Goal: Task Accomplishment & Management: Use online tool/utility

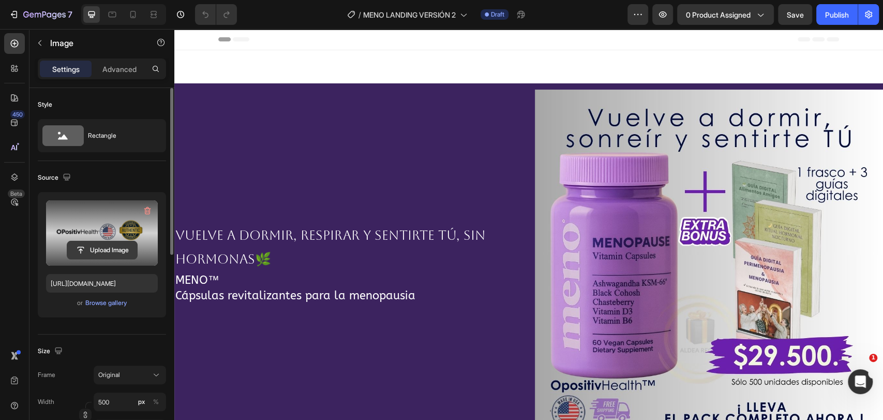
click at [103, 251] on input "file" at bounding box center [102, 250] width 70 height 18
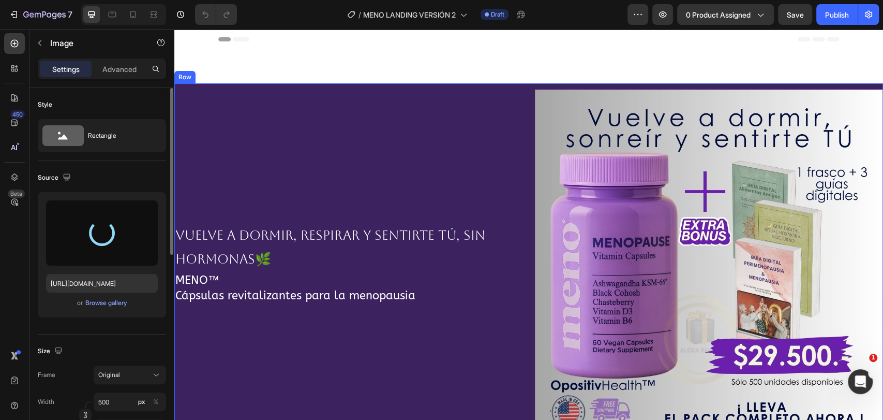
type input "[URL][DOMAIN_NAME]"
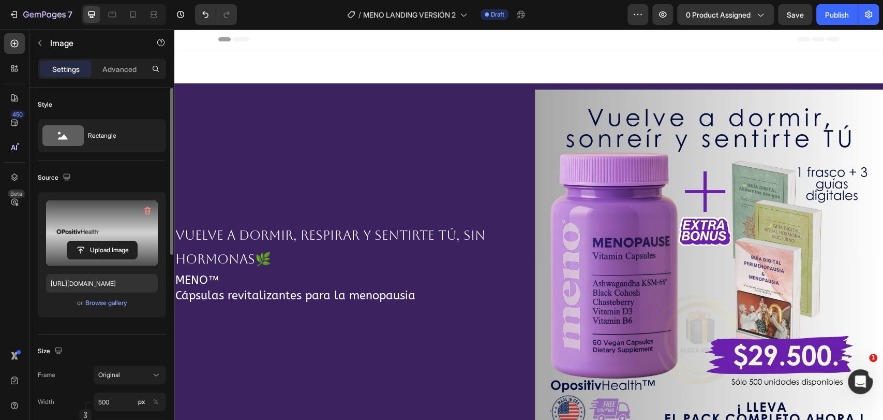
drag, startPoint x: 108, startPoint y: 69, endPoint x: 120, endPoint y: 96, distance: 29.9
click at [108, 68] on p "Advanced" at bounding box center [119, 69] width 34 height 11
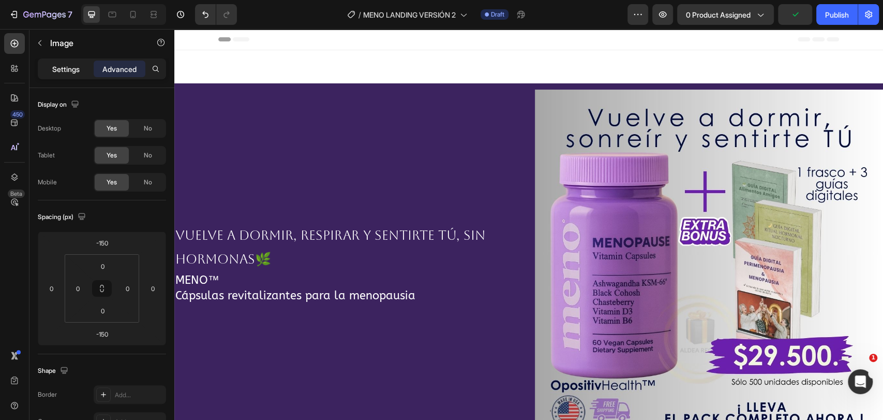
click at [63, 71] on p "Settings" at bounding box center [65, 69] width 27 height 11
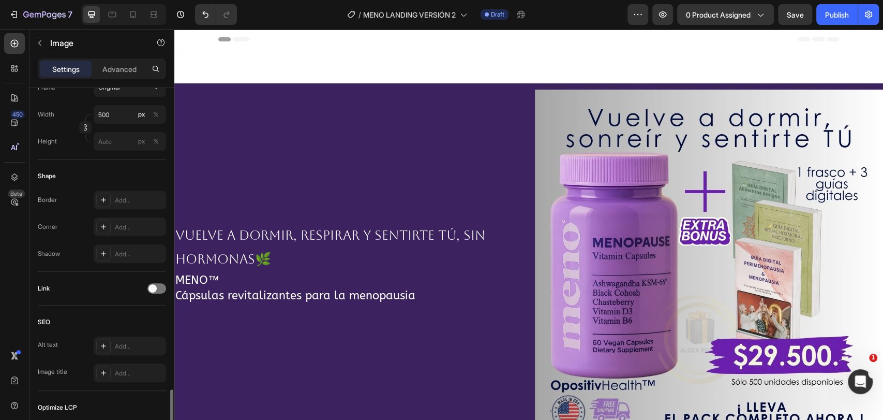
scroll to position [420, 0]
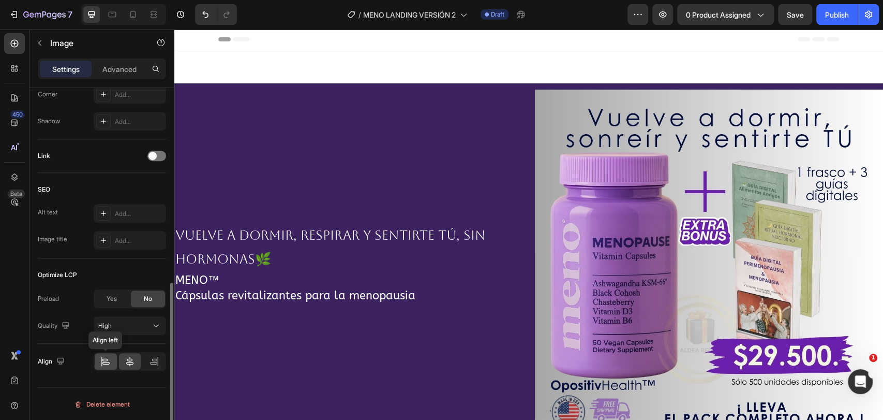
click at [108, 363] on icon at bounding box center [105, 363] width 7 height 3
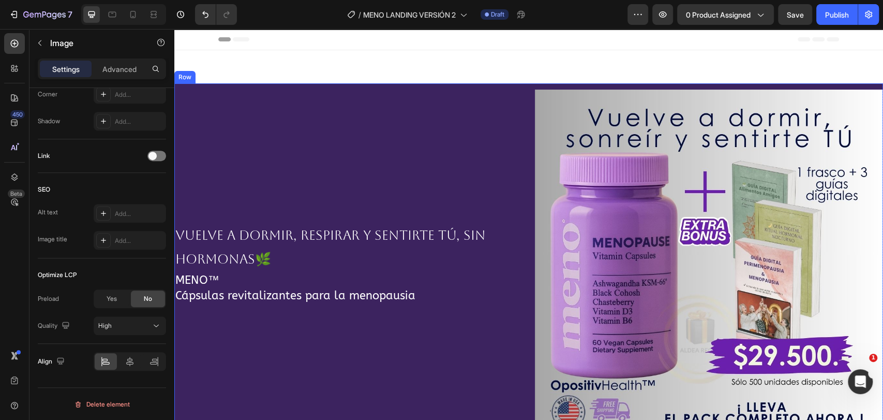
click at [454, 270] on div "Vuelve a dormir, respirar y sentirte tú, sin hormonas🌿 Text Block MENO™ Cápsula…" at bounding box center [348, 263] width 348 height 348
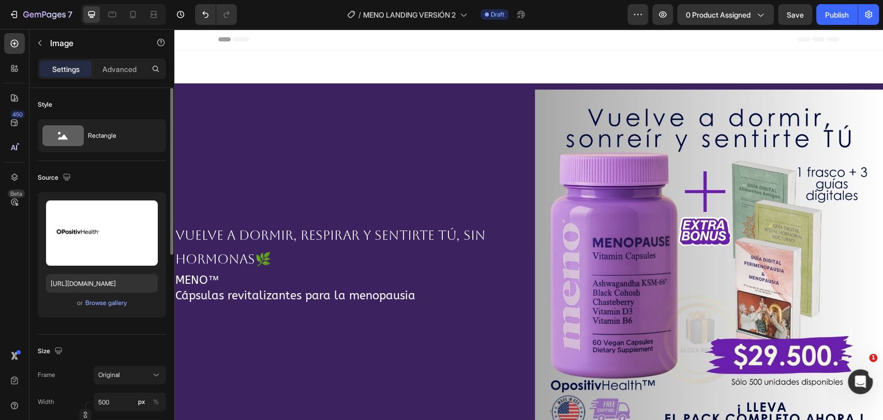
click at [113, 67] on p "Advanced" at bounding box center [119, 69] width 34 height 11
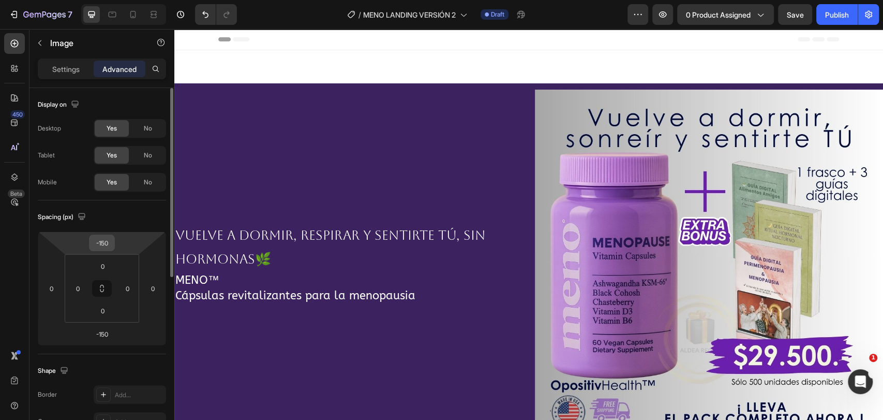
click at [102, 248] on input "-150" at bounding box center [102, 243] width 21 height 16
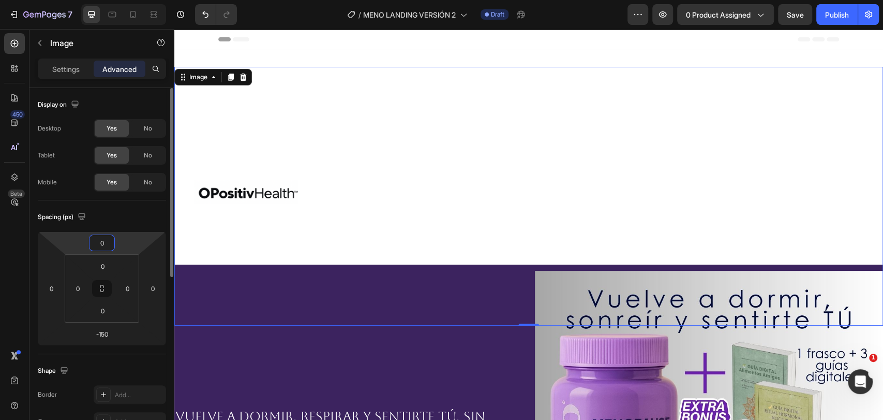
type input "0"
click at [107, 329] on input "-150" at bounding box center [102, 334] width 21 height 16
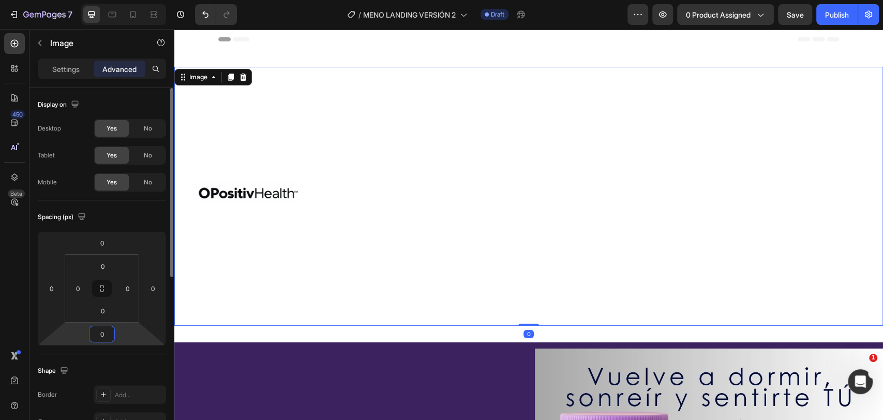
type input "0"
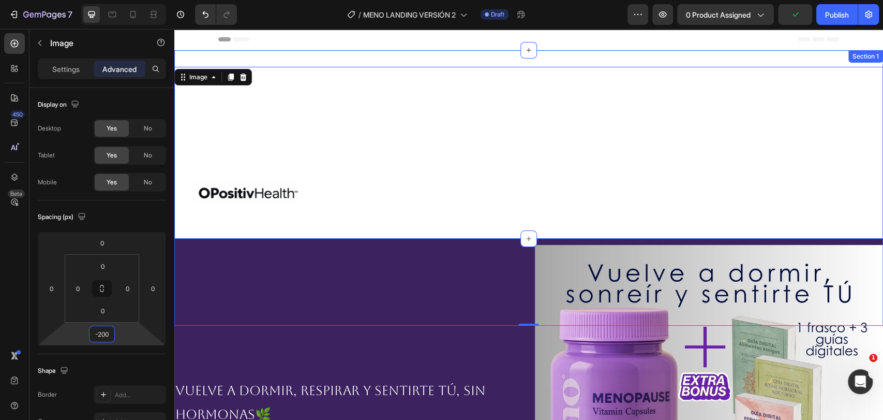
type input "-200"
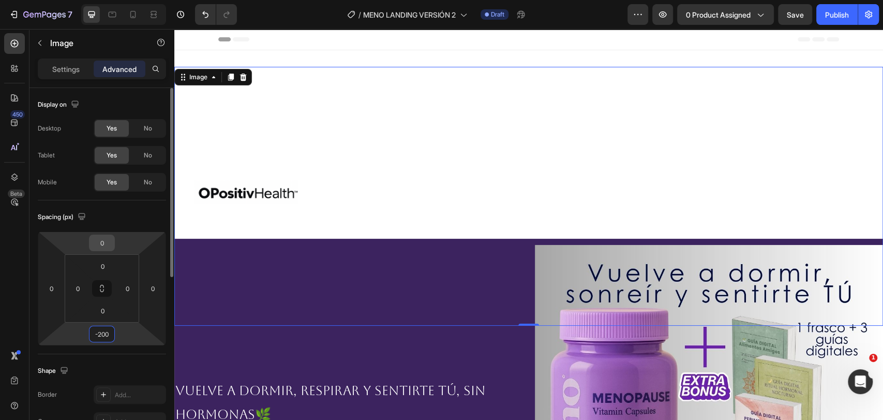
click at [106, 244] on input "0" at bounding box center [102, 243] width 21 height 16
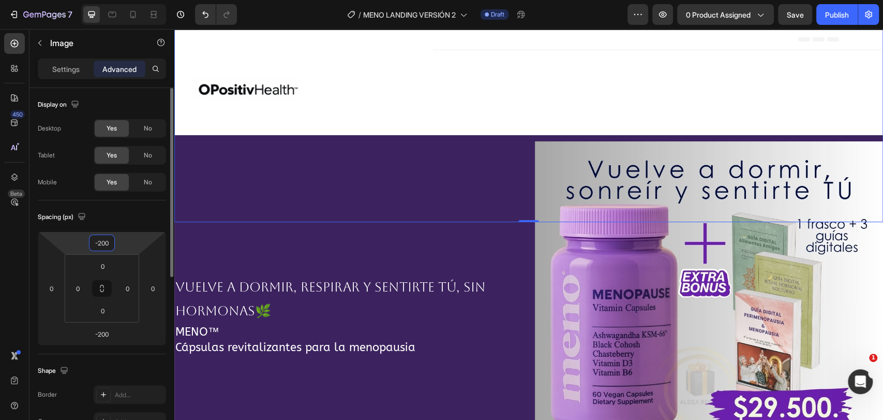
type input "-200"
click at [389, 308] on p "Vuelve a dormir, respirar y sentirte tú, sin hormonas🌿" at bounding box center [348, 299] width 346 height 48
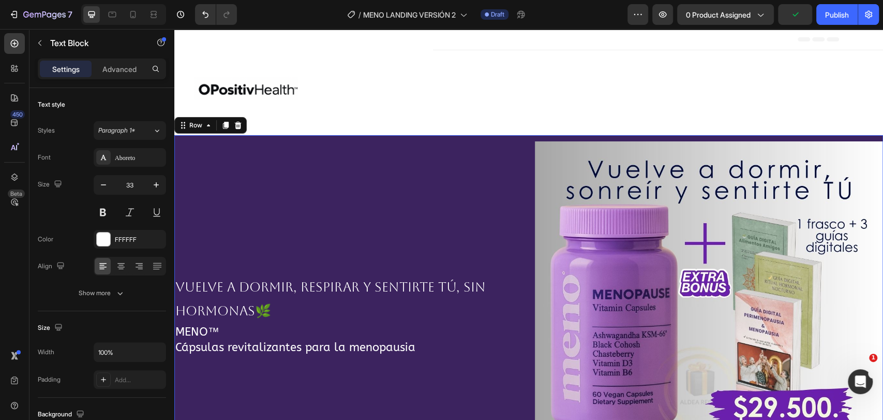
click at [439, 178] on div "Vuelve a dormir, respirar y sentirte tú, sin hormonas🌿 Text Block MENO™ Cápsula…" at bounding box center [348, 315] width 348 height 348
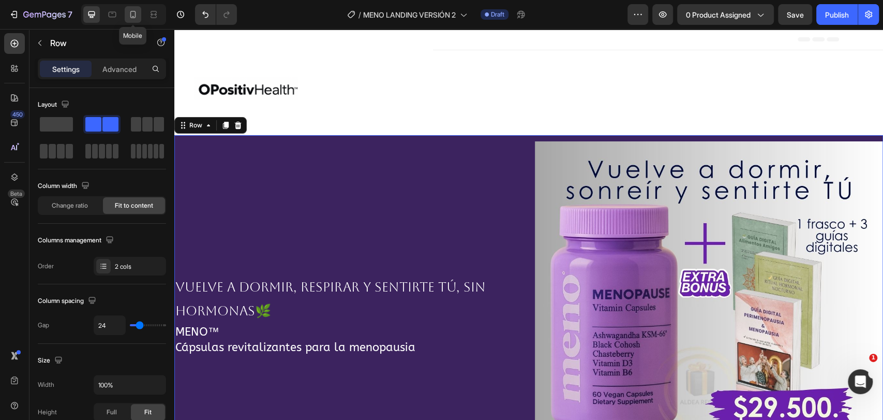
click at [136, 13] on icon at bounding box center [133, 14] width 6 height 7
type input "0"
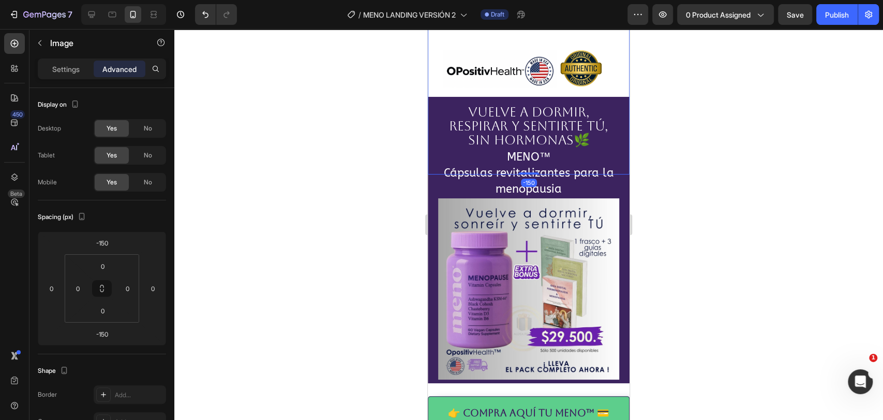
click at [510, 63] on img at bounding box center [529, 74] width 202 height 202
click at [480, 58] on img at bounding box center [529, 74] width 202 height 202
click at [62, 67] on p "Settings" at bounding box center [65, 69] width 27 height 11
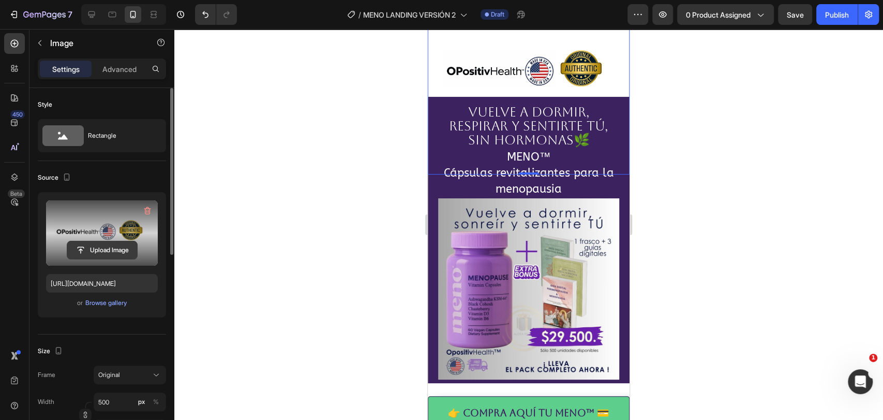
click at [91, 247] on input "file" at bounding box center [102, 250] width 70 height 18
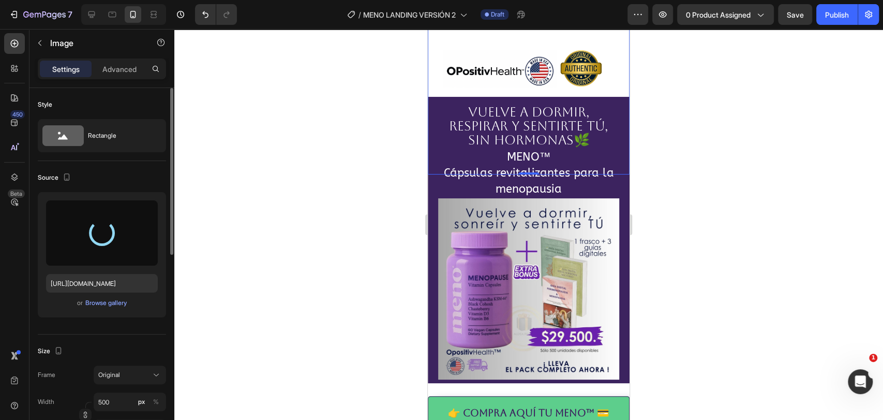
type input "[URL][DOMAIN_NAME]"
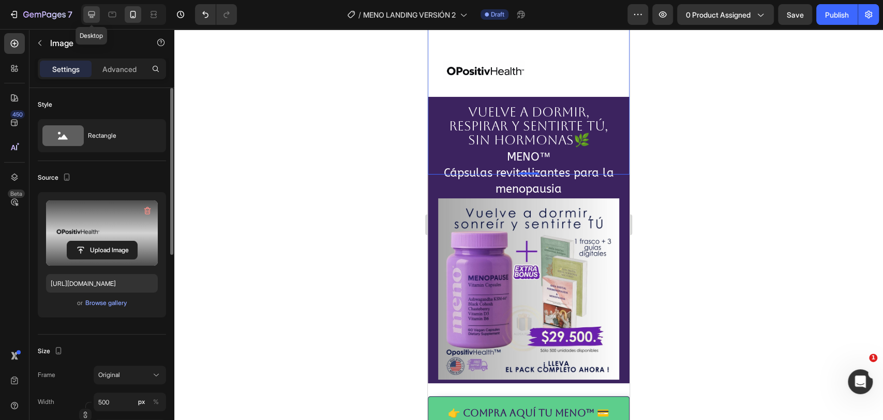
click at [88, 18] on icon at bounding box center [91, 14] width 10 height 10
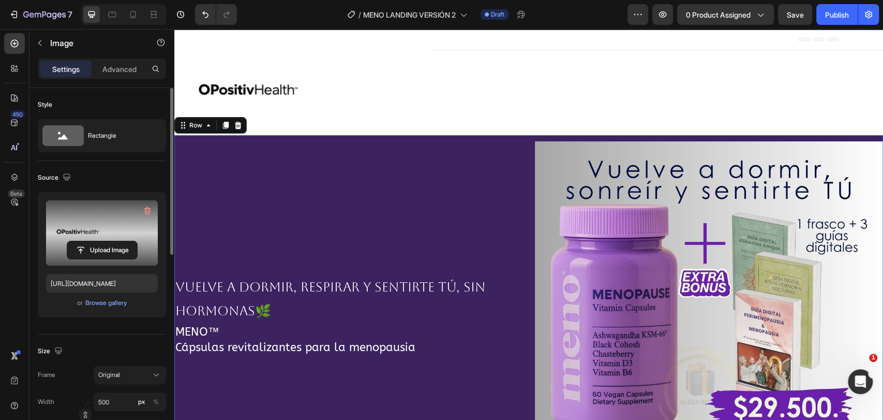
click at [246, 187] on div "Vuelve a dormir, respirar y sentirte tú, sin hormonas🌿 Text Block MENO™ Cápsula…" at bounding box center [348, 315] width 348 height 348
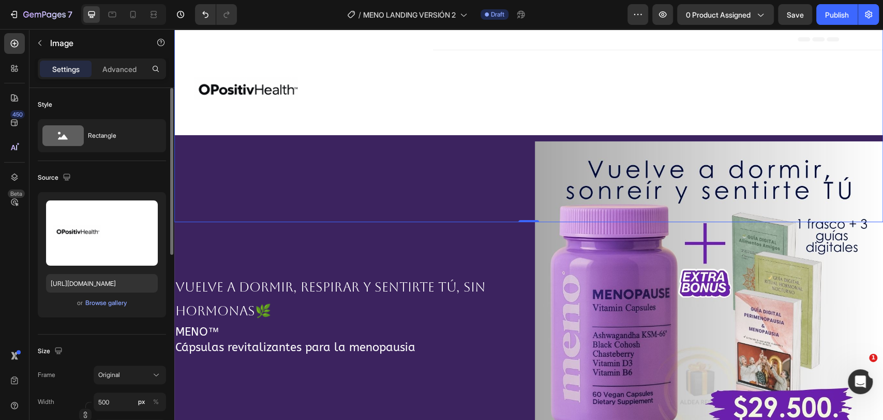
click at [358, 109] on img at bounding box center [303, 92] width 259 height 259
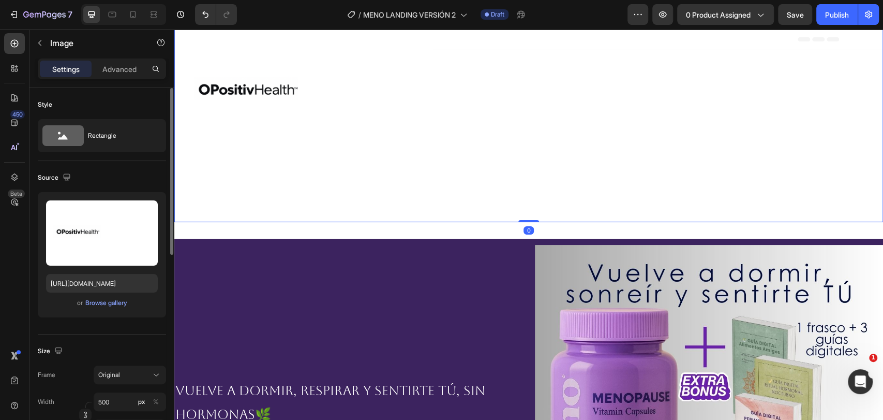
drag, startPoint x: 519, startPoint y: 220, endPoint x: 519, endPoint y: 197, distance: 23.8
click at [519, 197] on div "Image 0" at bounding box center [528, 92] width 709 height 259
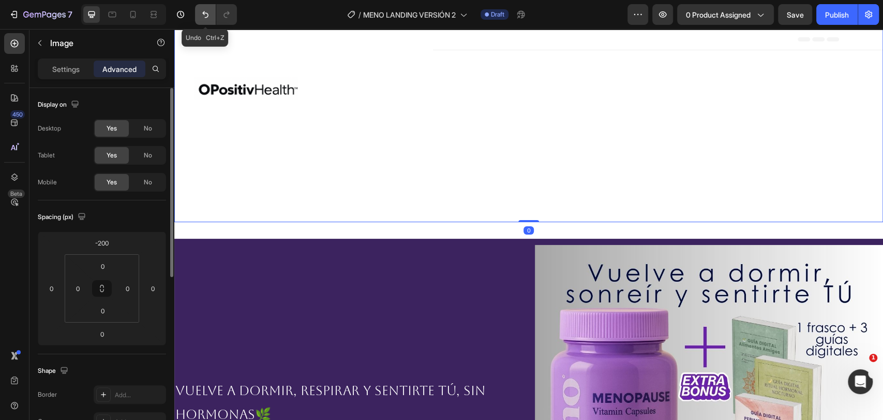
click at [199, 12] on button "Undo/Redo" at bounding box center [205, 14] width 21 height 21
type input "-200"
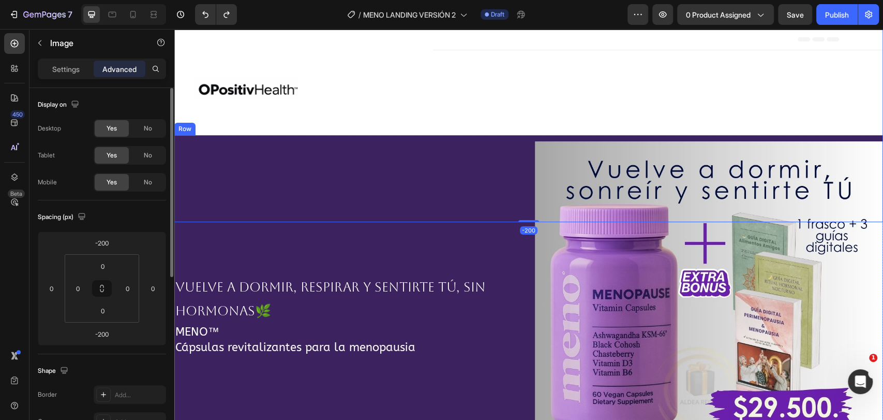
click at [353, 251] on div "Vuelve a dormir, respirar y sentirte tú, sin hormonas🌿 Text Block MENO™ Cápsula…" at bounding box center [348, 315] width 348 height 348
click at [416, 74] on img at bounding box center [303, 92] width 259 height 259
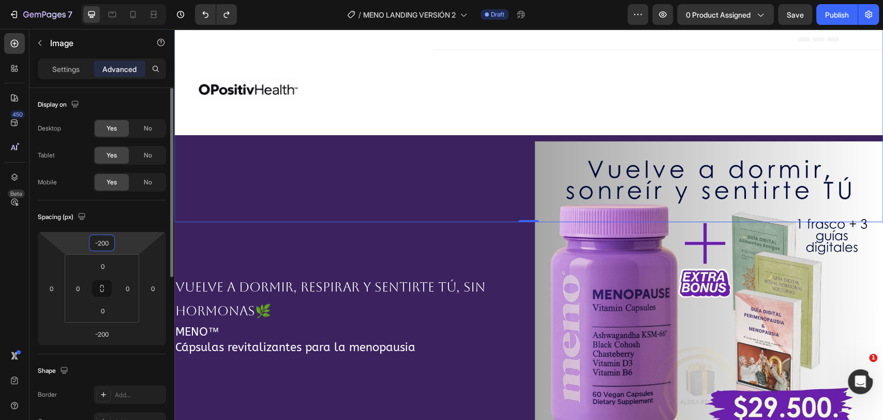
click at [108, 236] on input "-200" at bounding box center [102, 243] width 21 height 16
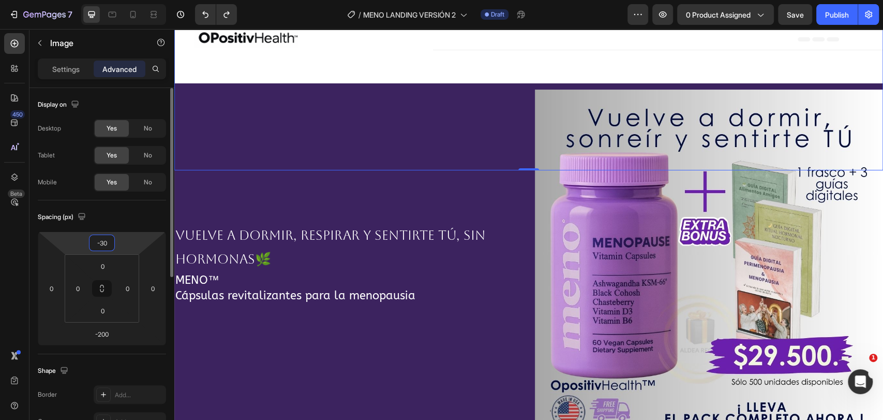
type input "-3"
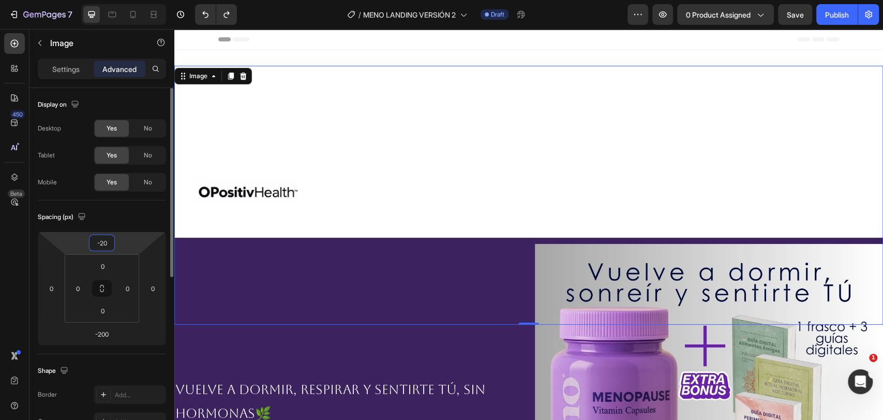
type input "-200"
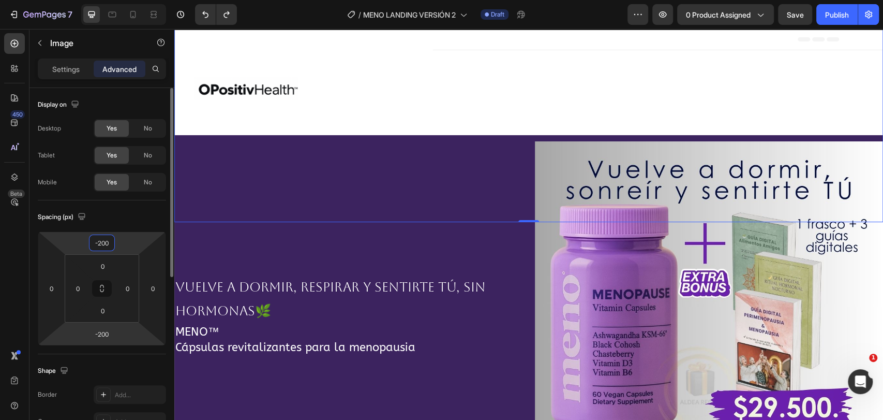
click at [115, 0] on html "7 Version history / MENO LANDING VERSIÓN 2 Draft Preview 0 product assigned Sav…" at bounding box center [441, 0] width 883 height 0
click at [112, 335] on input "-200" at bounding box center [102, 334] width 21 height 16
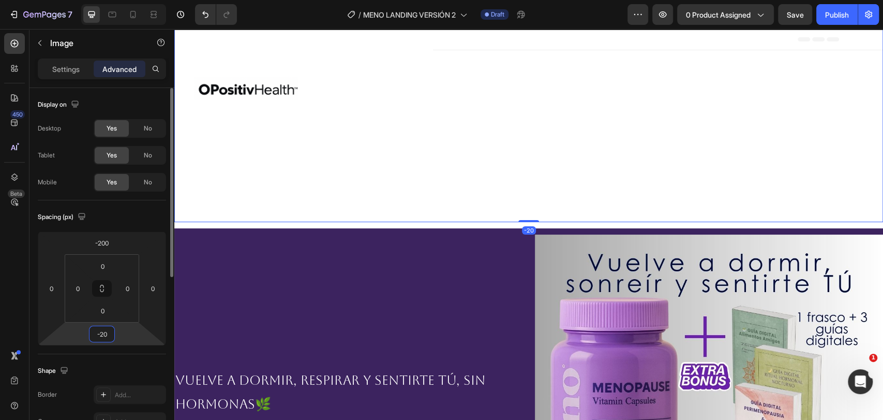
type input "-2"
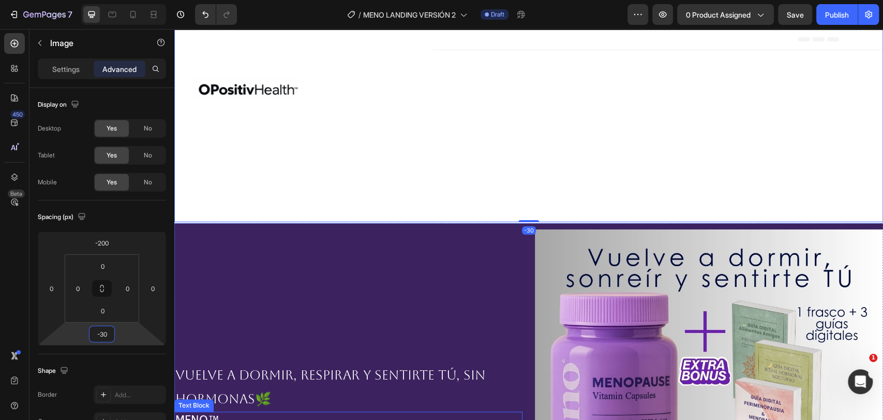
type input "-3"
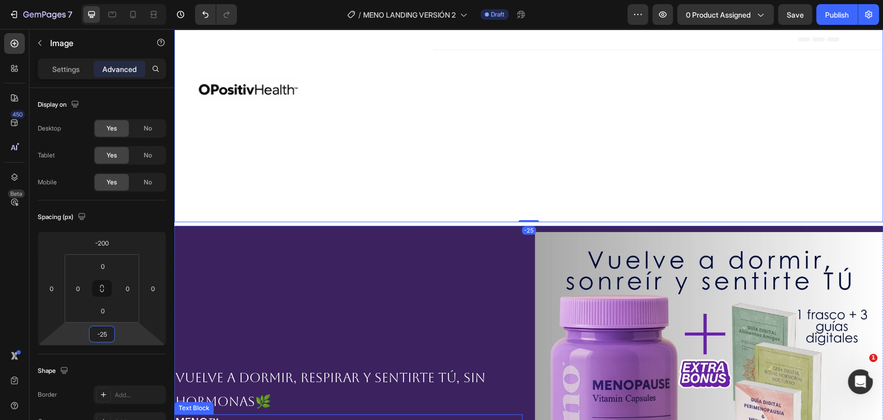
type input "-250"
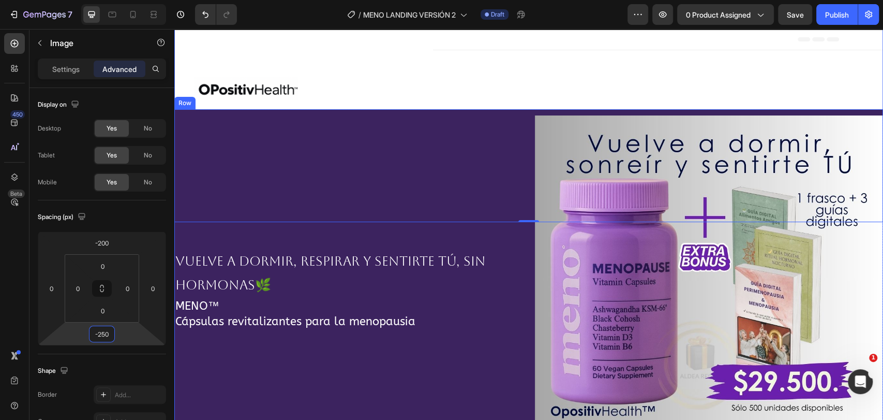
click at [493, 238] on div "Vuelve a dormir, respirar y sentirte tú, sin hormonas🌿 Text Block MENO™ Cápsula…" at bounding box center [348, 289] width 348 height 348
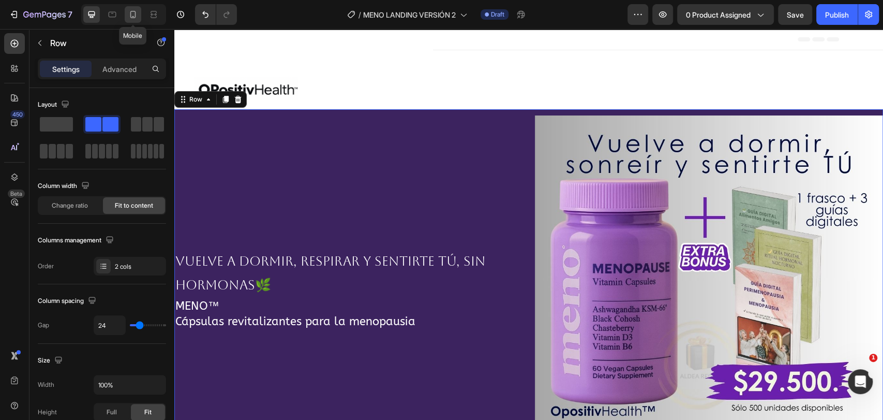
click at [134, 14] on icon at bounding box center [133, 14] width 10 height 10
type input "0"
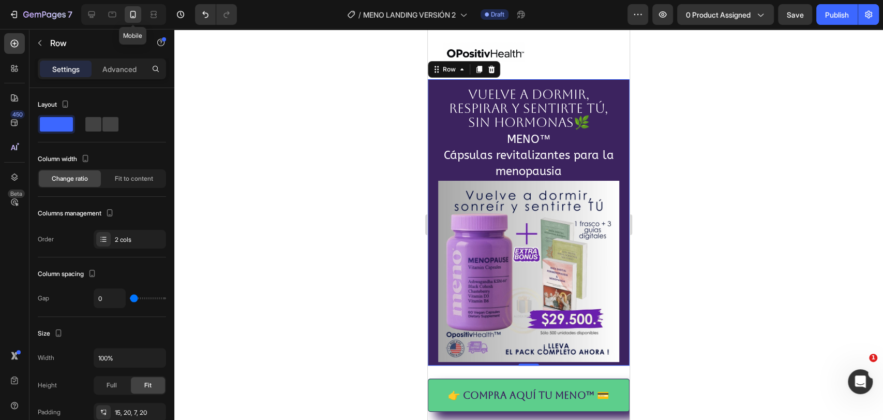
scroll to position [23, 0]
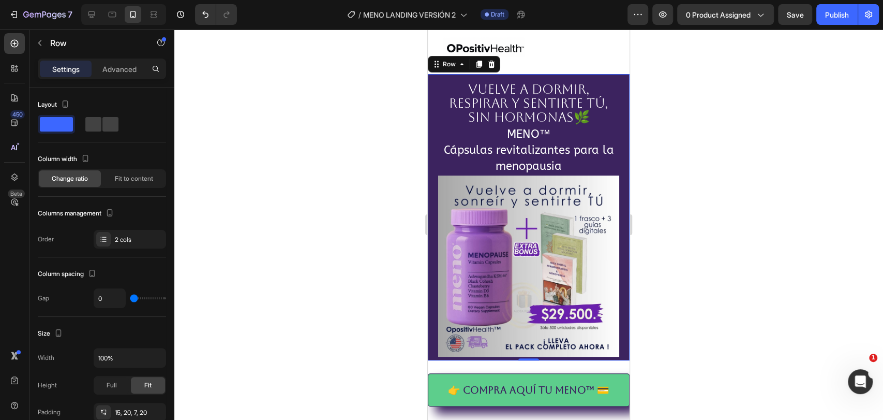
click at [690, 119] on div at bounding box center [528, 224] width 709 height 391
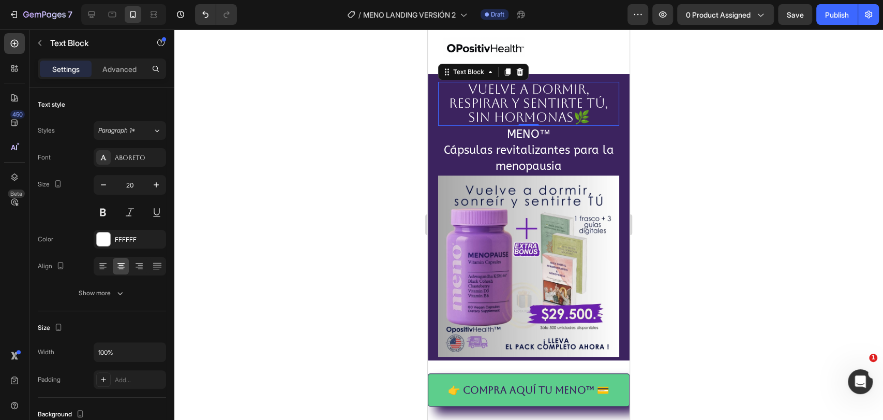
click at [514, 101] on span "Vuelve a dormir, respirar y sentirte tú, sin hormonas🌿" at bounding box center [528, 103] width 159 height 43
click at [520, 104] on span "Vuelve a dormir, respirar y sentirte tú, sin hormonas🌿" at bounding box center [528, 103] width 159 height 43
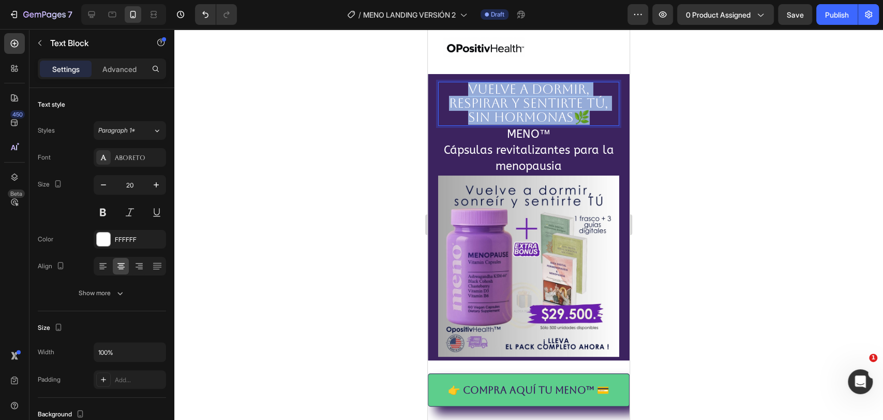
click at [520, 104] on span "Vuelve a dormir, respirar y sentirte tú, sin hormonas🌿" at bounding box center [528, 103] width 159 height 43
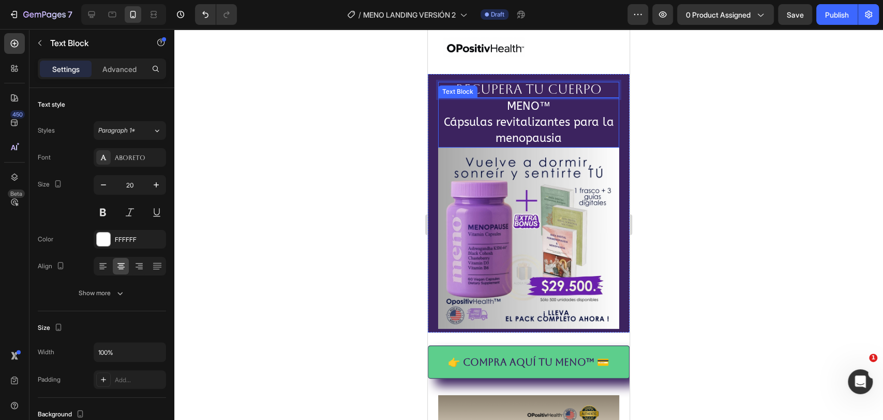
click at [525, 100] on span "MENO™" at bounding box center [529, 105] width 44 height 13
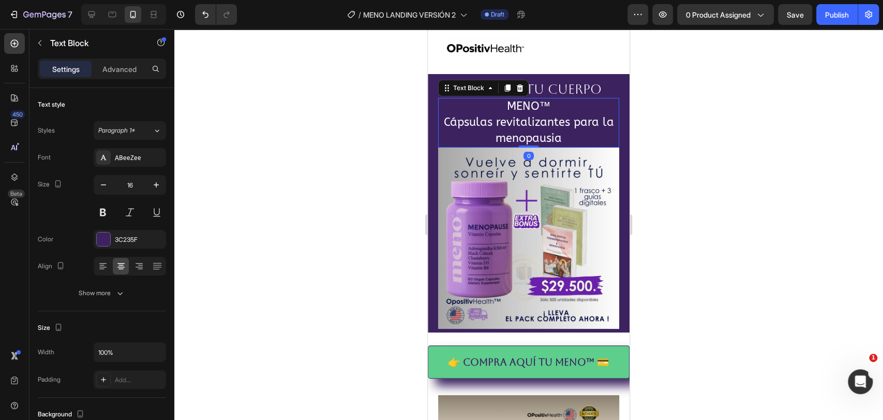
click at [525, 99] on span "MENO™" at bounding box center [529, 105] width 44 height 13
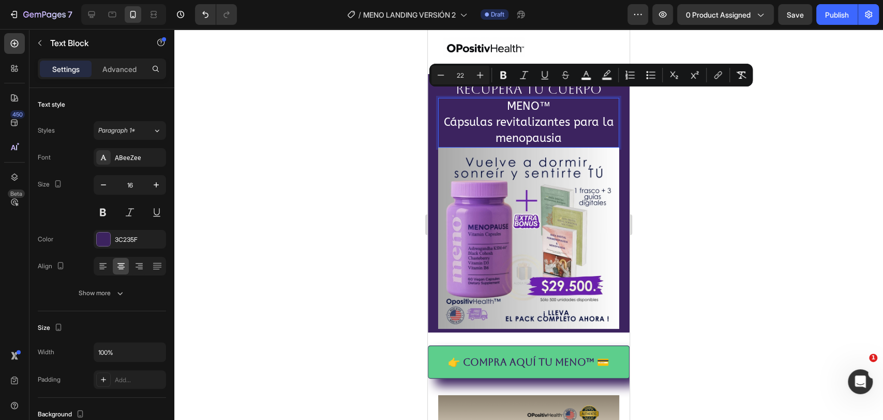
click at [542, 121] on p "Cápsulas revitalizantes para la menopausia" at bounding box center [528, 131] width 179 height 32
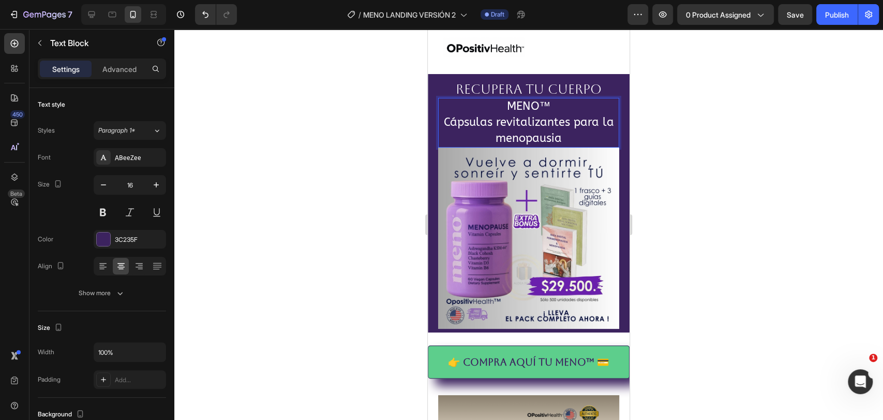
click at [558, 127] on p "Cápsulas revitalizantes para la menopausia" at bounding box center [528, 131] width 179 height 32
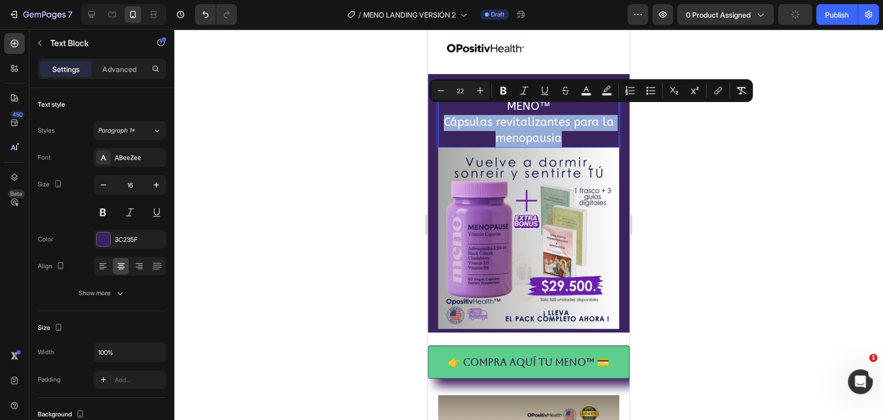
drag, startPoint x: 562, startPoint y: 127, endPoint x: 440, endPoint y: 107, distance: 123.8
click at [440, 115] on p "Cápsulas revitalizantes para la menopausia" at bounding box center [528, 131] width 179 height 32
click at [298, 216] on div at bounding box center [528, 224] width 709 height 391
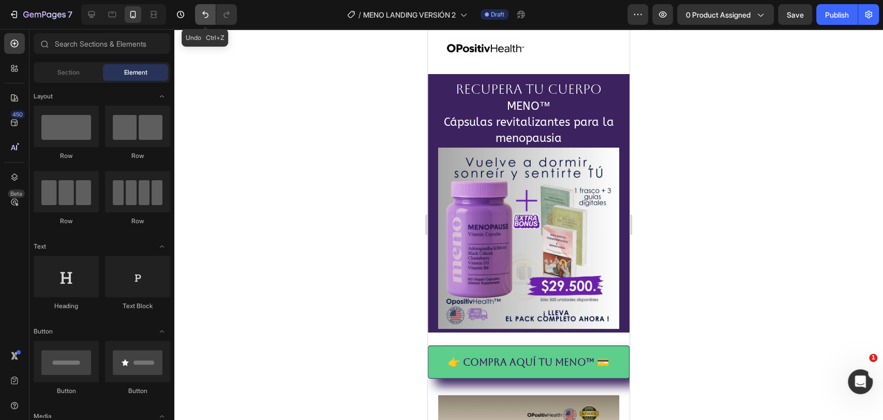
click at [197, 18] on button "Undo/Redo" at bounding box center [205, 14] width 21 height 21
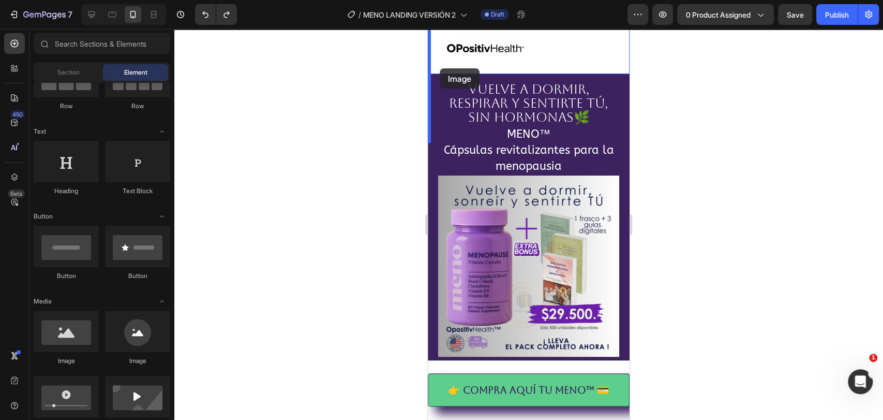
scroll to position [0, 0]
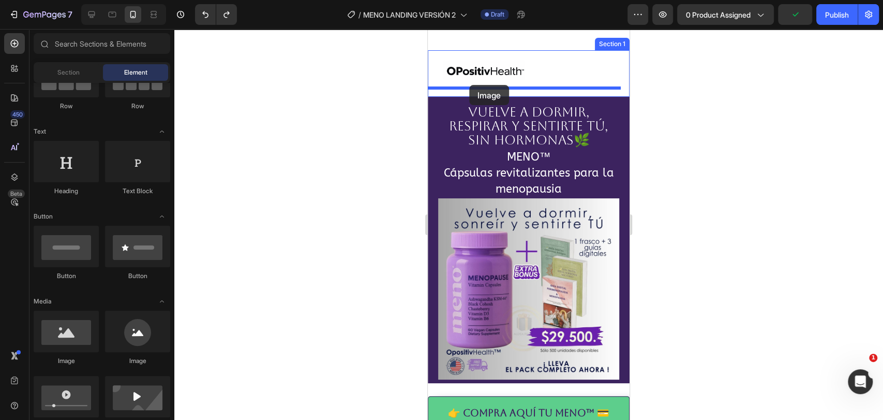
drag, startPoint x: 502, startPoint y: 362, endPoint x: 469, endPoint y: 85, distance: 279.2
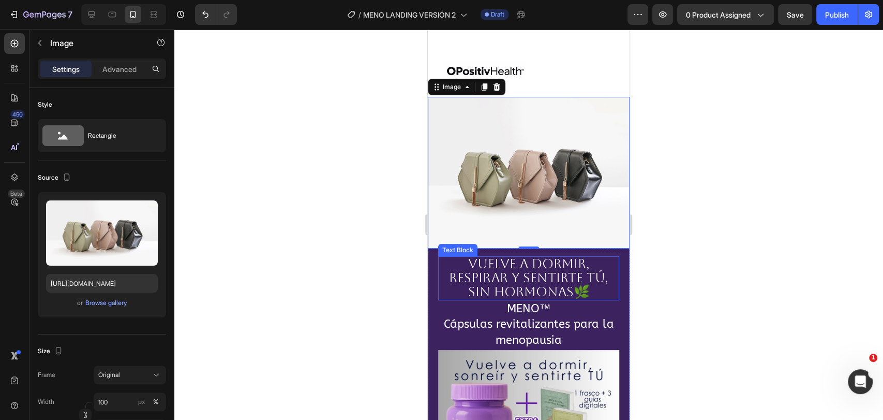
click at [526, 258] on span "Vuelve a dormir, respirar y sentirte tú, sin hormonas🌿" at bounding box center [528, 277] width 159 height 43
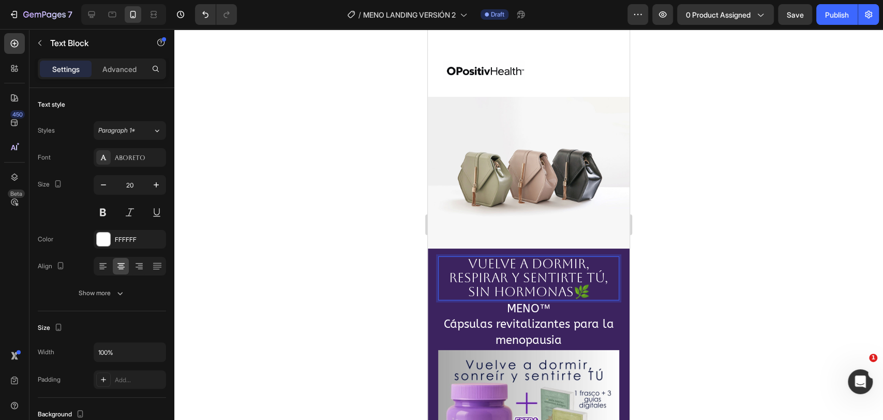
click at [526, 258] on span "Vuelve a dormir, respirar y sentirte tú, sin hormonas🌿" at bounding box center [528, 277] width 159 height 43
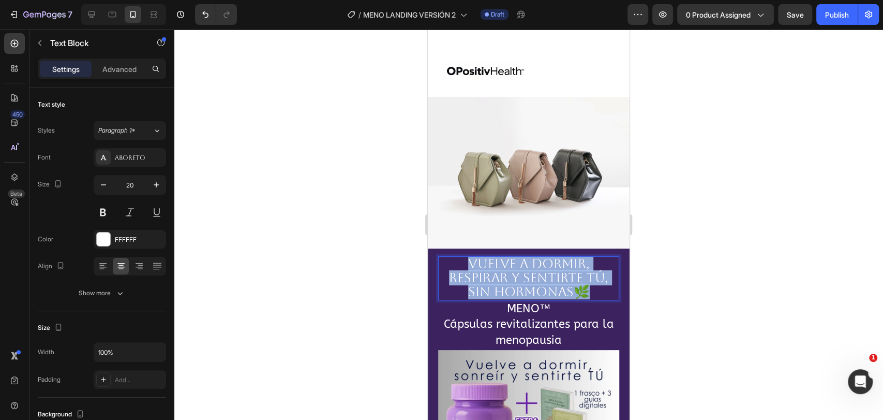
click at [526, 258] on span "Vuelve a dormir, respirar y sentirte tú, sin hormonas🌿" at bounding box center [528, 277] width 159 height 43
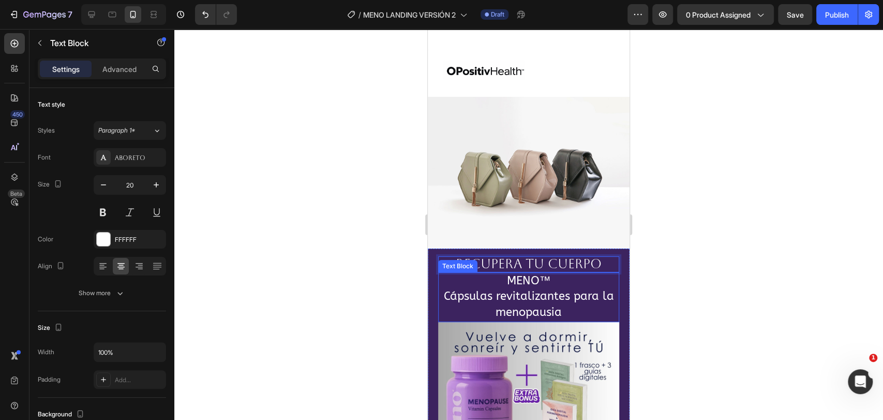
click at [513, 274] on span "MENO™" at bounding box center [529, 280] width 44 height 13
click at [559, 299] on p "Cápsulas revitalizantes para la menopausia" at bounding box center [528, 305] width 179 height 32
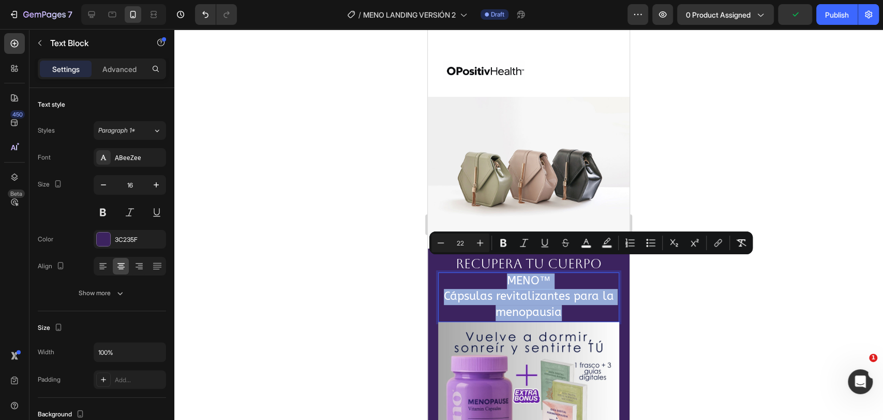
drag, startPoint x: 559, startPoint y: 299, endPoint x: 477, endPoint y: 267, distance: 88.1
click at [477, 272] on div "MENO™ Cápsulas revitalizantes para la menopausia" at bounding box center [528, 297] width 181 height 50
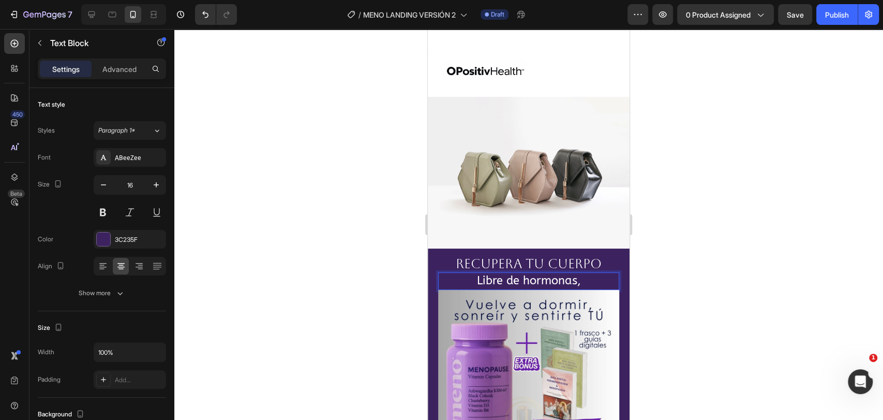
click at [581, 273] on p "Libre de hormonas," at bounding box center [528, 281] width 179 height 16
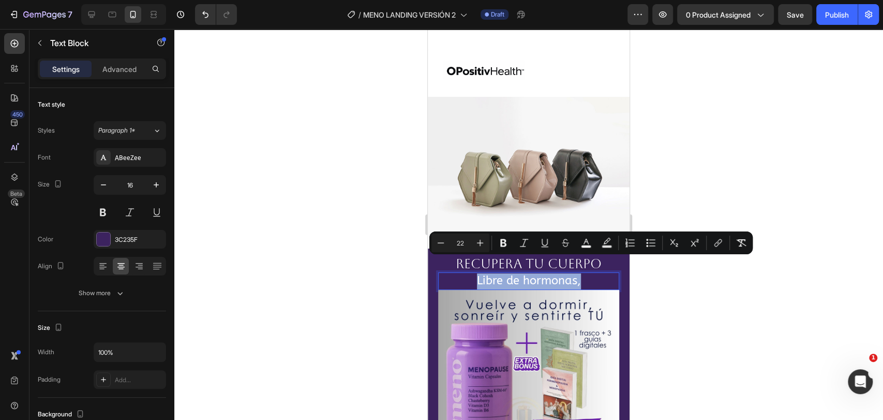
drag, startPoint x: 575, startPoint y: 265, endPoint x: 472, endPoint y: 265, distance: 102.9
click at [477, 274] on span "Libre de hormonas," at bounding box center [529, 280] width 104 height 13
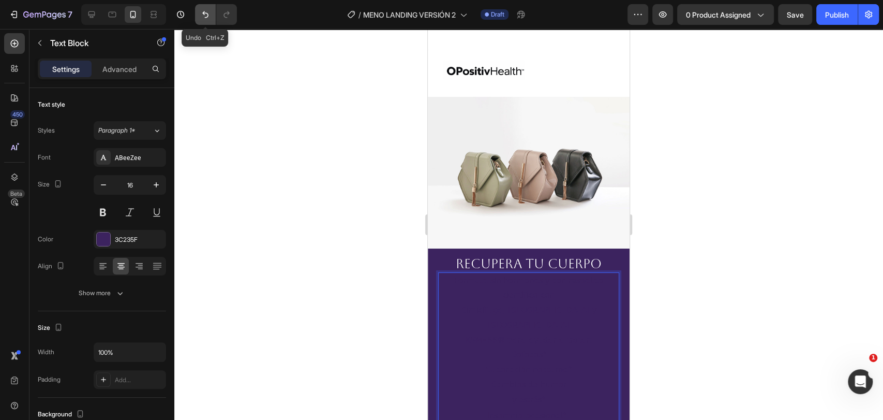
click at [204, 14] on icon "Undo/Redo" at bounding box center [205, 14] width 10 height 10
click at [200, 13] on icon "Undo/Redo" at bounding box center [205, 14] width 10 height 10
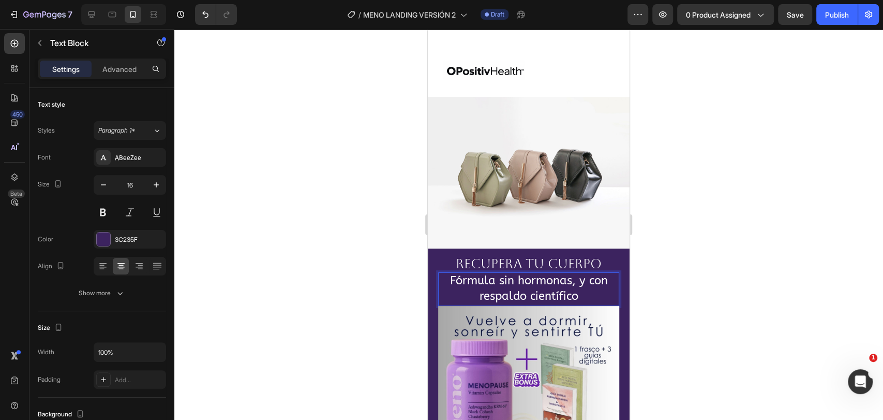
click at [580, 277] on p "Fórmula sin hormonas, y con respaldo científico" at bounding box center [528, 289] width 179 height 32
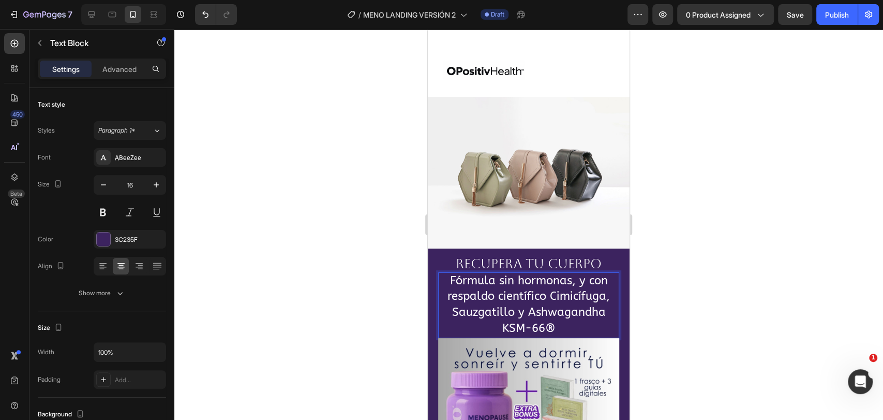
click at [585, 274] on span "Fórmula sin hormonas, y con respaldo científico Cimicífuga, Sauzgatillo y Ashwa…" at bounding box center [528, 297] width 162 height 46
click at [544, 282] on span "Fórmula sin hormonas, con respaldo científico Cimicífuga, Sauzgatillo y Ashwaga…" at bounding box center [528, 297] width 162 height 46
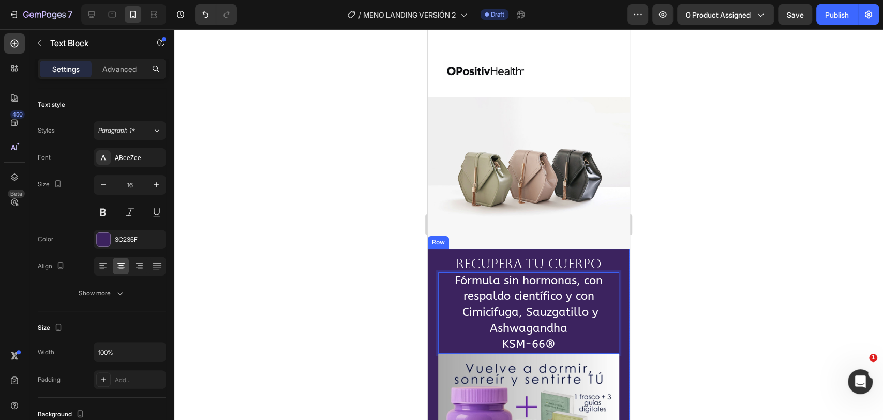
click at [437, 248] on div "RECUPERA TU CUERPO Text Block Fórmula sin hormonas, con respaldo científico y c…" at bounding box center [529, 393] width 202 height 290
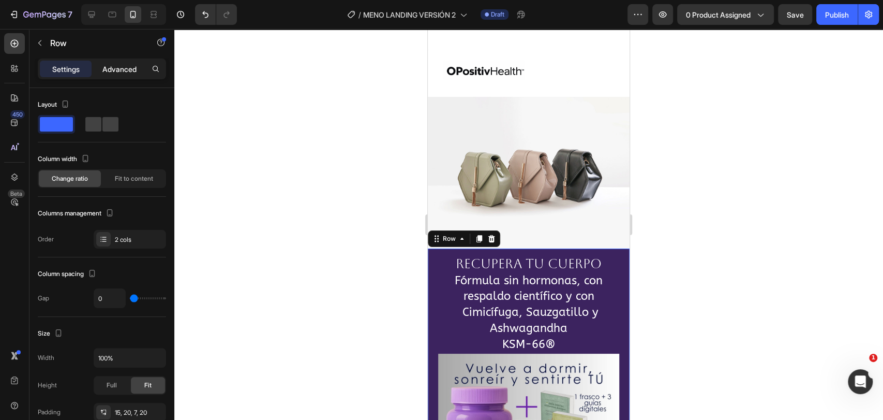
click at [113, 65] on p "Advanced" at bounding box center [119, 69] width 34 height 11
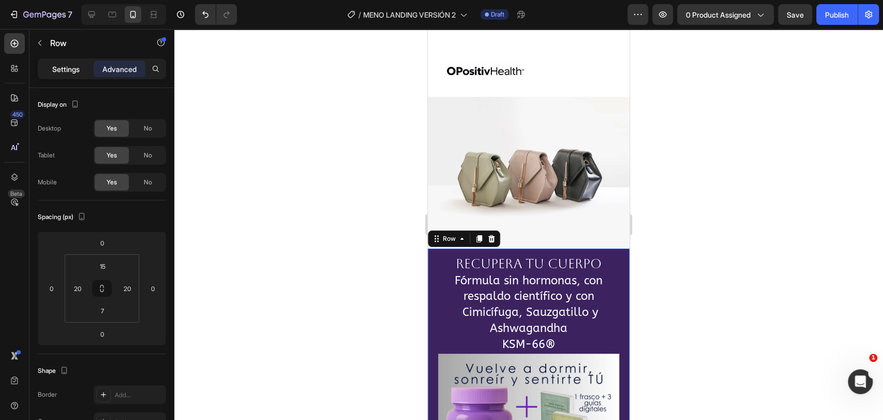
click at [62, 67] on p "Settings" at bounding box center [65, 69] width 27 height 11
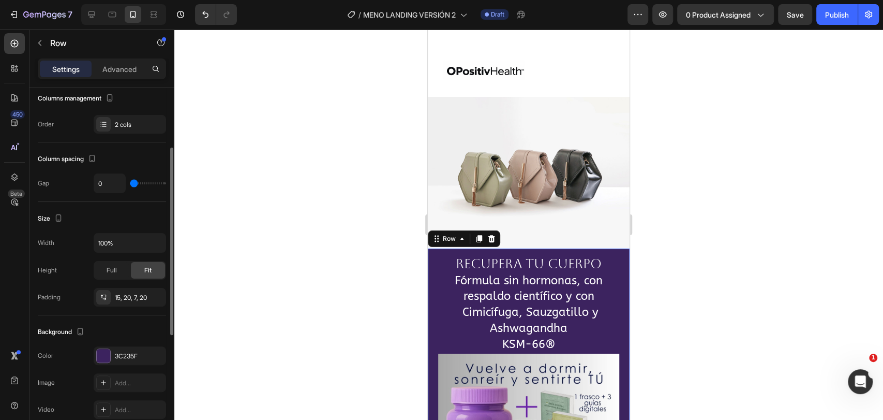
scroll to position [172, 0]
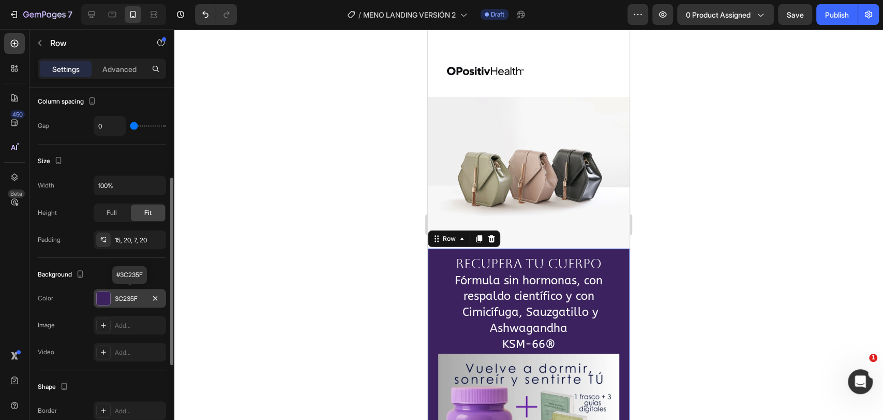
click at [107, 299] on div at bounding box center [103, 297] width 13 height 13
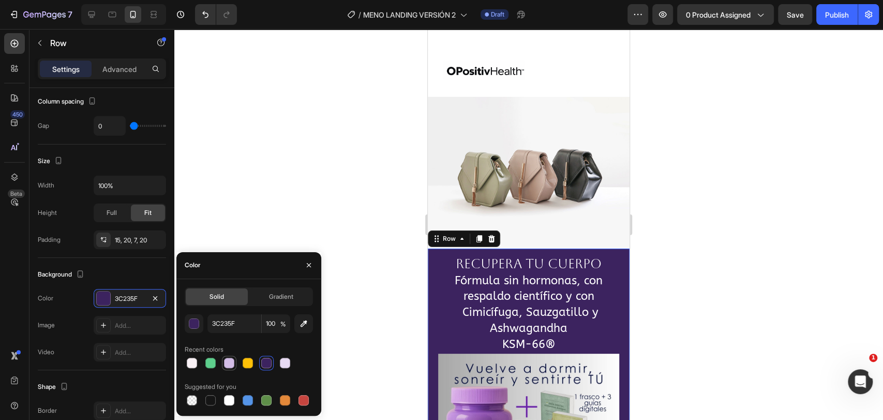
click at [230, 359] on div at bounding box center [229, 362] width 10 height 10
type input "D3BDE6"
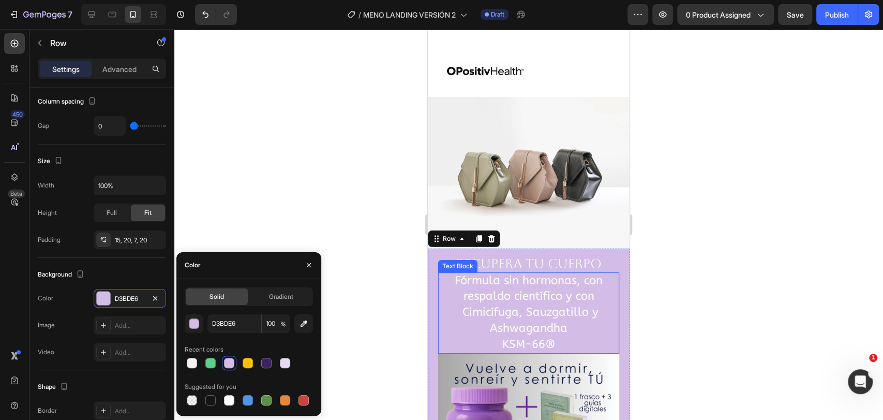
click at [513, 277] on span "Fórmula sin hormonas, con respaldo científico y con Cimicífuga, Sauzgatillo y A…" at bounding box center [529, 304] width 148 height 61
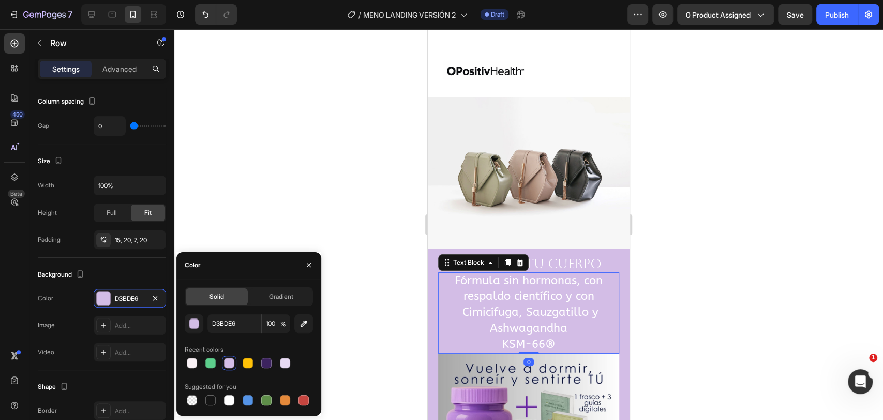
scroll to position [0, 0]
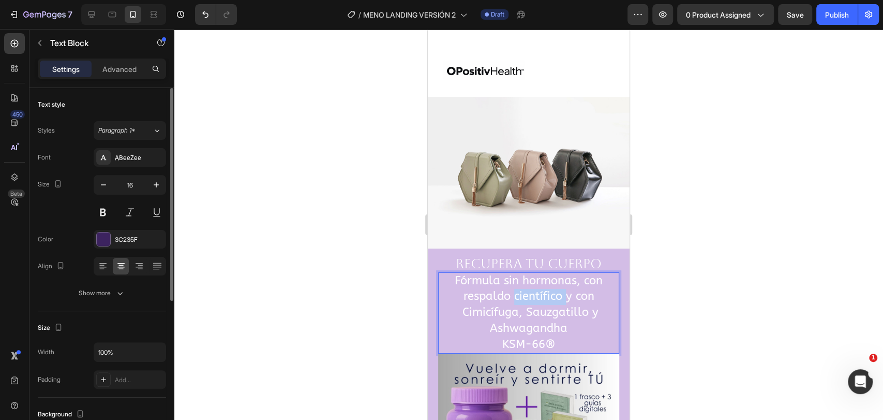
click at [513, 277] on span "Fórmula sin hormonas, con respaldo científico y con Cimicífuga, Sauzgatillo y A…" at bounding box center [529, 304] width 148 height 61
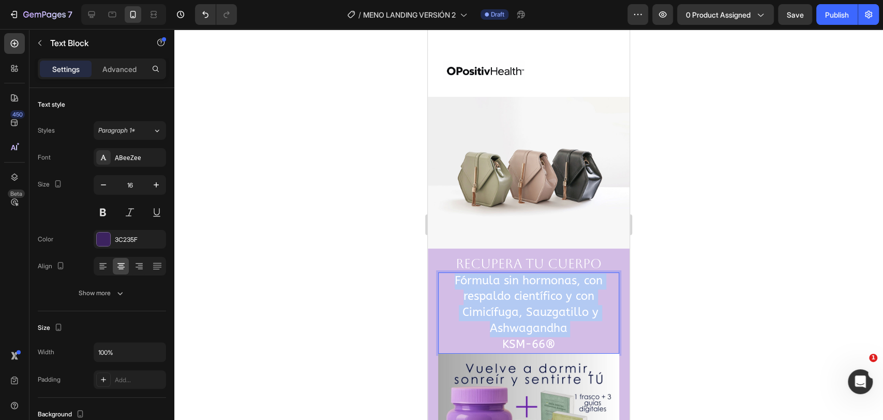
click at [513, 277] on span "Fórmula sin hormonas, con respaldo científico y con Cimicífuga, Sauzgatillo y A…" at bounding box center [529, 304] width 148 height 61
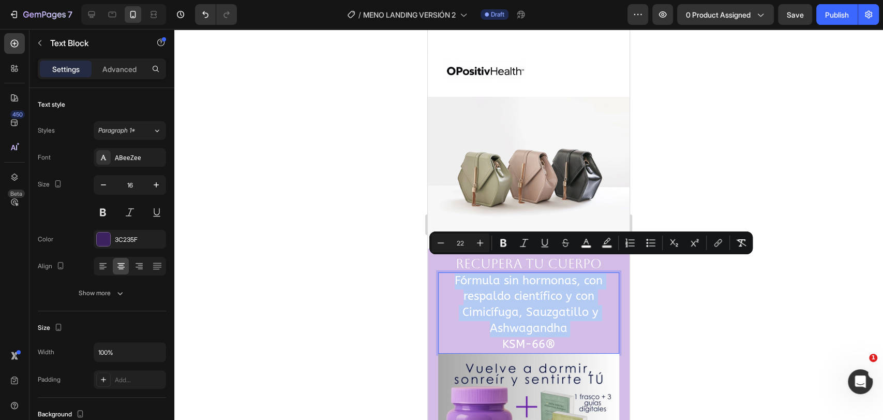
click at [586, 317] on p "Fórmula sin hormonas, con respaldo científico y con Cimicífuga, Sauzgatillo y A…" at bounding box center [528, 313] width 179 height 80
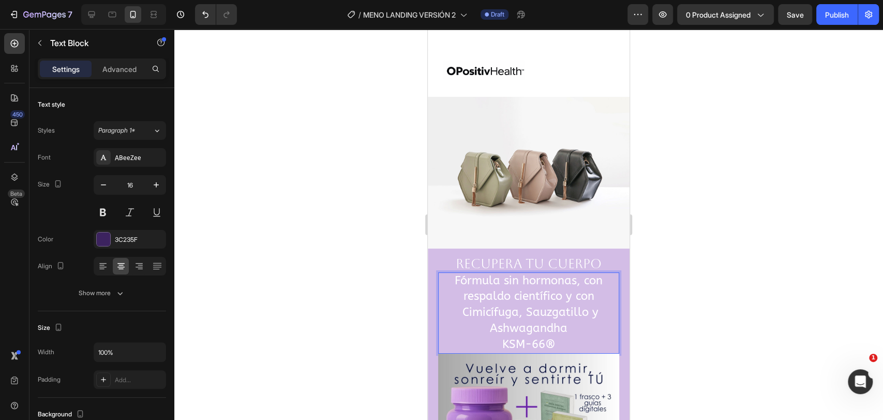
click at [562, 323] on p "Fórmula sin hormonas, con respaldo científico y con Cimicífuga, Sauzgatillo y A…" at bounding box center [528, 313] width 179 height 80
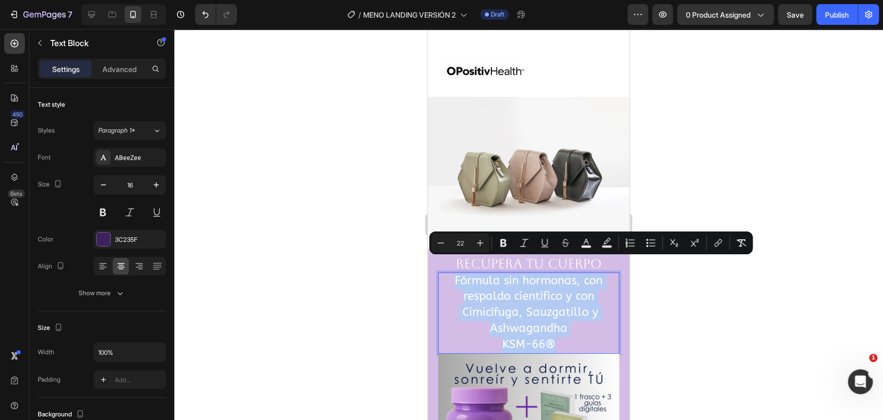
drag, startPoint x: 556, startPoint y: 322, endPoint x: 447, endPoint y: 262, distance: 123.6
click at [447, 273] on p "Fórmula sin hormonas, con respaldo científico y con Cimicífuga, Sauzgatillo y A…" at bounding box center [528, 313] width 179 height 80
click at [586, 241] on icon "Editor contextual toolbar" at bounding box center [585, 241] width 5 height 6
type input "FFFFFF"
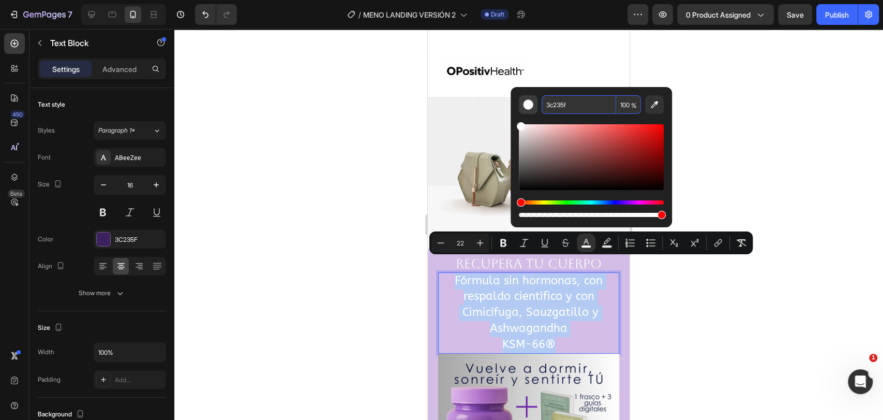
type input "3C235F"
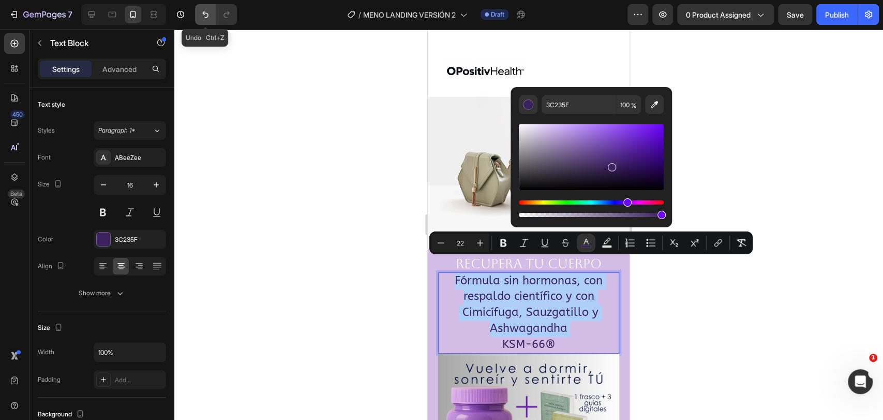
click at [199, 13] on button "Undo/Redo" at bounding box center [205, 14] width 21 height 21
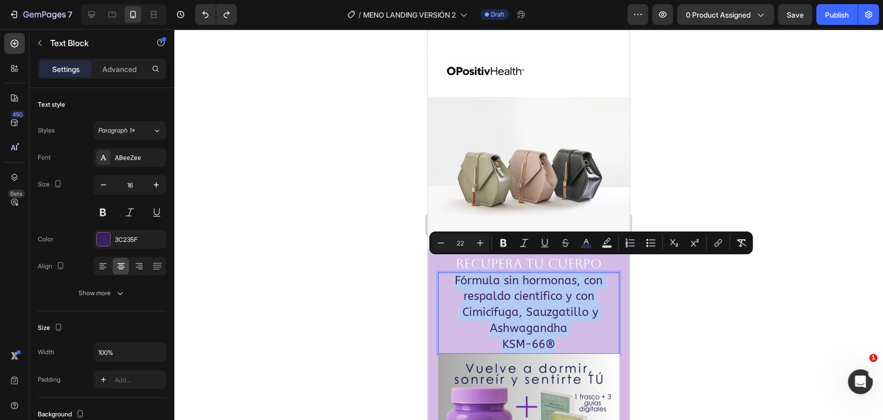
drag, startPoint x: 576, startPoint y: 329, endPoint x: 446, endPoint y: 260, distance: 146.7
click at [446, 273] on p "Fórmula sin hormonas, con respaldo científico y con Cimicífuga, Sauzgatillo y A…" at bounding box center [528, 313] width 179 height 80
click at [357, 296] on div at bounding box center [528, 224] width 709 height 391
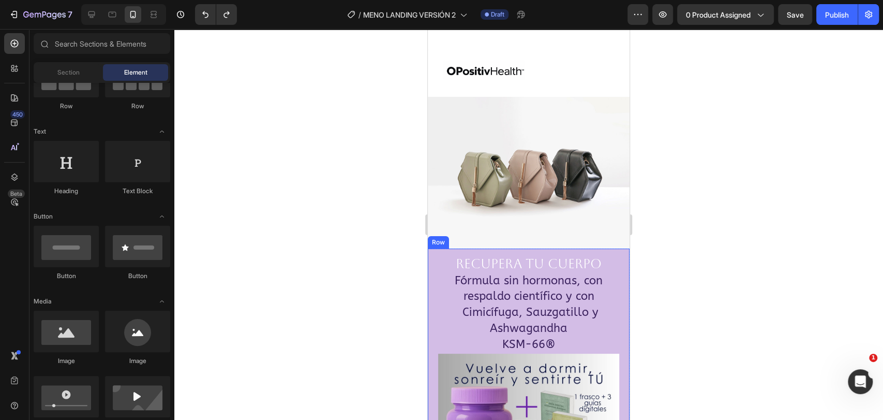
click at [357, 296] on div at bounding box center [528, 224] width 709 height 391
click at [577, 256] on span "RECUPERA TU CUERPO" at bounding box center [529, 263] width 146 height 15
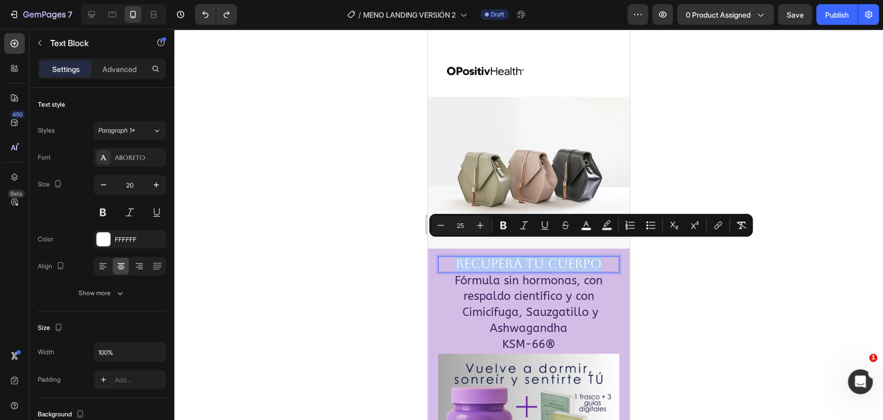
drag, startPoint x: 597, startPoint y: 249, endPoint x: 452, endPoint y: 251, distance: 145.9
click at [583, 226] on icon "Editor contextual toolbar" at bounding box center [586, 225] width 10 height 10
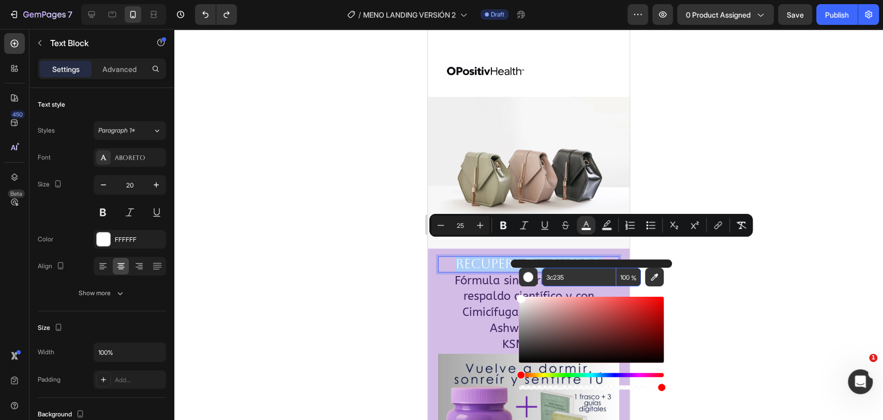
type input "FFFFFF"
click at [705, 289] on div at bounding box center [528, 224] width 709 height 391
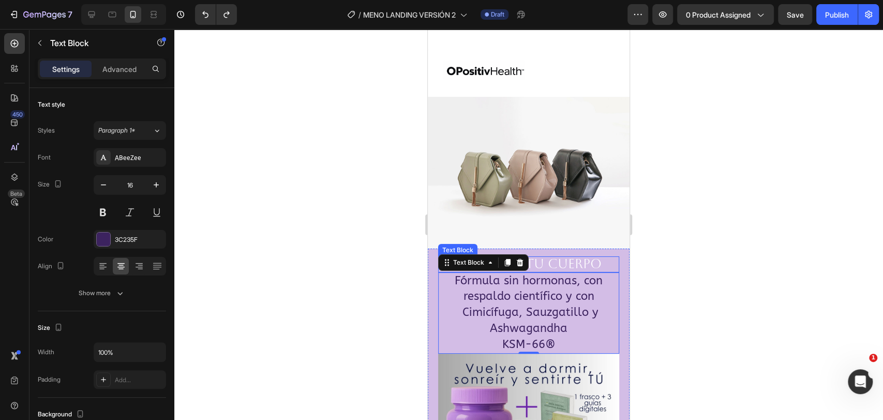
click at [578, 256] on span "RECUPERA TU CUERPO" at bounding box center [529, 263] width 146 height 15
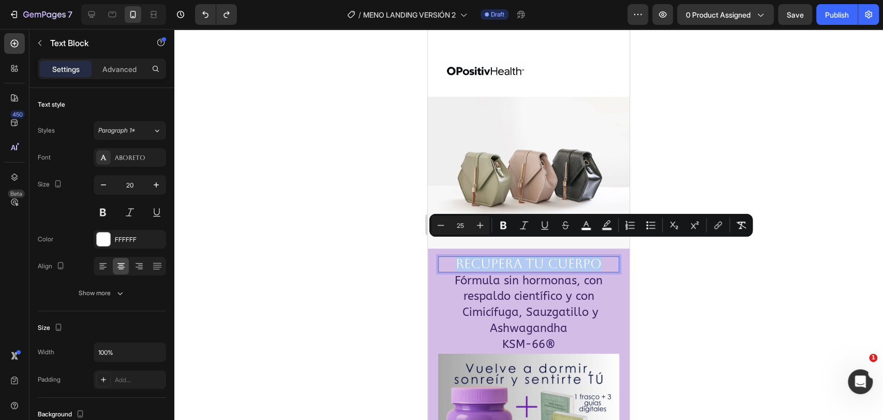
drag, startPoint x: 603, startPoint y: 249, endPoint x: 426, endPoint y: 249, distance: 176.9
click at [590, 231] on button "color" at bounding box center [586, 225] width 19 height 19
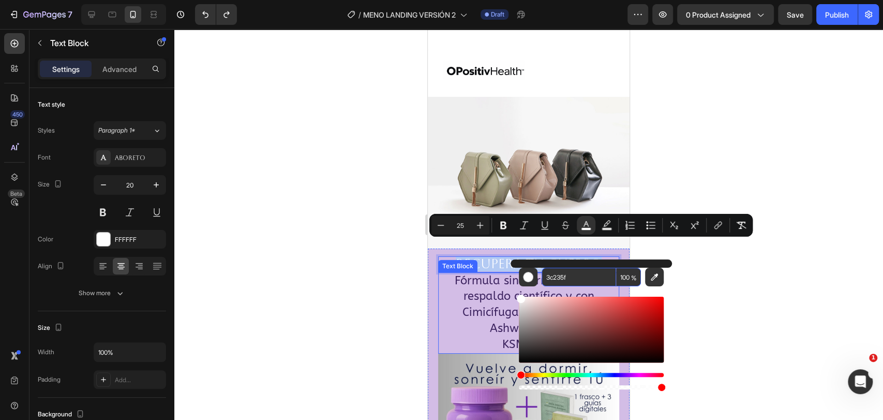
type input "3C235F"
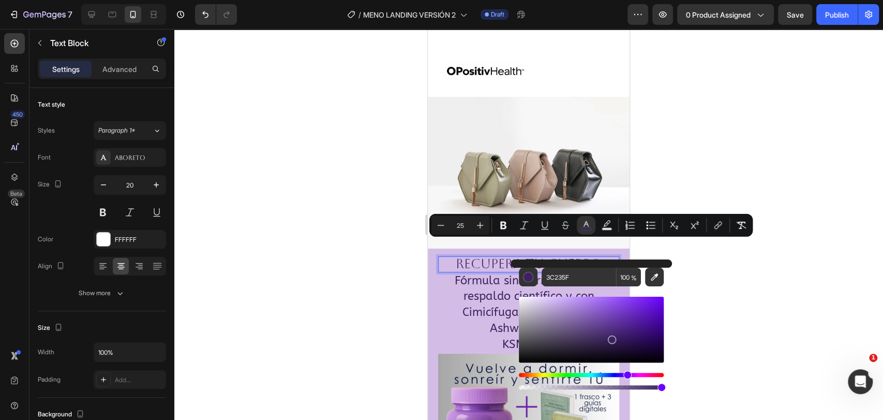
click at [387, 297] on div at bounding box center [528, 224] width 709 height 391
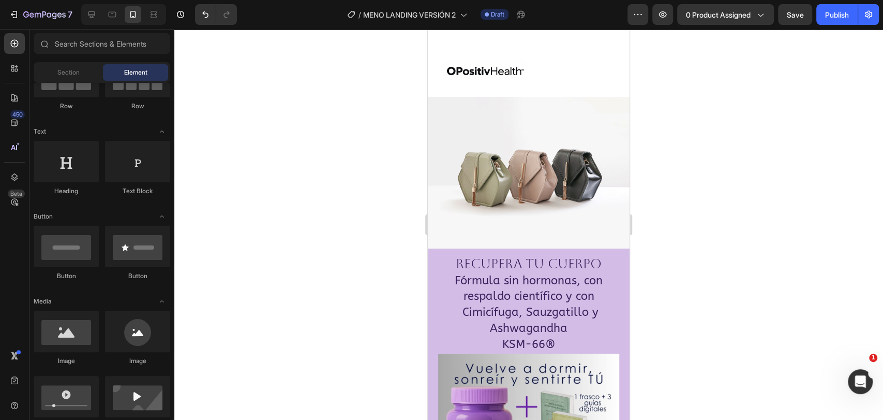
click at [385, 296] on div at bounding box center [528, 224] width 709 height 391
click at [511, 279] on span "Fórmula sin hormonas, con respaldo científico y con Cimicífuga, Sauzgatillo y A…" at bounding box center [529, 304] width 148 height 61
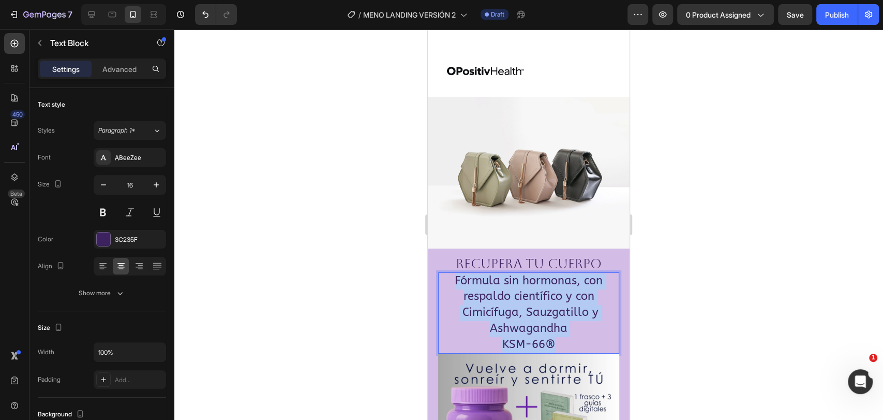
drag, startPoint x: 571, startPoint y: 322, endPoint x: 452, endPoint y: 267, distance: 131.0
click at [452, 273] on p "Fórmula sin hormonas, con respaldo científico y con Cimicífuga, Sauzgatillo y A…" at bounding box center [528, 313] width 179 height 80
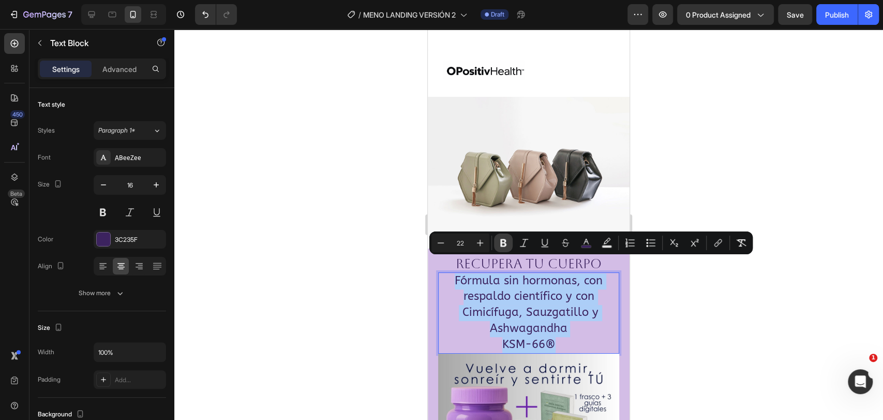
click at [504, 246] on icon "Editor contextual toolbar" at bounding box center [503, 242] width 10 height 10
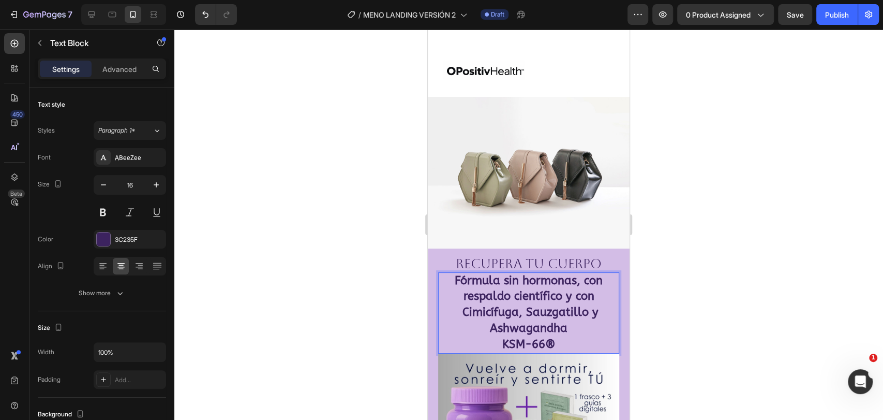
click at [550, 281] on strong "Fórmula sin hormonas, con respaldo científico y con Cimicífuga, Sauzgatillo y A…" at bounding box center [529, 304] width 148 height 61
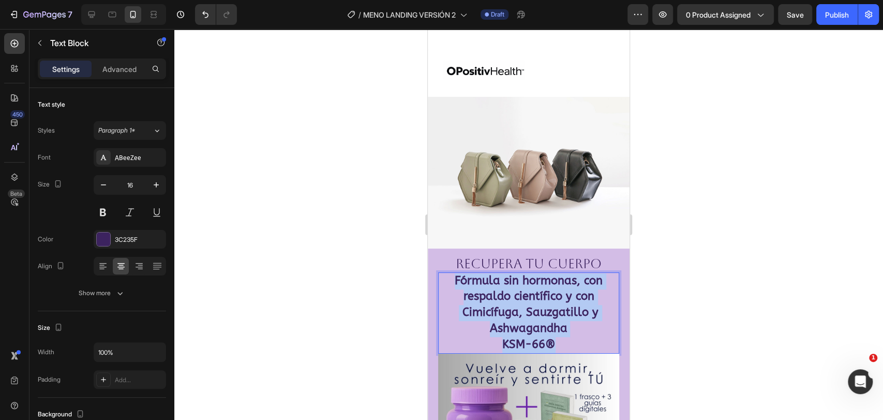
drag, startPoint x: 582, startPoint y: 326, endPoint x: 447, endPoint y: 267, distance: 147.6
click at [447, 273] on p "Fórmula sin hormonas, con respaldo científico y con Cimicífuga, Sauzgatillo y A…" at bounding box center [528, 313] width 179 height 80
drag, startPoint x: 504, startPoint y: 303, endPoint x: 533, endPoint y: 308, distance: 28.9
click at [507, 303] on p "Fórmula sin hormonas, con respaldo científico y con Cimicífuga, Sauzgatillo y A…" at bounding box center [528, 313] width 179 height 80
drag, startPoint x: 553, startPoint y: 323, endPoint x: 565, endPoint y: 325, distance: 12.5
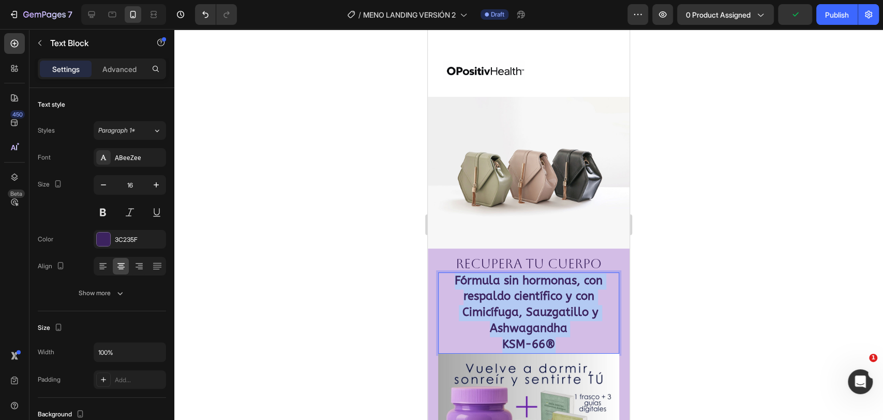
click at [554, 323] on p "Fórmula sin hormonas, con respaldo científico y con Cimicífuga, Sauzgatillo y A…" at bounding box center [528, 313] width 179 height 80
click at [566, 325] on p "Fórmula sin hormonas, con respaldo científico y con Cimicífuga, Sauzgatillo y A…" at bounding box center [528, 313] width 179 height 80
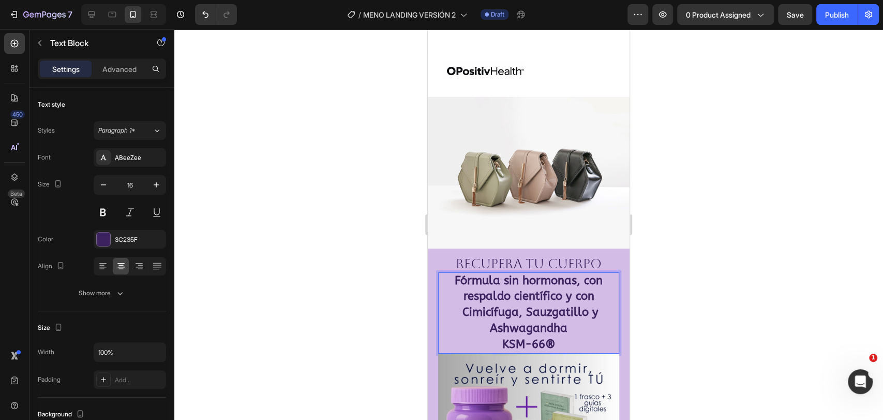
click at [569, 325] on p "Fórmula sin hormonas, con respaldo científico y con Cimicífuga, Sauzgatillo y A…" at bounding box center [528, 313] width 179 height 80
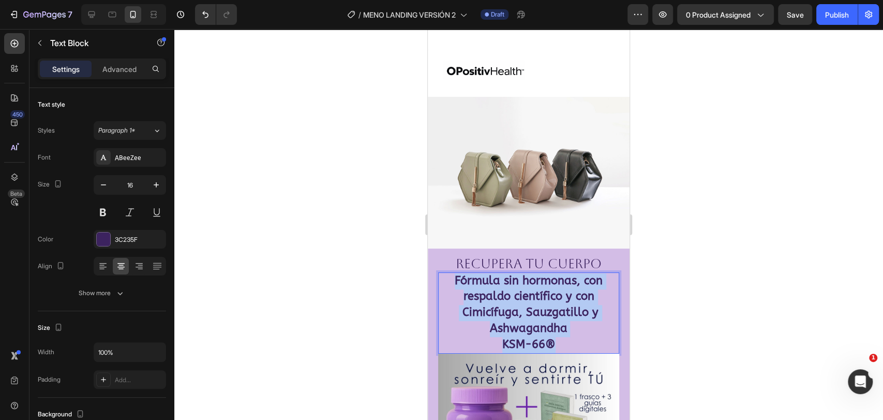
drag, startPoint x: 569, startPoint y: 325, endPoint x: 443, endPoint y: 264, distance: 140.0
click at [443, 273] on p "Fórmula sin hormonas, con respaldo científico y con Cimicífuga, Sauzgatillo y A…" at bounding box center [528, 313] width 179 height 80
click at [557, 291] on strong "Fórmula sin hormonas, con respaldo científico y con Cimicífuga, Sauzgatillo y A…" at bounding box center [529, 304] width 148 height 61
drag, startPoint x: 673, startPoint y: 220, endPoint x: 670, endPoint y: 216, distance: 5.6
click at [673, 218] on div at bounding box center [528, 224] width 709 height 391
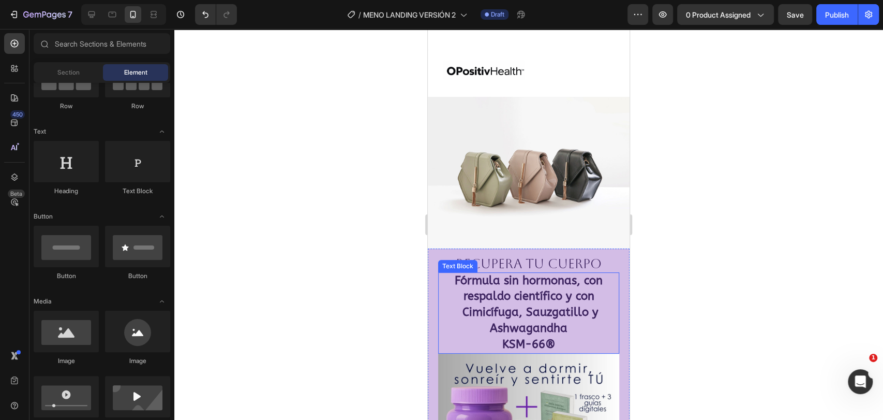
click at [534, 303] on strong "Fórmula sin hormonas, con respaldo científico y con Cimicífuga, Sauzgatillo y A…" at bounding box center [529, 304] width 148 height 61
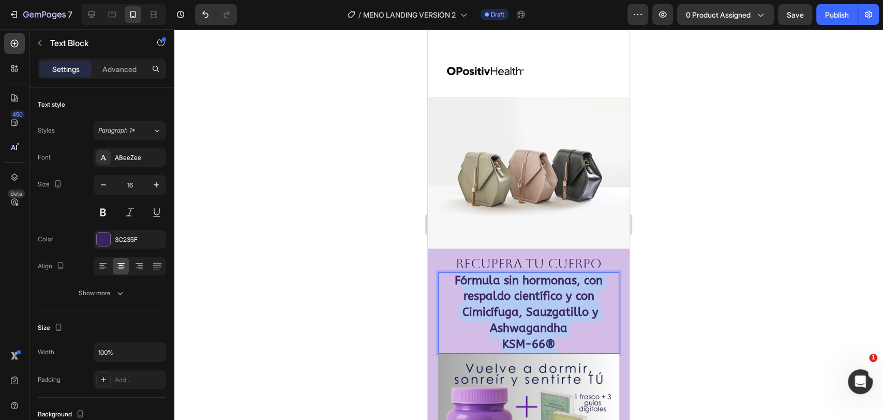
drag, startPoint x: 555, startPoint y: 327, endPoint x: 456, endPoint y: 268, distance: 115.3
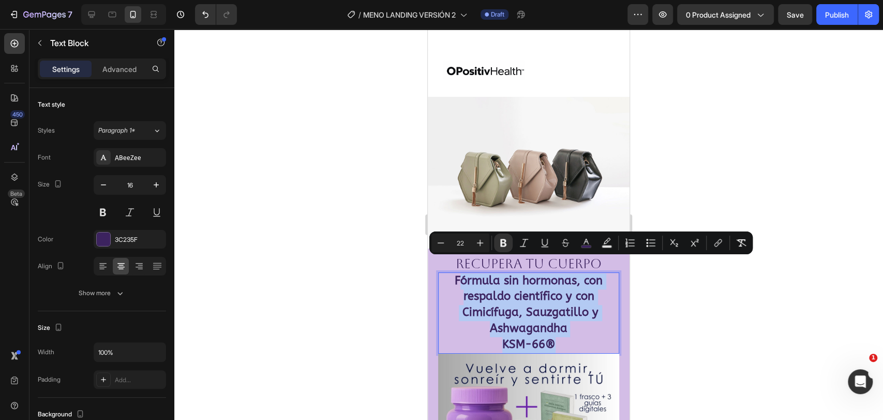
click at [456, 274] on strong "Fórmula sin hormonas, con respaldo científico y con Cimicífuga, Sauzgatillo y A…" at bounding box center [529, 304] width 148 height 61
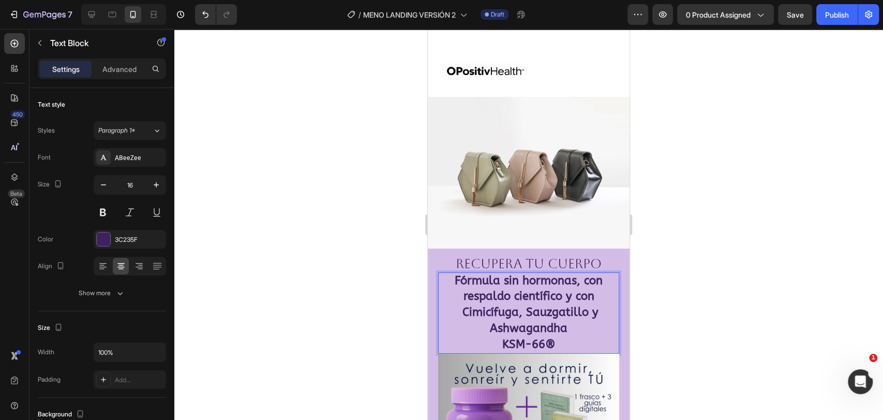
click at [555, 325] on p "Fórmula sin hormonas, con respaldo científico y con Cimicífuga, Sauzgatillo y A…" at bounding box center [528, 313] width 179 height 80
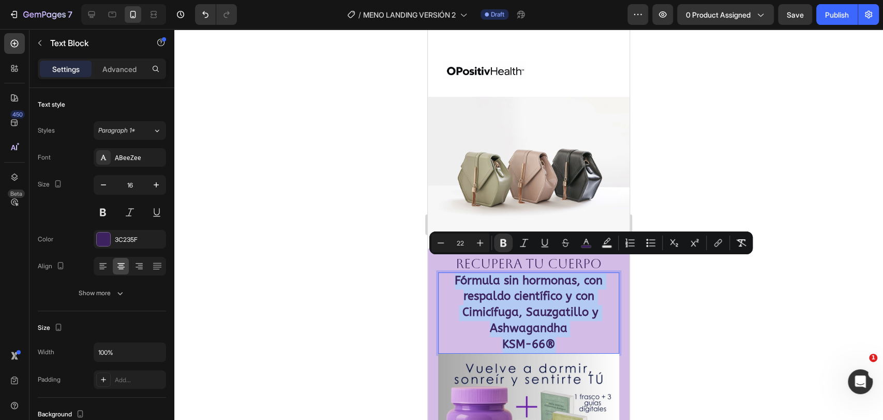
drag, startPoint x: 559, startPoint y: 329, endPoint x: 445, endPoint y: 266, distance: 130.6
click at [445, 273] on p "Fórmula sin hormonas, con respaldo científico y con Cimicífuga, Sauzgatillo y A…" at bounding box center [528, 313] width 179 height 80
click at [503, 245] on icon "Editor contextual toolbar" at bounding box center [503, 243] width 6 height 8
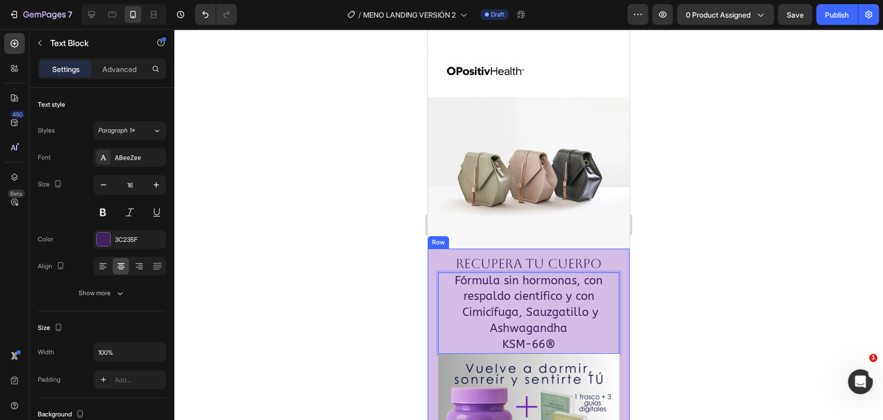
drag, startPoint x: 676, startPoint y: 285, endPoint x: 652, endPoint y: 279, distance: 24.5
click at [676, 283] on div at bounding box center [528, 224] width 709 height 391
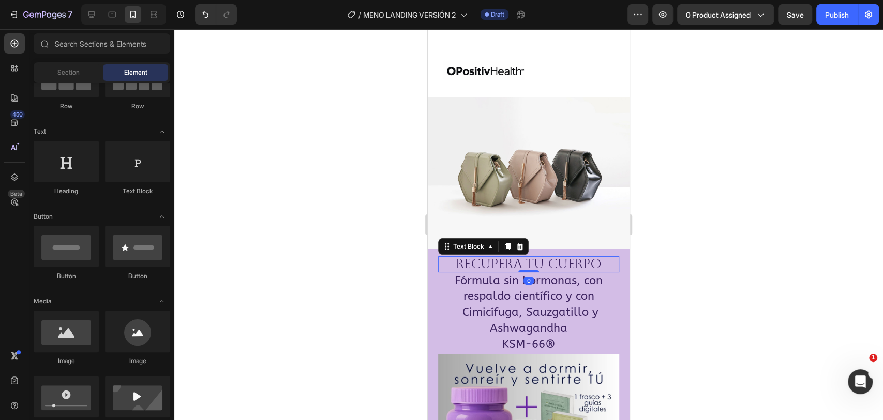
click at [577, 256] on span "RECUPERA TU CUERPO" at bounding box center [529, 263] width 146 height 15
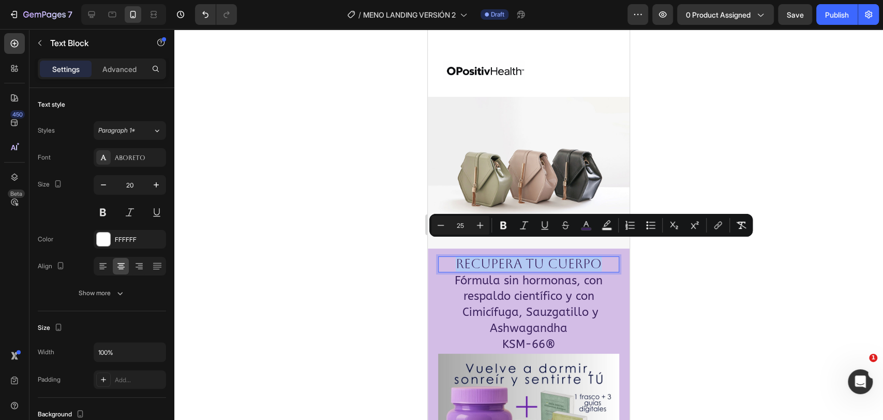
drag, startPoint x: 598, startPoint y: 249, endPoint x: 449, endPoint y: 251, distance: 149.0
click at [504, 223] on icon "Editor contextual toolbar" at bounding box center [503, 225] width 10 height 10
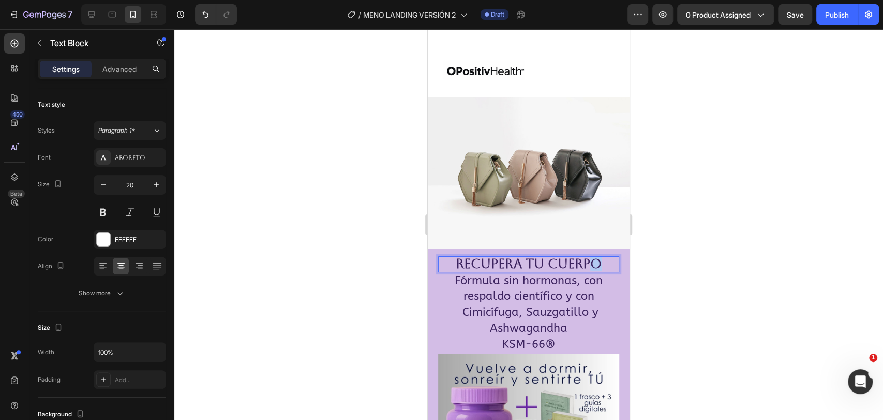
drag, startPoint x: 582, startPoint y: 249, endPoint x: 594, endPoint y: 250, distance: 11.9
click at [594, 256] on strong "RECUPERA TU CUERPO" at bounding box center [529, 263] width 146 height 15
click at [544, 298] on span "Fórmula sin hormonas, con respaldo científico y con Cimicífuga, Sauzgatillo y A…" at bounding box center [529, 304] width 148 height 61
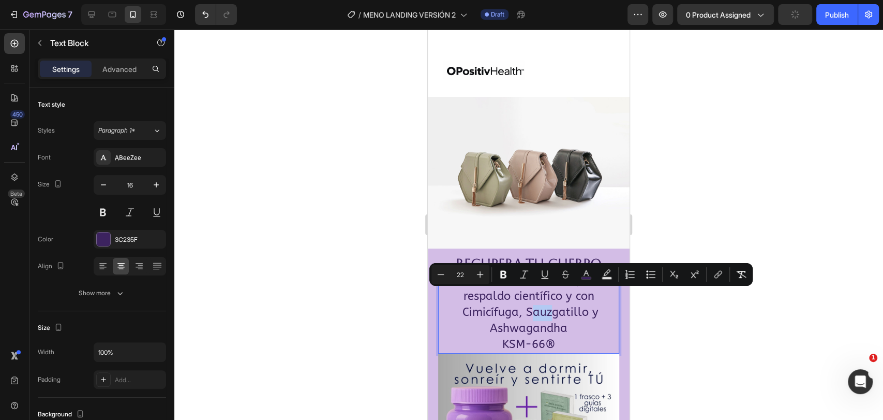
drag, startPoint x: 528, startPoint y: 293, endPoint x: 546, endPoint y: 293, distance: 18.1
click at [523, 317] on span "Fórmula sin hormonas, con respaldo científico y con Cimicífuga, Sauzgatillo y A…" at bounding box center [529, 304] width 148 height 61
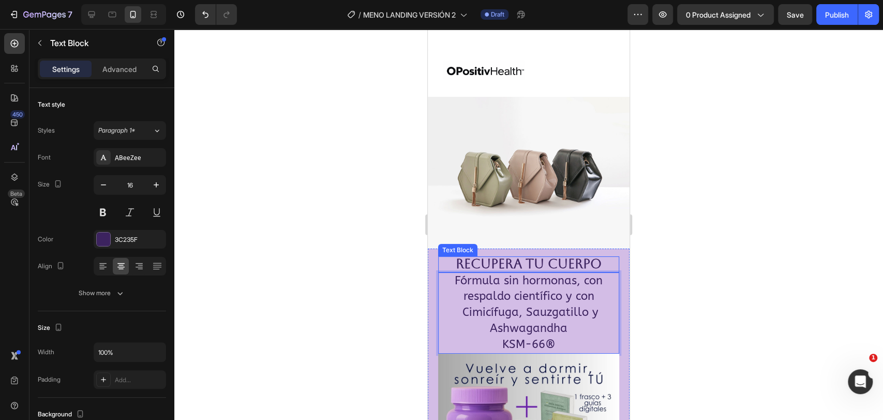
click at [558, 256] on strong "RECUPERA TU CUERPO" at bounding box center [529, 263] width 146 height 15
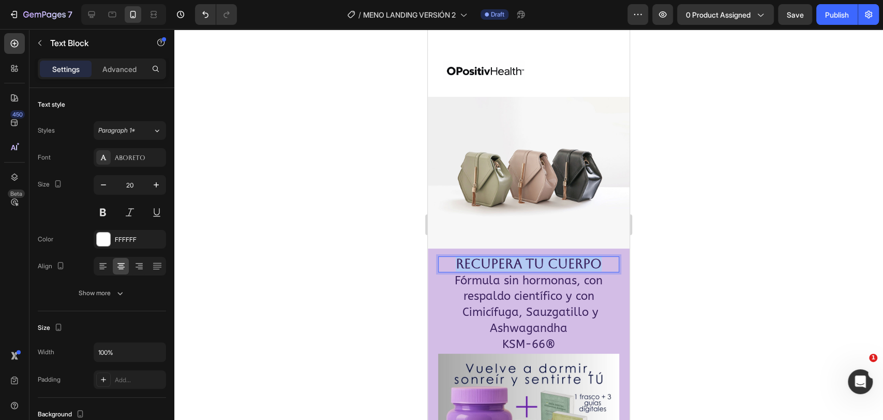
click at [558, 256] on strong "RECUPERA TU CUERPO" at bounding box center [529, 263] width 146 height 15
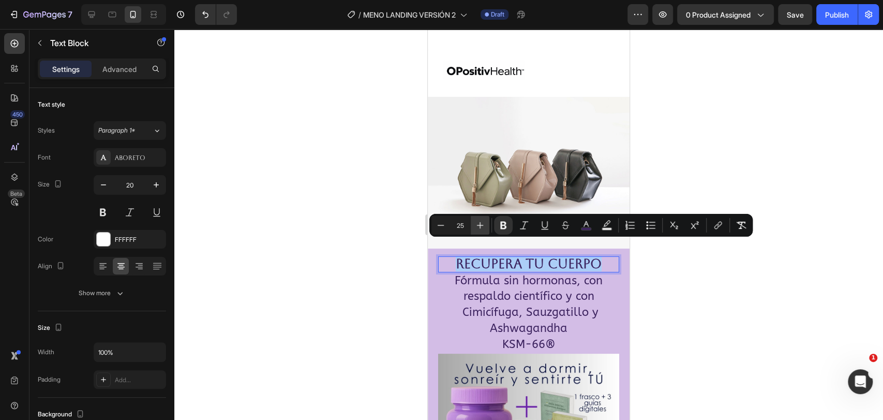
click at [484, 225] on icon "Editor contextual toolbar" at bounding box center [480, 225] width 10 height 10
click at [484, 224] on icon "Editor contextual toolbar" at bounding box center [480, 225] width 10 height 10
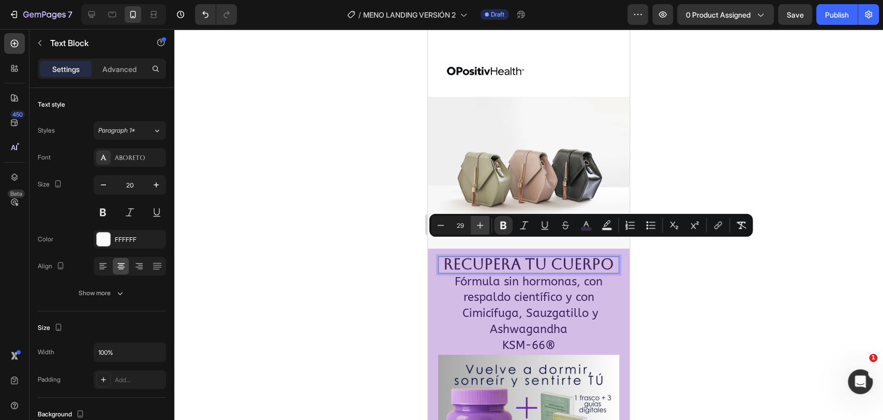
type input "30"
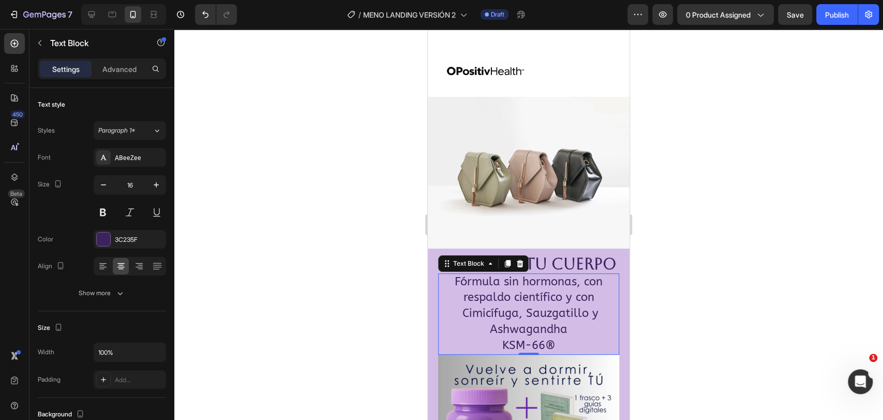
click at [526, 304] on p "Fórmula sin hormonas, con respaldo científico y con Cimicífuga, Sauzgatillo y A…" at bounding box center [528, 314] width 179 height 80
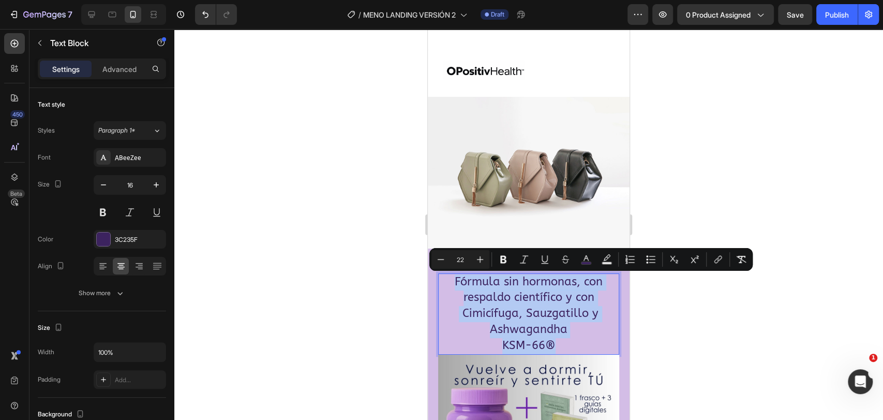
drag, startPoint x: 561, startPoint y: 339, endPoint x: 449, endPoint y: 278, distance: 127.5
click at [449, 278] on p "Fórmula sin hormonas, con respaldo científico y con Cimicífuga, Sauzgatillo y A…" at bounding box center [528, 314] width 179 height 80
click at [443, 260] on icon "Editor contextual toolbar" at bounding box center [441, 259] width 10 height 10
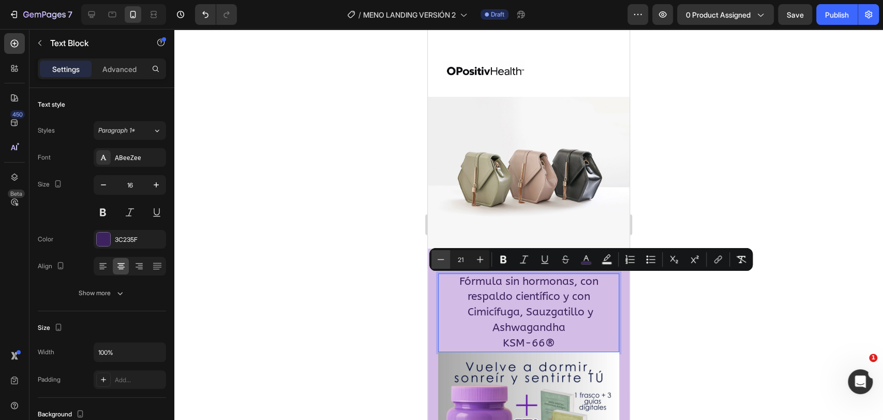
click at [443, 260] on icon "Editor contextual toolbar" at bounding box center [441, 259] width 10 height 10
type input "20"
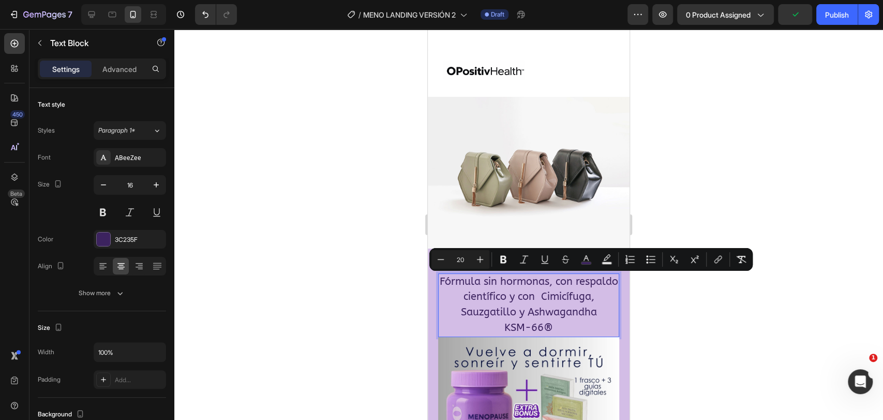
click at [396, 270] on div at bounding box center [528, 224] width 709 height 391
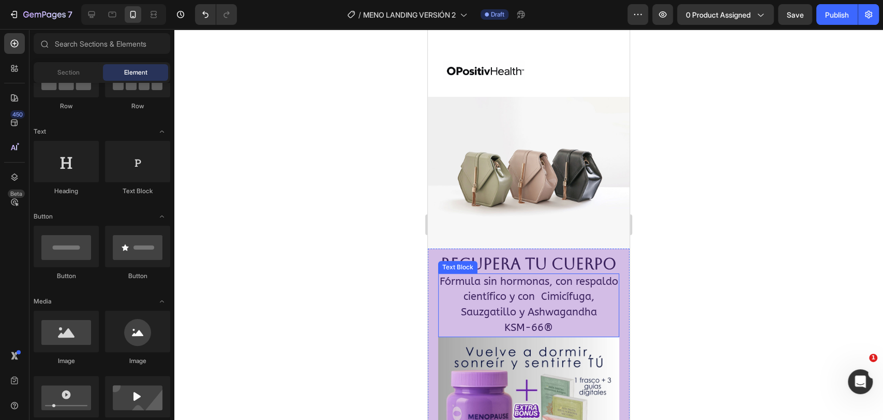
click at [567, 336] on p "Fórmula sin hormonas, con respaldo científico y con Cimicífuga, Sauzgatillo y A…" at bounding box center [528, 305] width 179 height 62
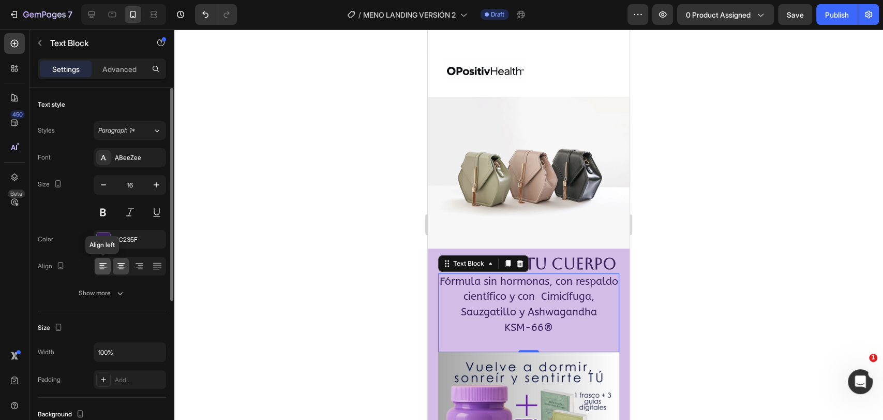
click at [98, 263] on icon at bounding box center [103, 266] width 10 height 10
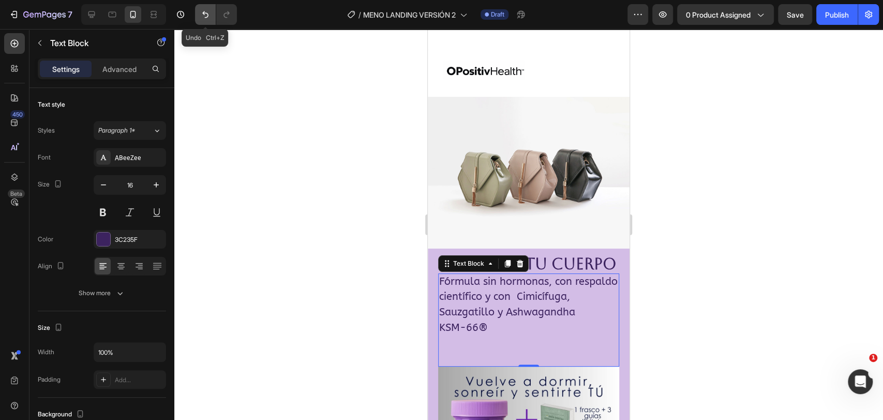
click at [201, 15] on icon "Undo/Redo" at bounding box center [205, 14] width 10 height 10
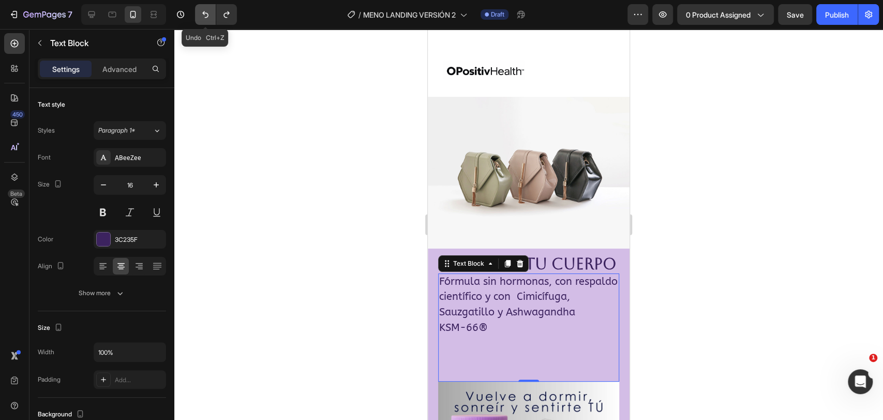
click at [201, 15] on icon "Undo/Redo" at bounding box center [205, 14] width 10 height 10
click at [120, 266] on icon at bounding box center [121, 266] width 10 height 10
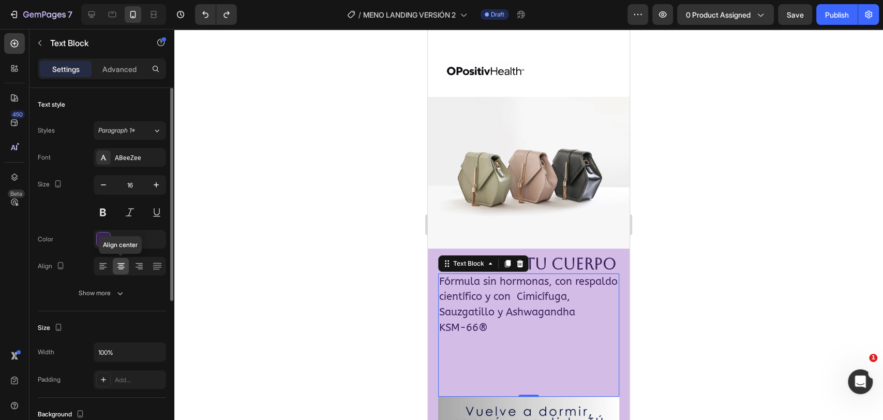
click at [116, 264] on icon at bounding box center [121, 266] width 10 height 10
click at [503, 336] on p "Fórmula sin hormonas, con respaldo científico y con Cimicífuga, Sauzgatillo y A…" at bounding box center [528, 305] width 179 height 62
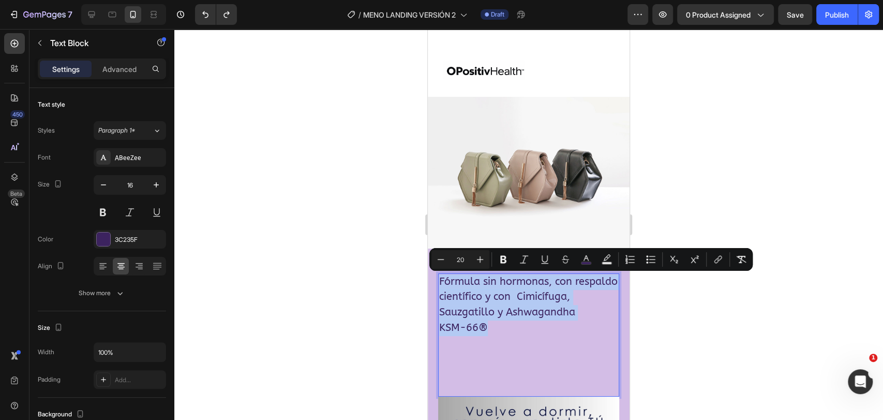
drag, startPoint x: 501, startPoint y: 339, endPoint x: 441, endPoint y: 281, distance: 83.0
click at [441, 281] on p "Fórmula sin hormonas, con respaldo científico y con Cimicífuga, Sauzgatillo y A…" at bounding box center [528, 305] width 179 height 62
click at [119, 267] on icon at bounding box center [121, 266] width 10 height 10
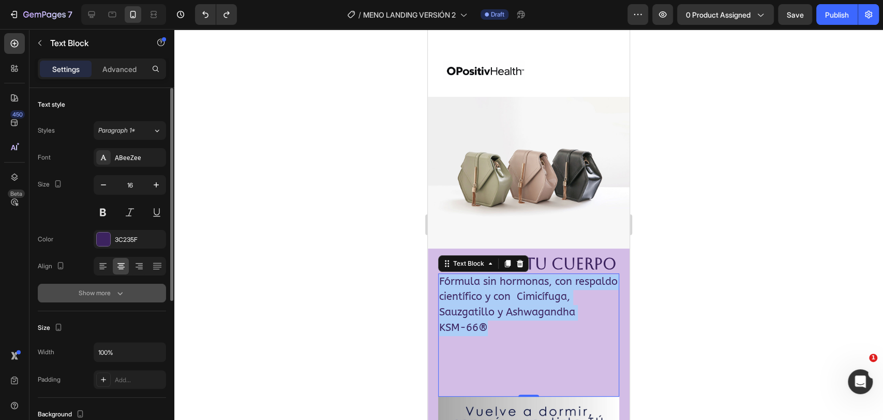
click at [112, 283] on button "Show more" at bounding box center [102, 292] width 128 height 19
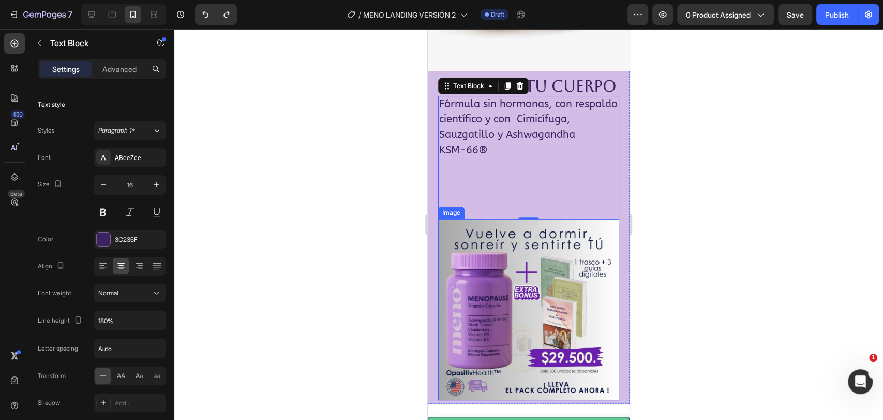
scroll to position [115, 0]
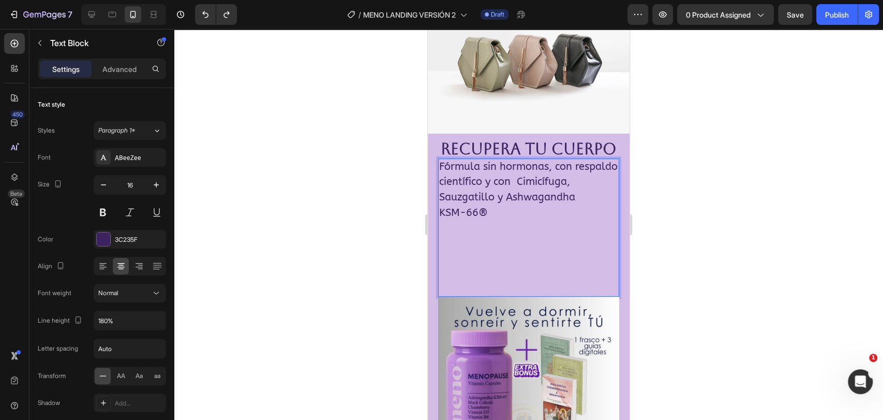
click at [447, 295] on p "⁠⁠⁠⁠⁠⁠⁠" at bounding box center [528, 258] width 179 height 74
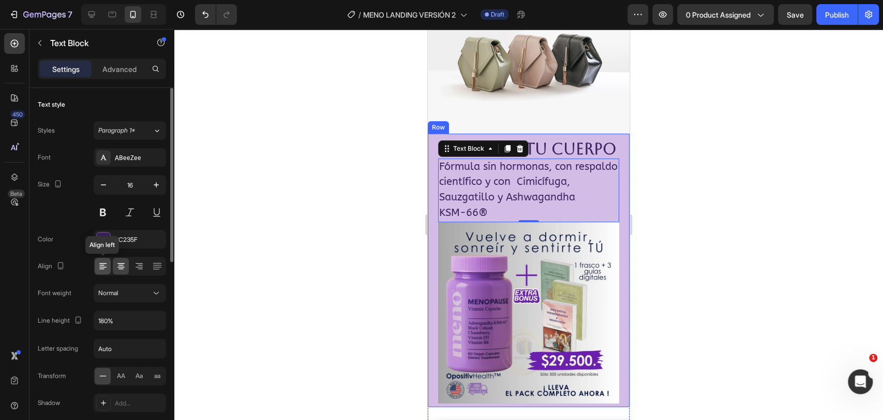
click at [102, 263] on icon at bounding box center [102, 263] width 7 height 1
click at [120, 263] on icon at bounding box center [121, 266] width 10 height 10
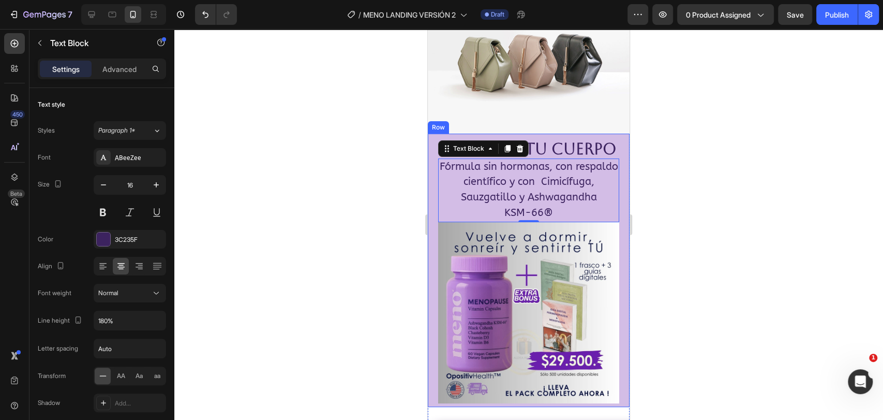
click at [332, 208] on div at bounding box center [528, 224] width 709 height 391
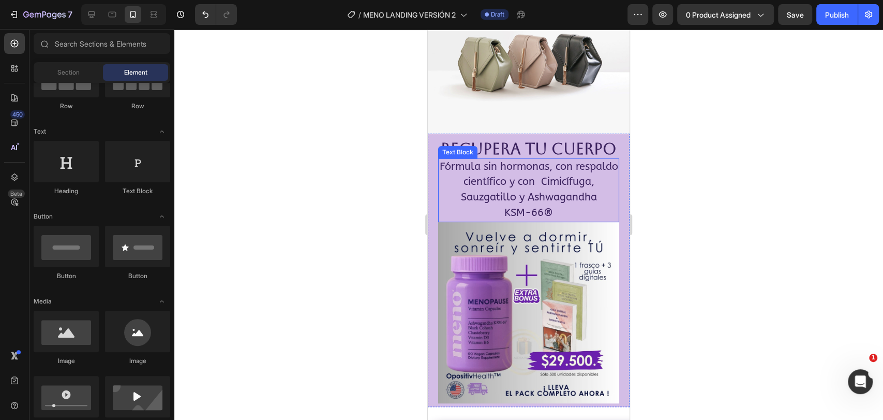
click at [459, 188] on p "Fórmula sin hormonas, con respaldo científico y con Cimicífuga, Sauzgatillo y A…" at bounding box center [528, 190] width 179 height 62
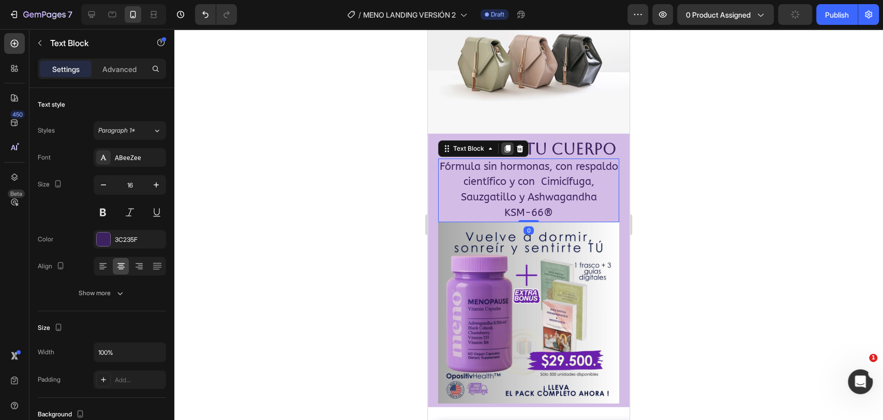
click at [507, 148] on icon at bounding box center [508, 148] width 6 height 7
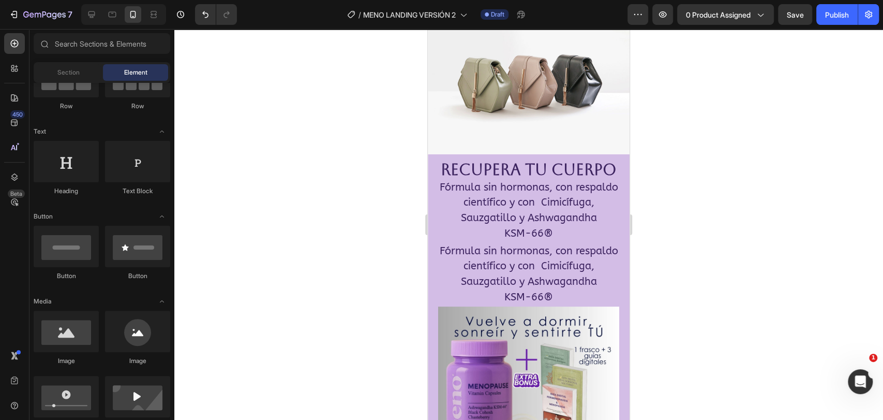
scroll to position [102, 0]
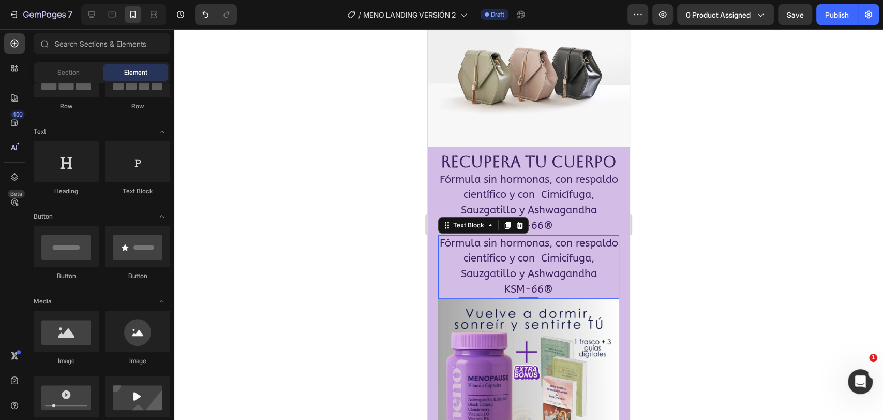
click at [499, 276] on span "Fórmula sin hormonas, con respaldo científico y con Cimicífuga, Sauzgatillo y A…" at bounding box center [529, 258] width 178 height 43
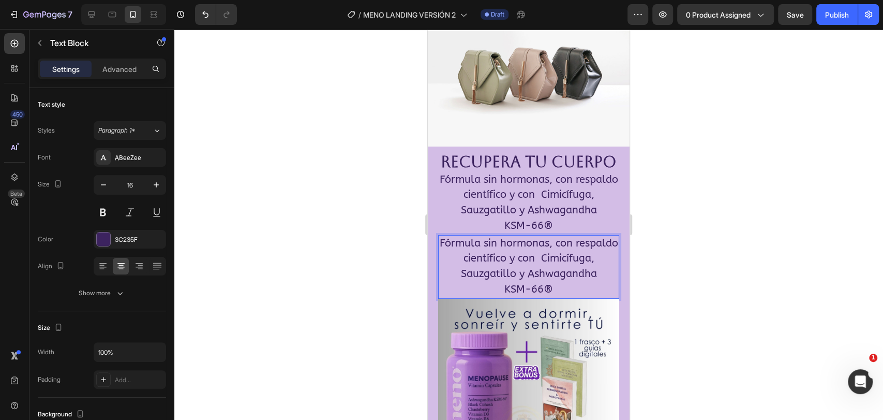
click at [563, 297] on p "Fórmula sin hormonas, con respaldo científico y con Cimicífuga, Sauzgatillo y A…" at bounding box center [528, 267] width 179 height 62
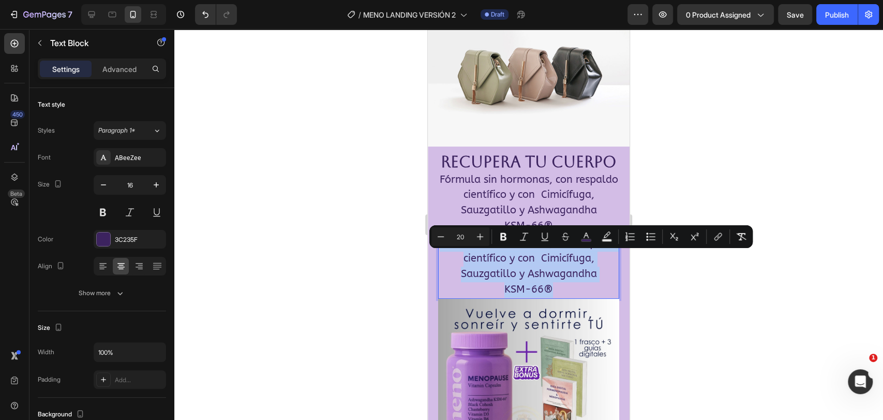
drag, startPoint x: 559, startPoint y: 318, endPoint x: 456, endPoint y: 259, distance: 119.3
click at [456, 259] on p "Fórmula sin hormonas, con respaldo científico y con Cimicífuga, Sauzgatillo y A…" at bounding box center [528, 267] width 179 height 62
click at [361, 276] on div at bounding box center [528, 224] width 709 height 391
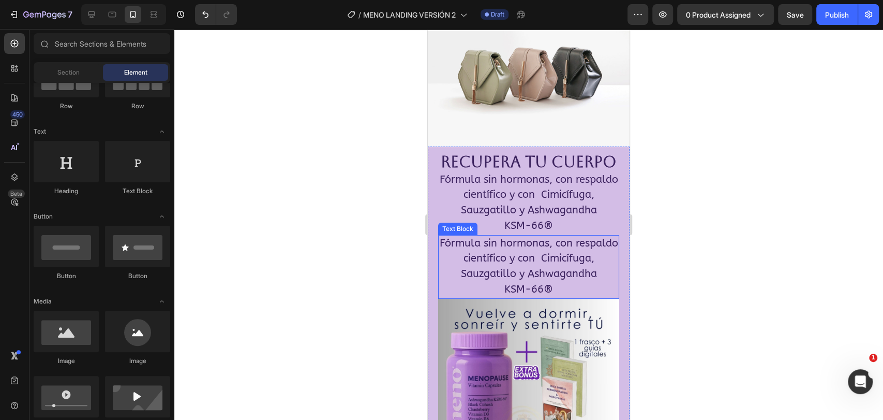
click at [451, 289] on p "Fórmula sin hormonas, con respaldo científico y con Cimicífuga, Sauzgatillo y A…" at bounding box center [528, 267] width 179 height 62
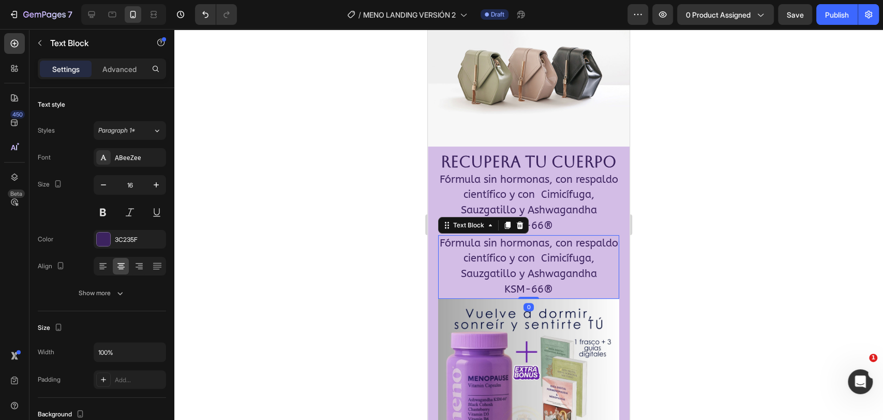
click at [520, 229] on icon at bounding box center [520, 225] width 8 height 8
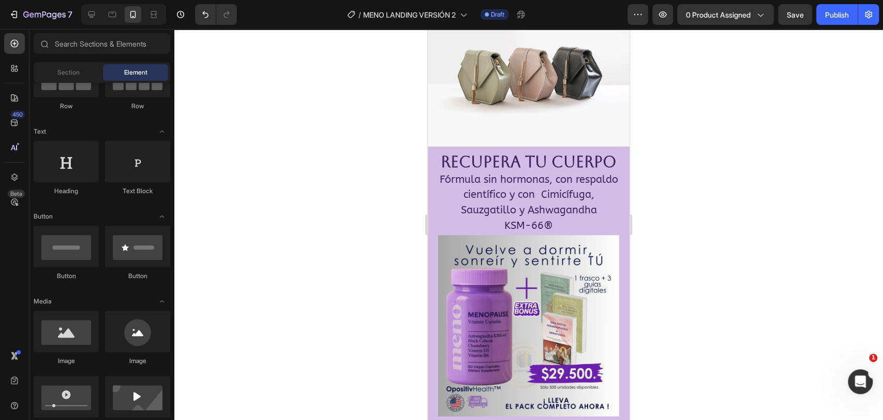
click at [370, 260] on div at bounding box center [528, 224] width 709 height 391
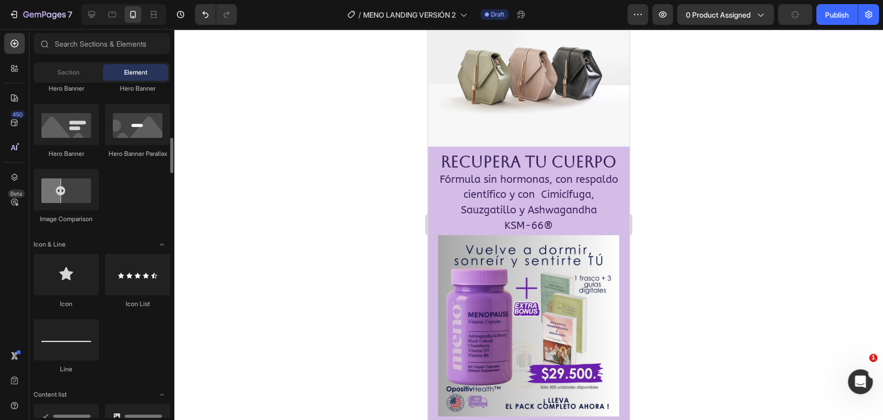
scroll to position [747, 0]
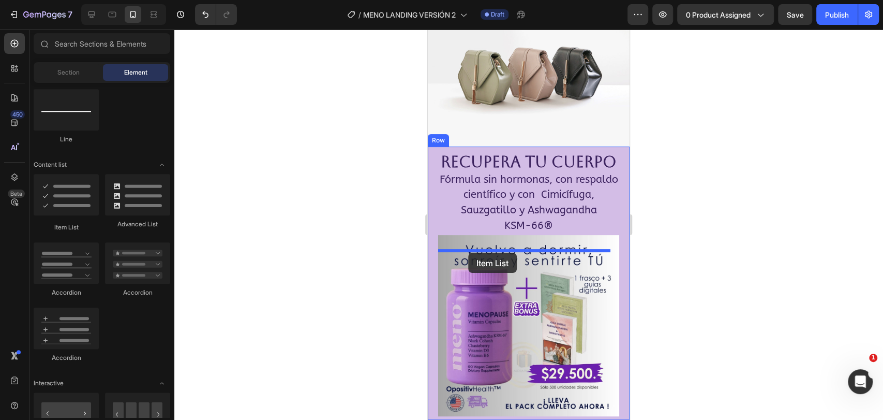
drag, startPoint x: 506, startPoint y: 235, endPoint x: 468, endPoint y: 252, distance: 41.4
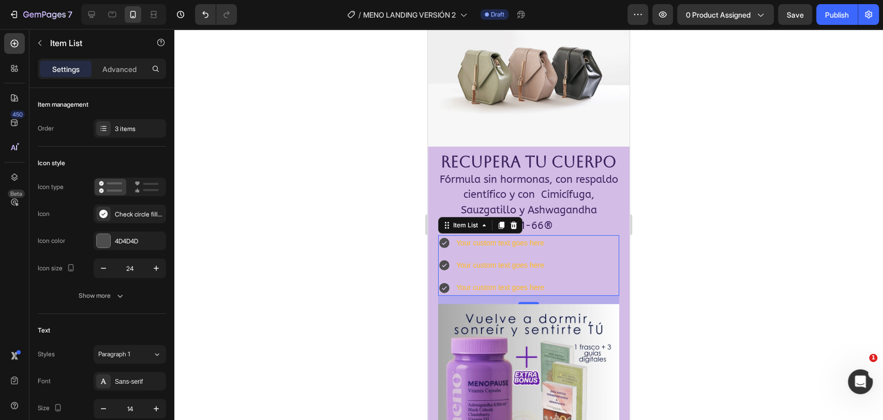
click at [444, 249] on icon at bounding box center [444, 242] width 12 height 12
click at [115, 71] on p "Advanced" at bounding box center [119, 69] width 34 height 11
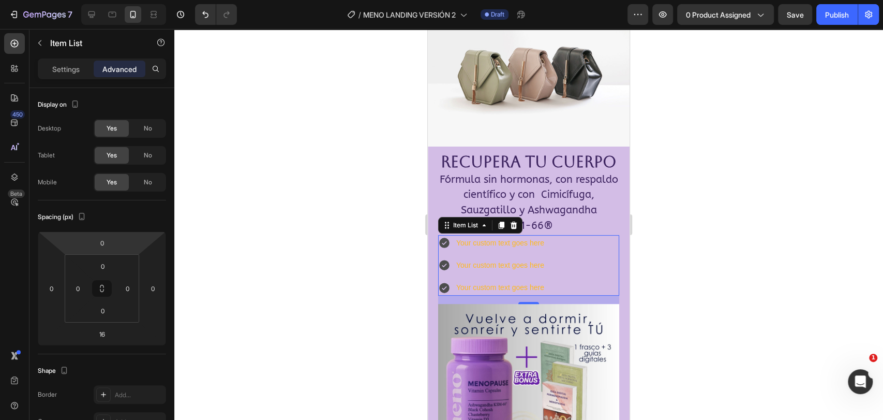
click at [445, 248] on icon at bounding box center [444, 243] width 10 height 10
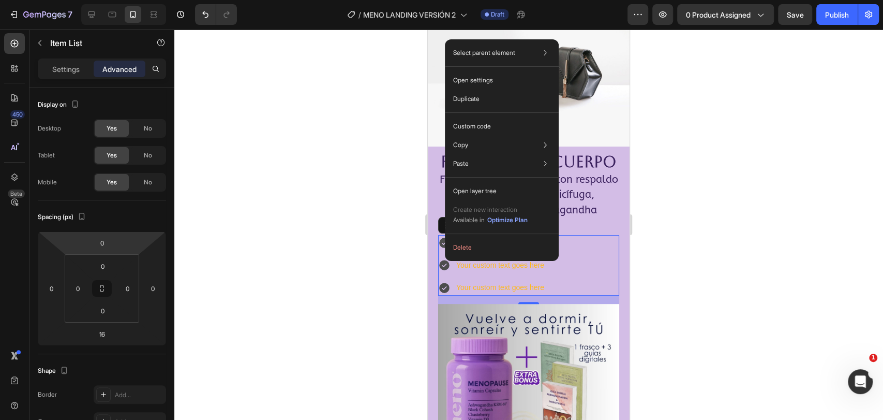
click at [445, 248] on icon at bounding box center [444, 243] width 10 height 10
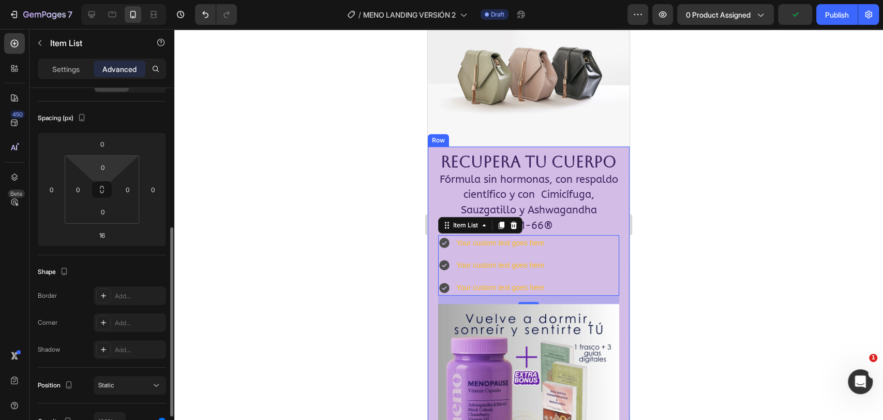
scroll to position [0, 0]
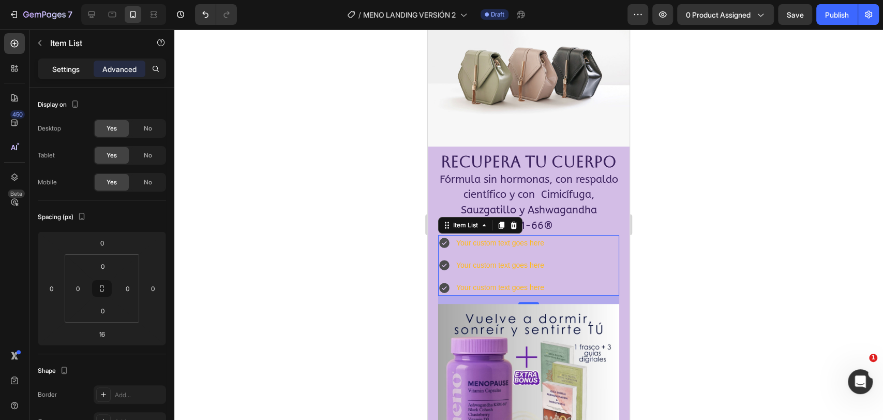
click at [70, 64] on p "Settings" at bounding box center [65, 69] width 27 height 11
type input "8"
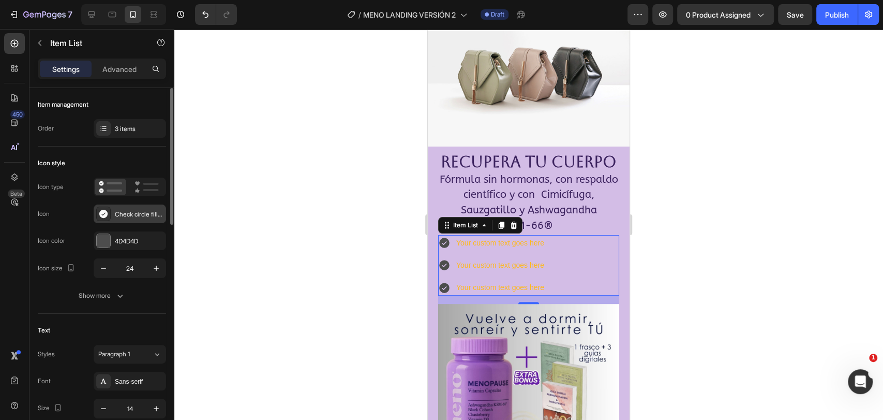
click at [140, 216] on div "Check circle filled" at bounding box center [139, 213] width 49 height 9
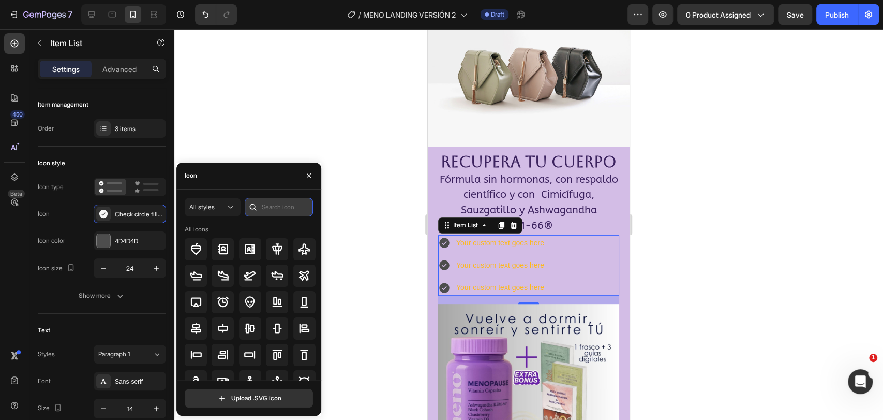
click at [273, 210] on input "text" at bounding box center [279, 207] width 68 height 19
type input "fire"
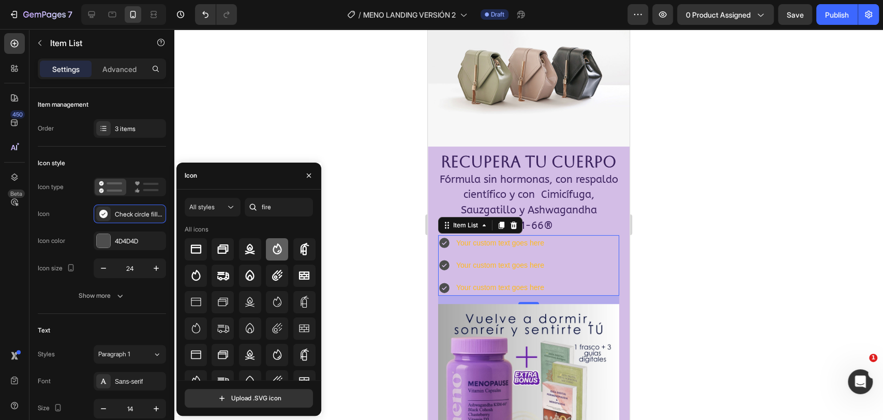
click at [277, 250] on icon at bounding box center [277, 248] width 9 height 11
click at [446, 271] on icon at bounding box center [444, 265] width 12 height 12
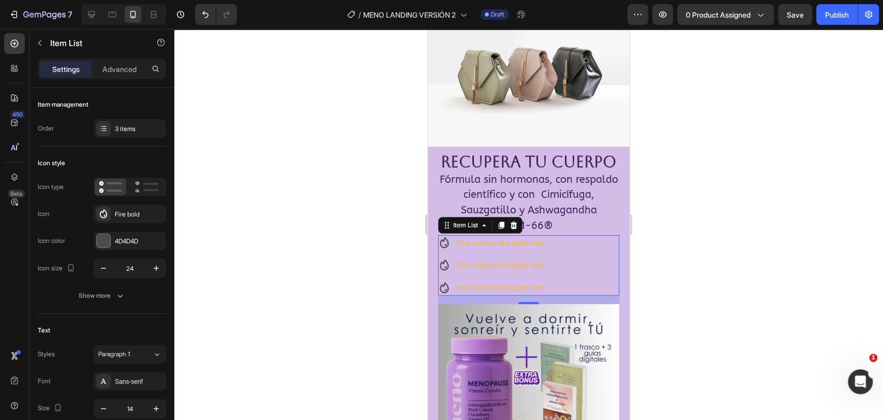
click at [579, 258] on div "Your custom text goes here Your custom text goes here Your custom text goes here" at bounding box center [528, 265] width 181 height 61
click at [514, 229] on icon at bounding box center [514, 224] width 7 height 7
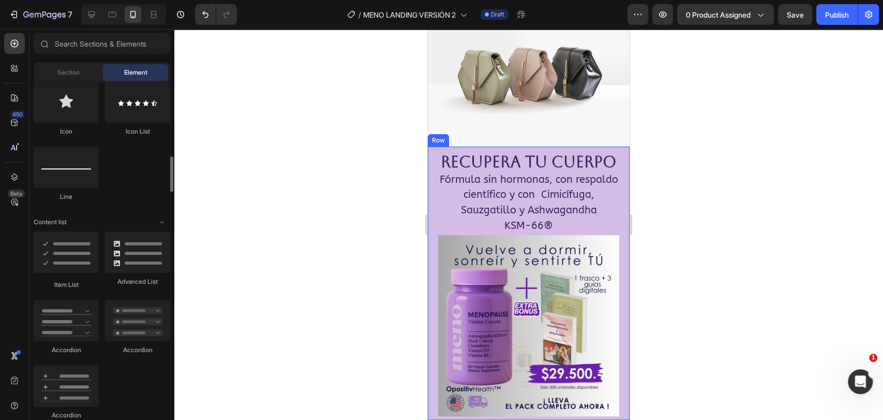
scroll to position [747, 0]
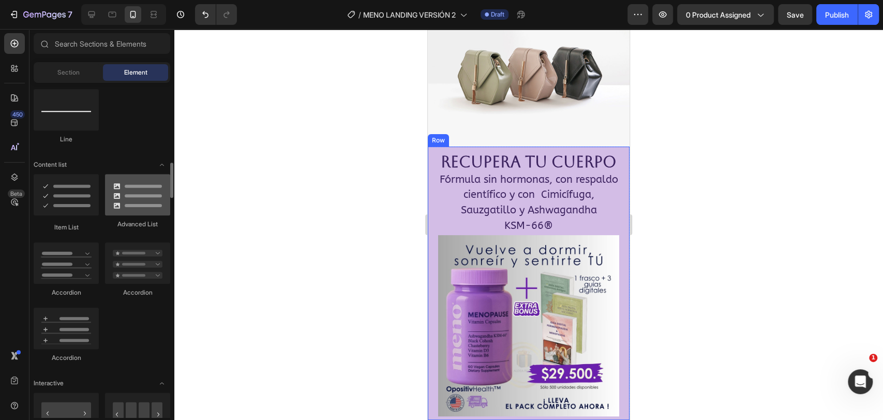
click at [151, 210] on div at bounding box center [137, 194] width 65 height 41
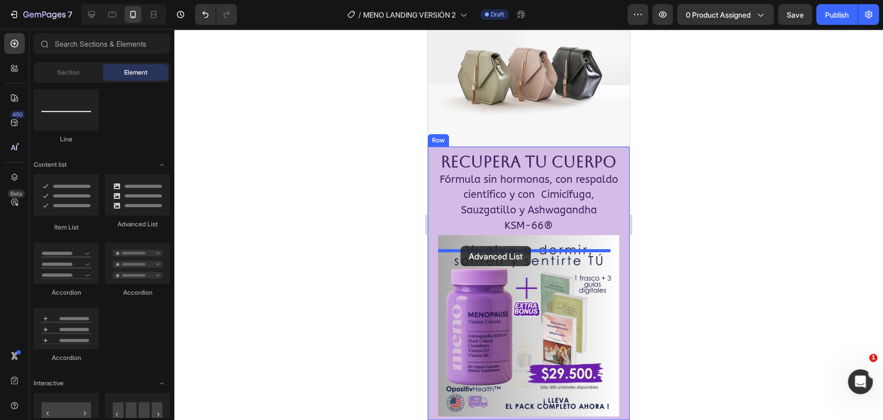
drag, startPoint x: 575, startPoint y: 232, endPoint x: 460, endPoint y: 246, distance: 115.7
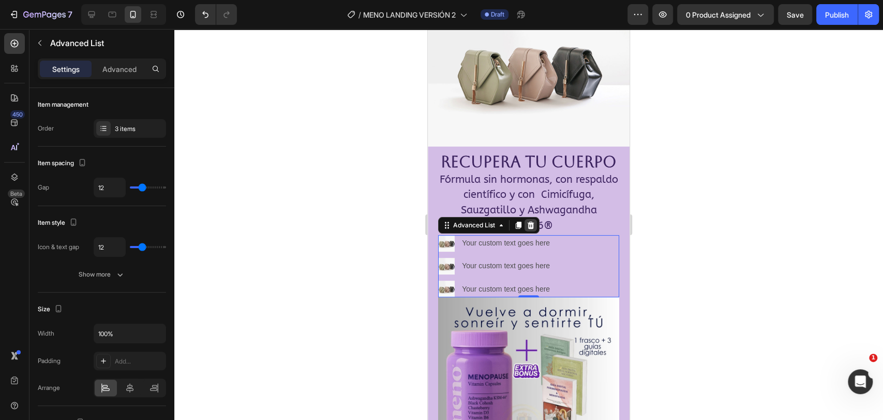
click at [534, 229] on icon at bounding box center [531, 225] width 8 height 8
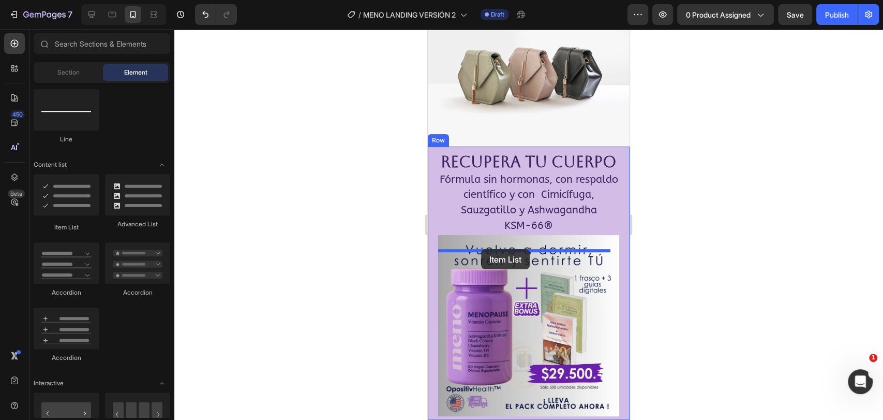
drag, startPoint x: 498, startPoint y: 233, endPoint x: 481, endPoint y: 249, distance: 23.1
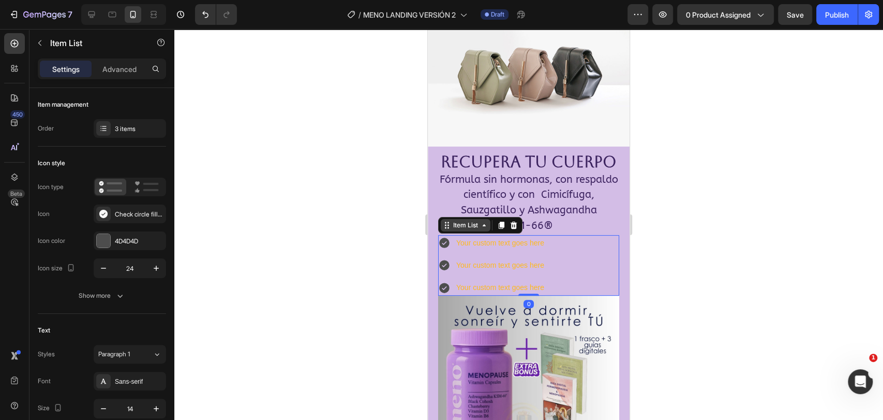
click at [488, 229] on icon at bounding box center [484, 225] width 8 height 8
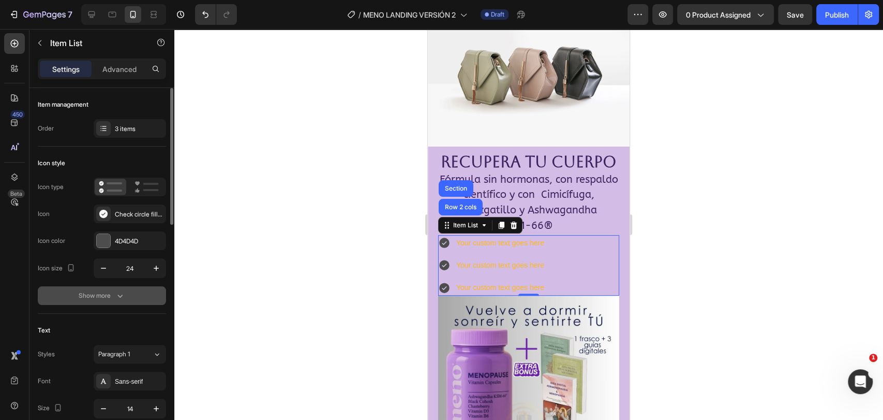
click at [116, 293] on icon "button" at bounding box center [120, 295] width 10 height 10
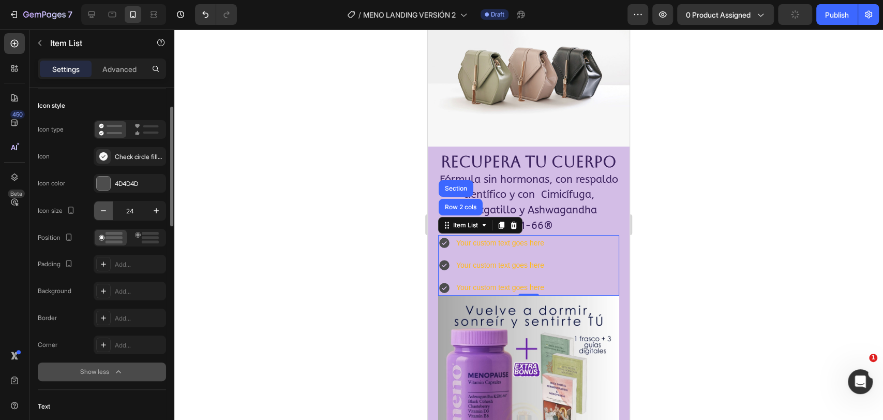
scroll to position [0, 0]
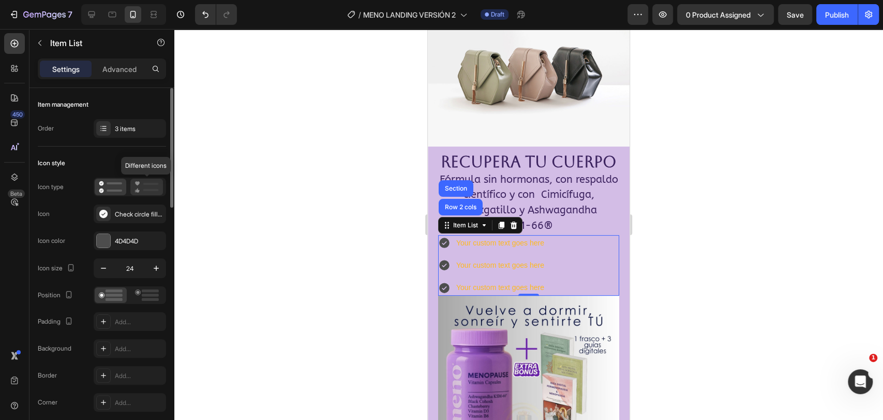
click at [137, 187] on icon at bounding box center [146, 187] width 24 height 12
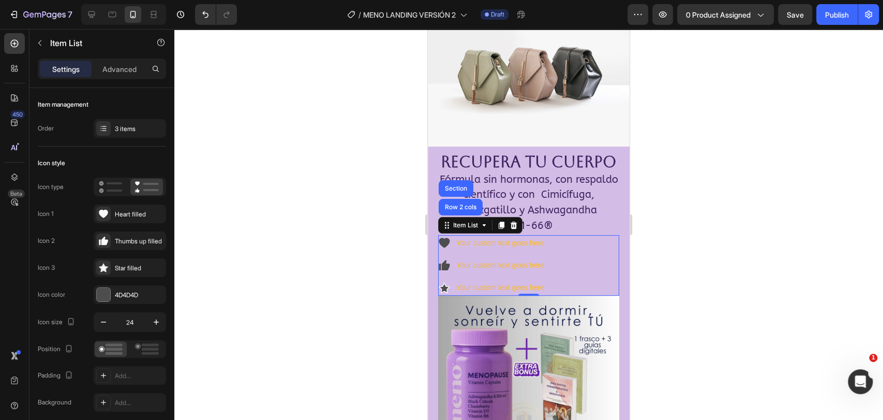
click at [447, 248] on icon at bounding box center [444, 243] width 11 height 10
click at [128, 211] on div "Heart filled" at bounding box center [139, 213] width 49 height 9
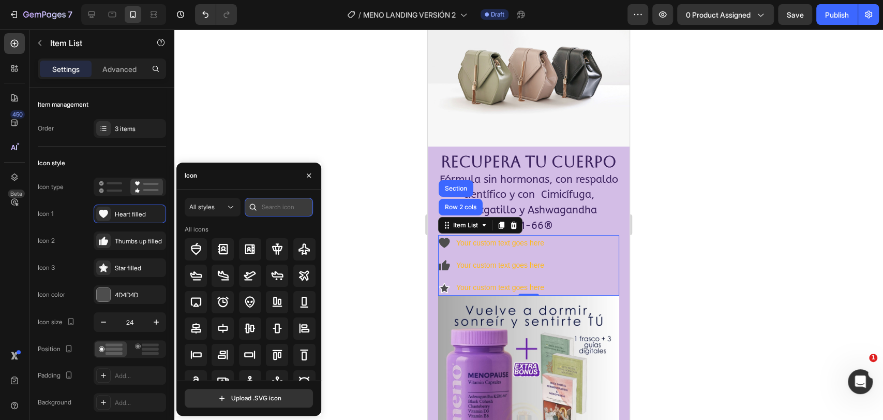
click at [267, 205] on input "text" at bounding box center [279, 207] width 68 height 19
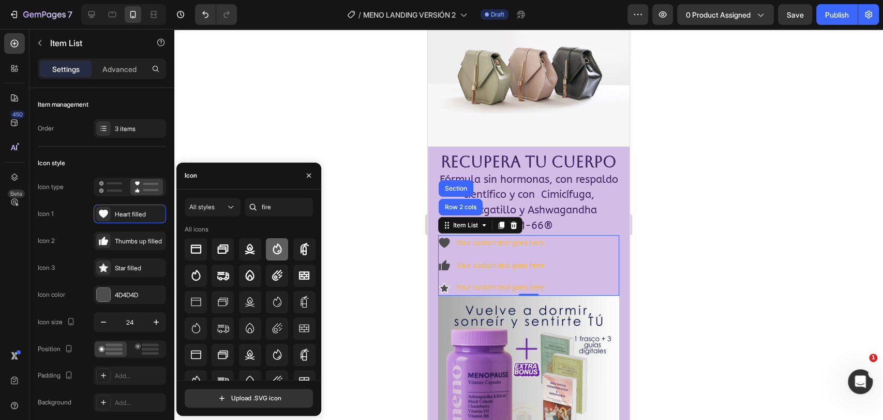
click at [275, 250] on icon at bounding box center [277, 249] width 12 height 12
type input "d"
type input "t"
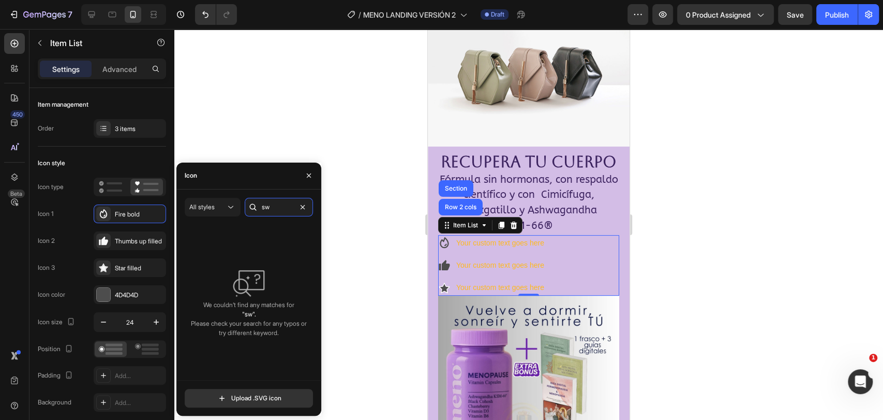
type input "s"
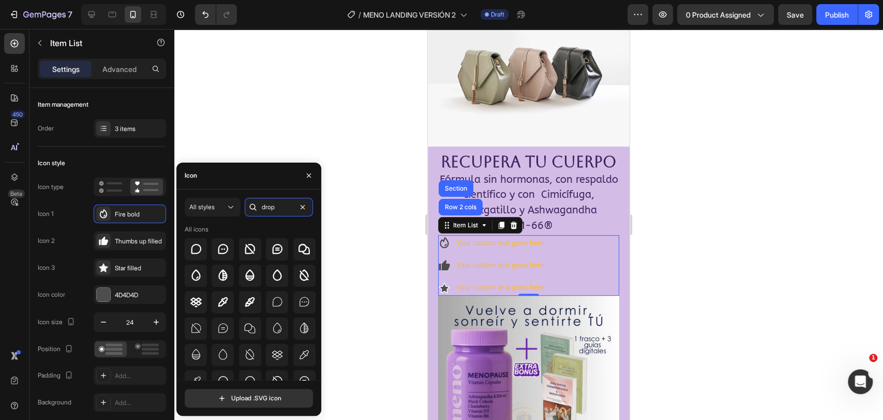
type input "drop"
click at [201, 230] on div "All icons" at bounding box center [197, 228] width 24 height 9
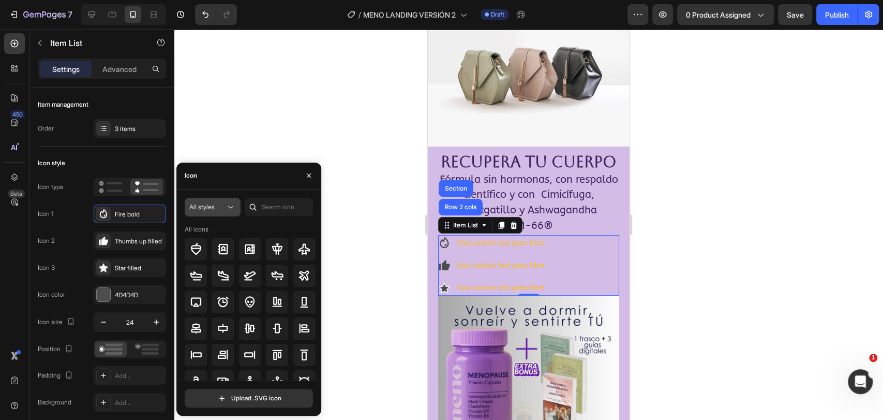
click at [229, 207] on icon at bounding box center [231, 207] width 10 height 10
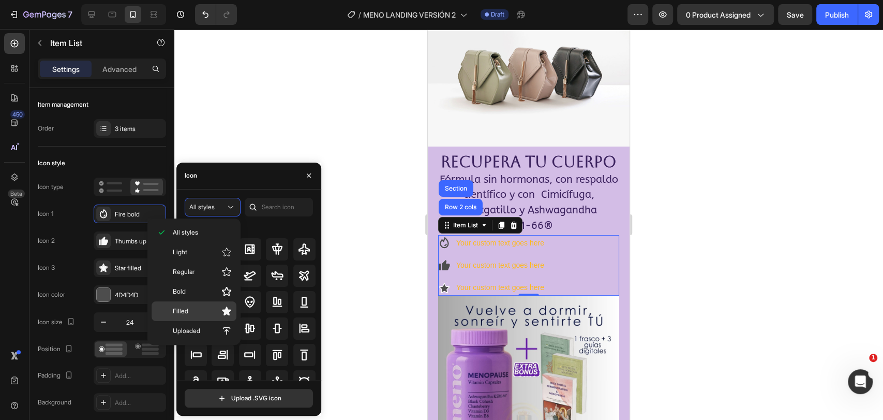
click at [188, 302] on div "Filled" at bounding box center [194, 311] width 85 height 20
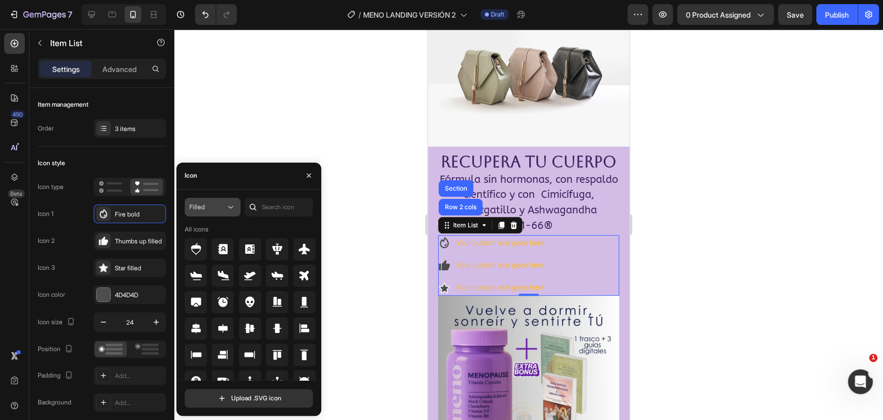
click at [228, 206] on icon at bounding box center [231, 207] width 10 height 10
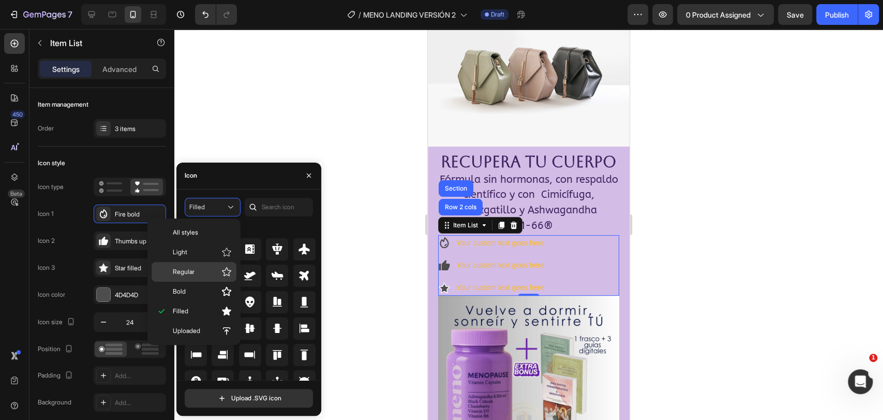
drag, startPoint x: 200, startPoint y: 270, endPoint x: 203, endPoint y: 265, distance: 6.3
click at [202, 267] on p "Regular" at bounding box center [202, 271] width 59 height 10
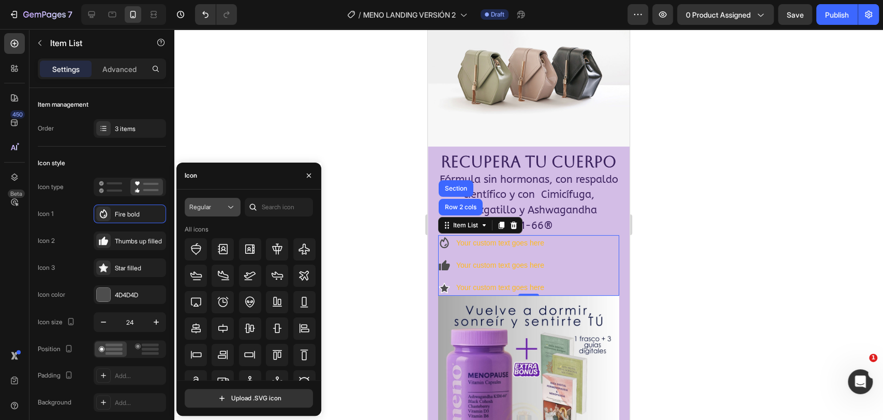
click at [237, 206] on button "Regular" at bounding box center [213, 207] width 56 height 19
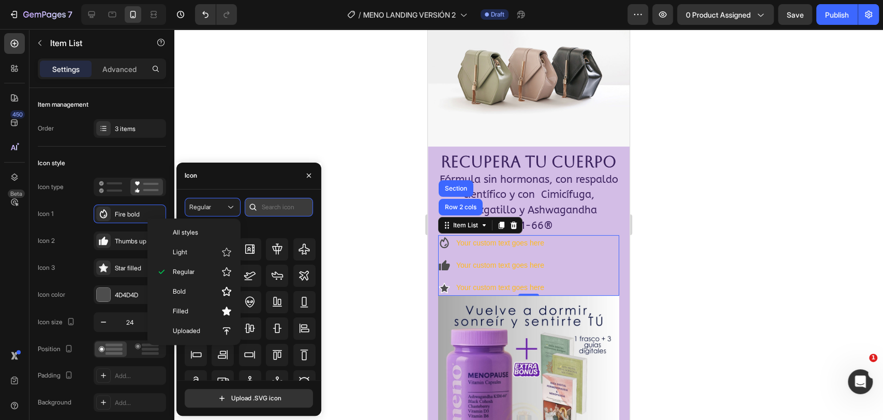
click at [267, 206] on input "text" at bounding box center [279, 207] width 68 height 19
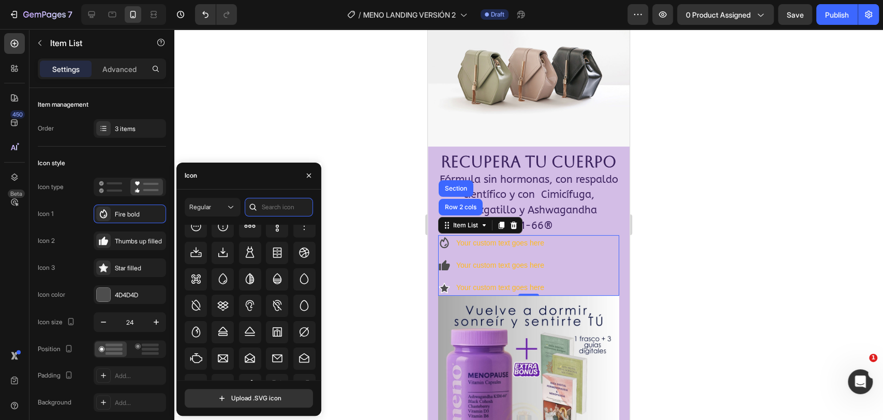
scroll to position [2288, 0]
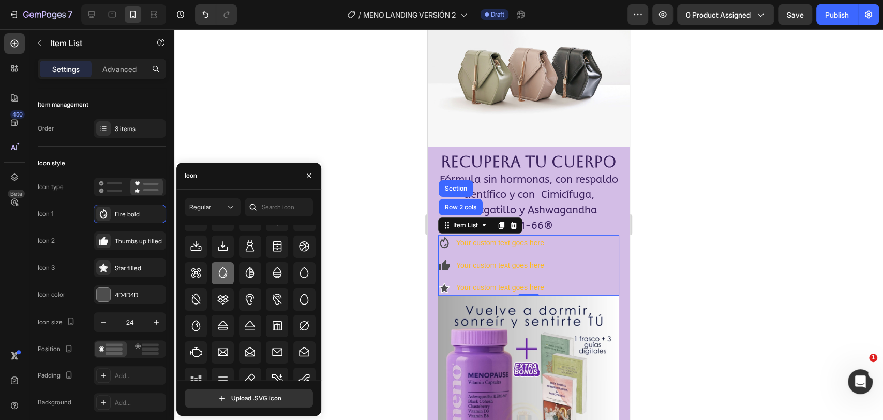
click at [221, 278] on icon at bounding box center [223, 272] width 12 height 12
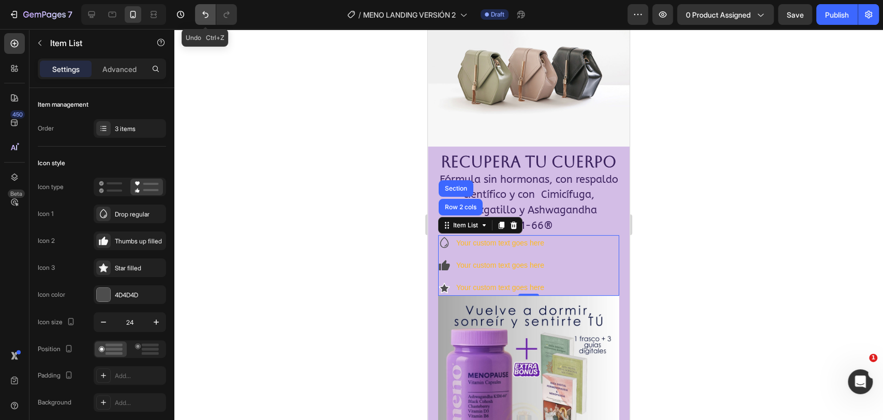
click at [208, 19] on icon "Undo/Redo" at bounding box center [205, 14] width 10 height 10
click at [128, 240] on div "Thumbs up filled" at bounding box center [139, 240] width 49 height 9
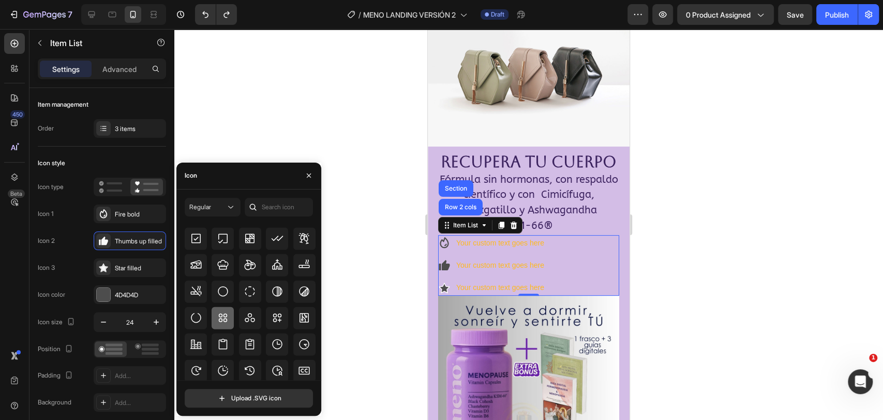
scroll to position [1562, 0]
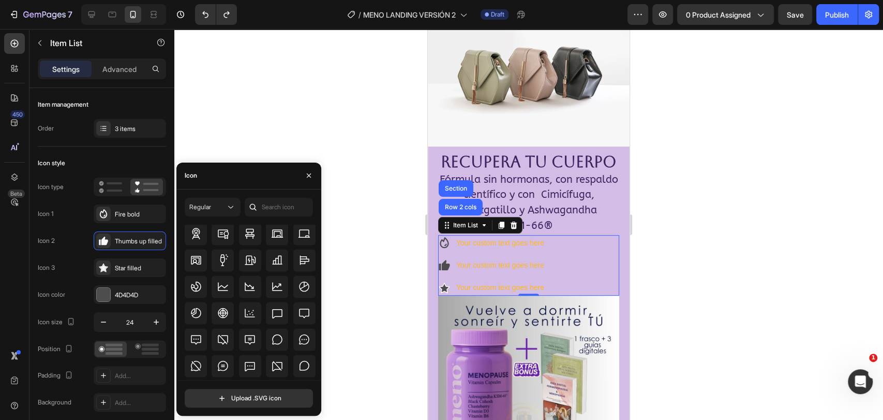
scroll to position [1552, 0]
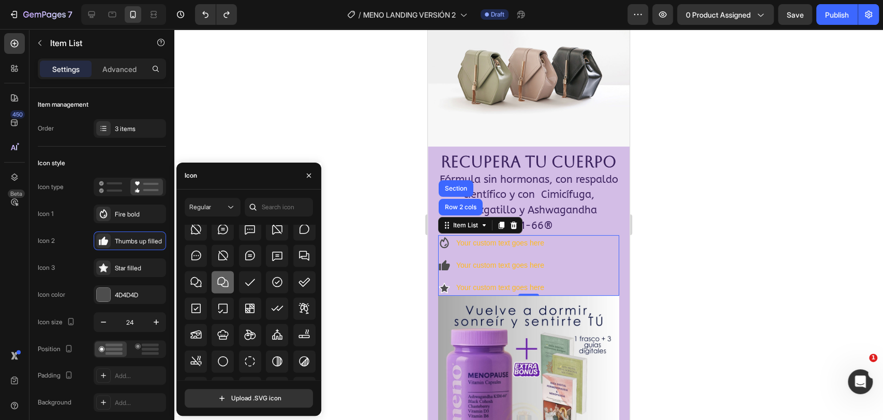
click at [219, 282] on icon at bounding box center [223, 282] width 12 height 12
click at [133, 271] on div "Star filled" at bounding box center [139, 267] width 49 height 9
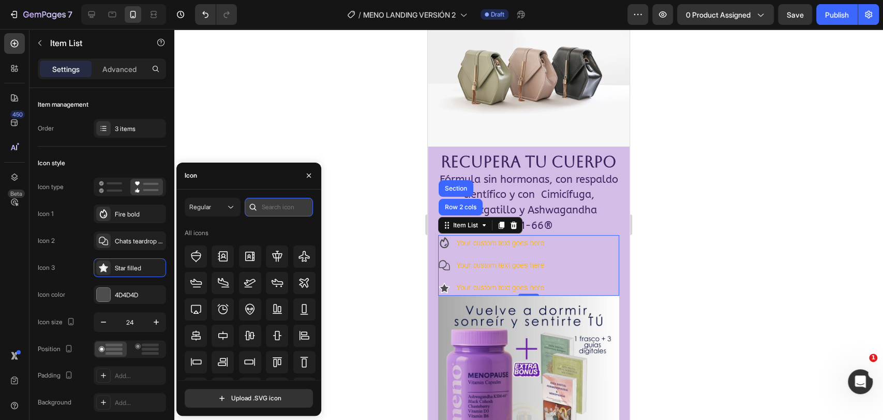
click at [283, 212] on input "text" at bounding box center [279, 207] width 68 height 19
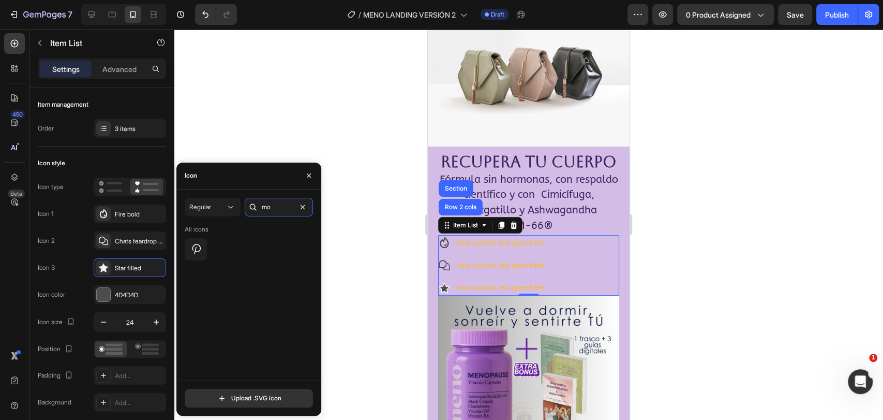
type input "m"
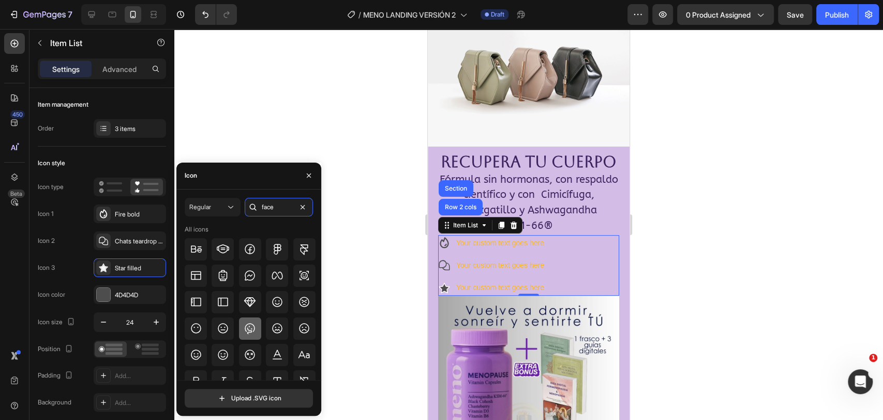
type input "face"
click at [245, 325] on icon at bounding box center [250, 328] width 10 height 11
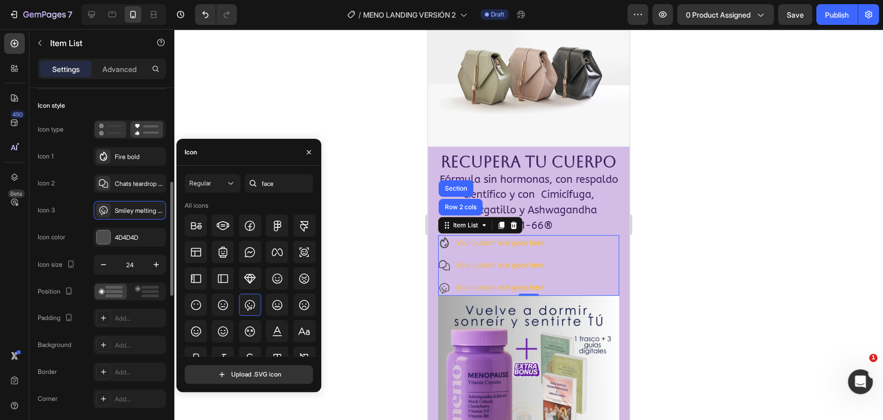
scroll to position [115, 0]
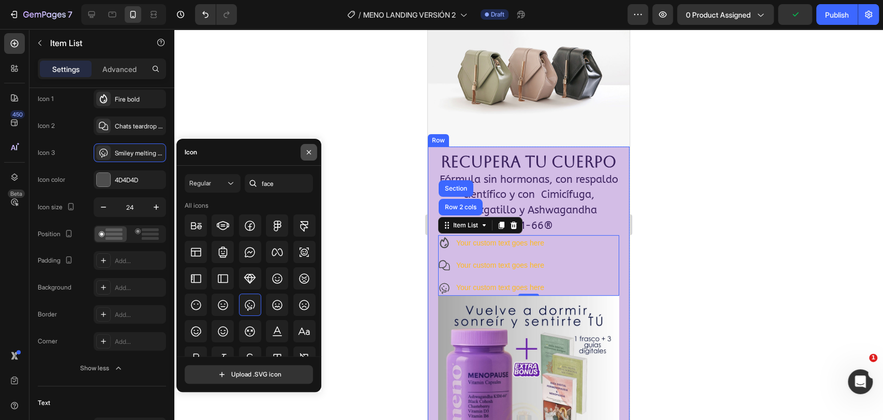
click at [309, 148] on icon "button" at bounding box center [309, 152] width 8 height 8
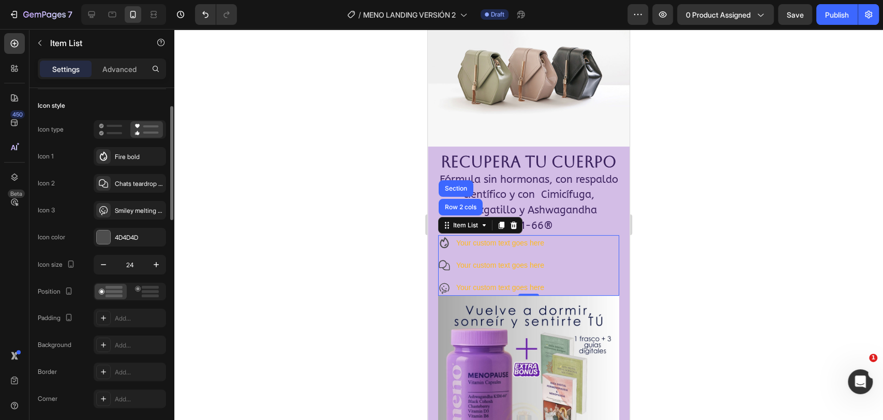
scroll to position [0, 0]
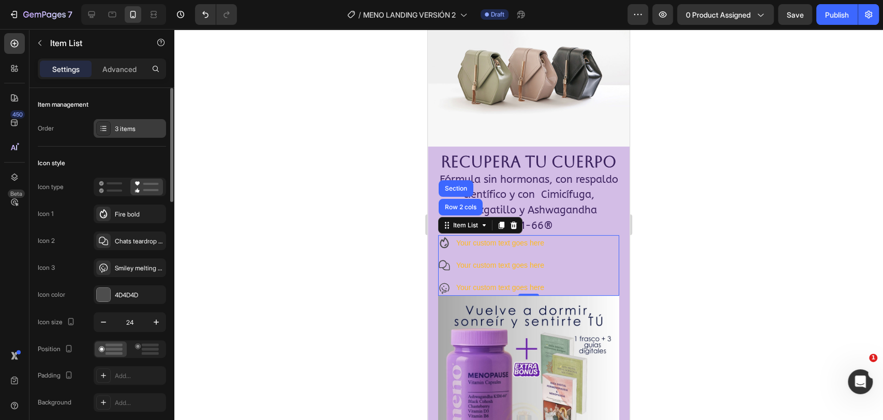
click at [99, 130] on icon at bounding box center [103, 128] width 8 height 8
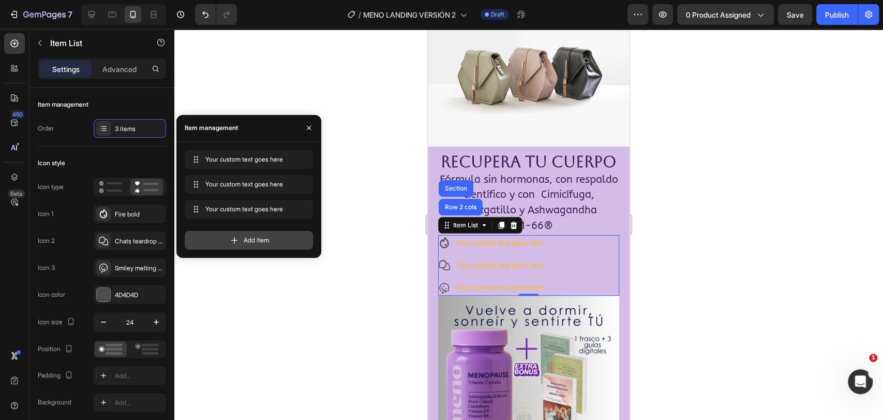
click at [291, 242] on div "Add item" at bounding box center [249, 240] width 128 height 19
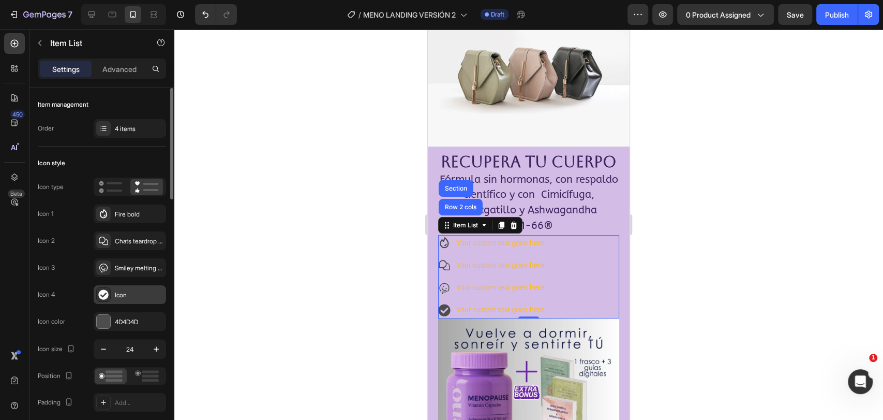
click at [127, 291] on div "Icon" at bounding box center [139, 294] width 49 height 9
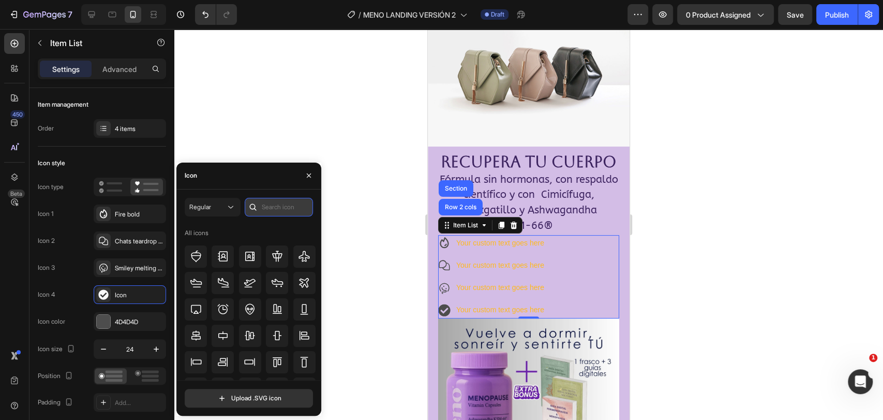
click at [290, 207] on input "text" at bounding box center [279, 207] width 68 height 19
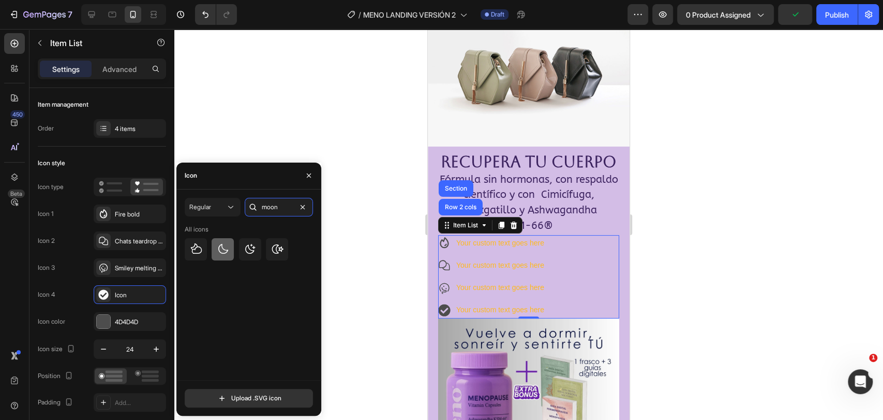
type input "moon"
click at [218, 257] on div at bounding box center [223, 249] width 22 height 22
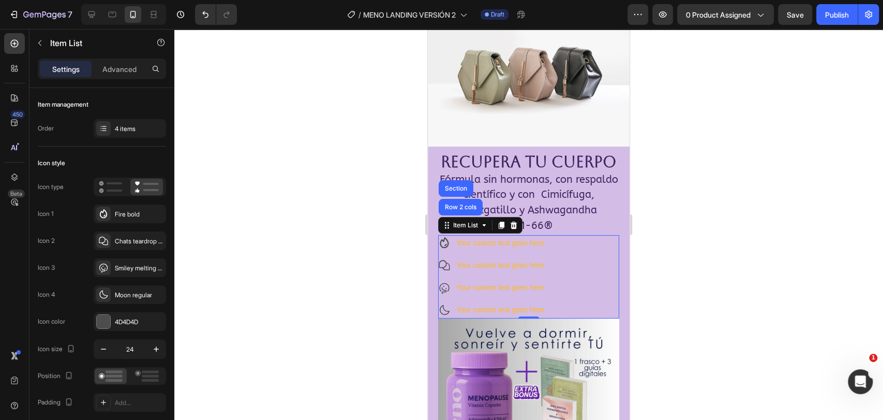
click at [486, 251] on div "Your custom text goes here" at bounding box center [500, 243] width 91 height 16
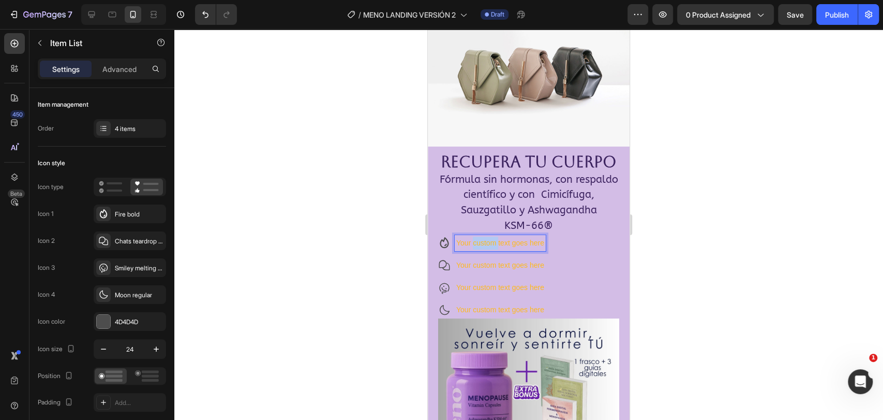
click at [486, 249] on p "Your custom text goes here" at bounding box center [500, 242] width 88 height 13
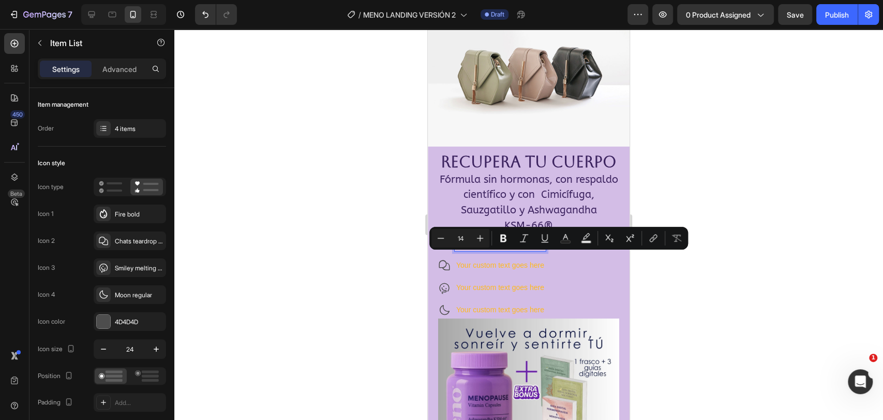
click at [486, 249] on p "Your custom text goes here" at bounding box center [500, 242] width 88 height 13
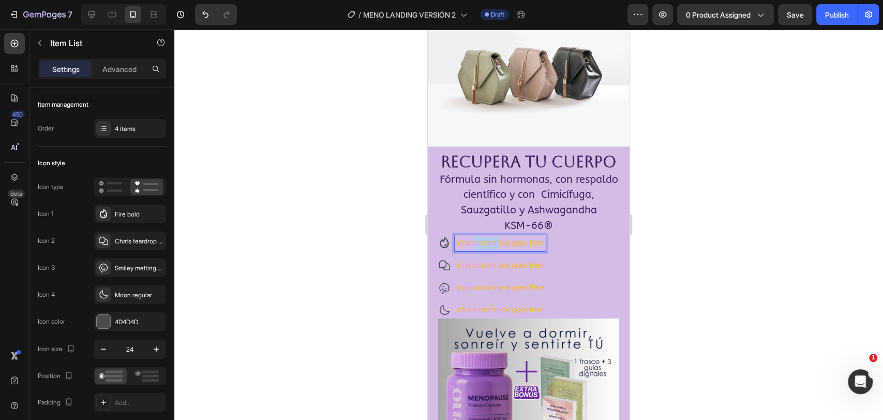
click at [486, 249] on p "Your custom text goes here" at bounding box center [500, 242] width 88 height 13
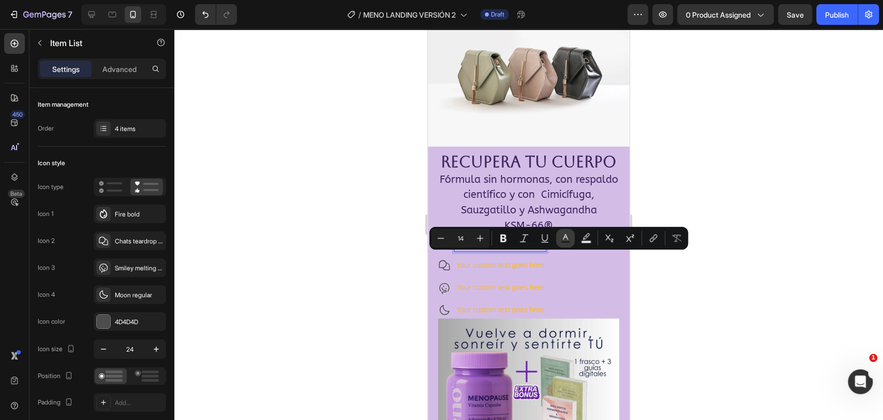
click at [565, 242] on rect "Editor contextual toolbar" at bounding box center [566, 242] width 10 height 3
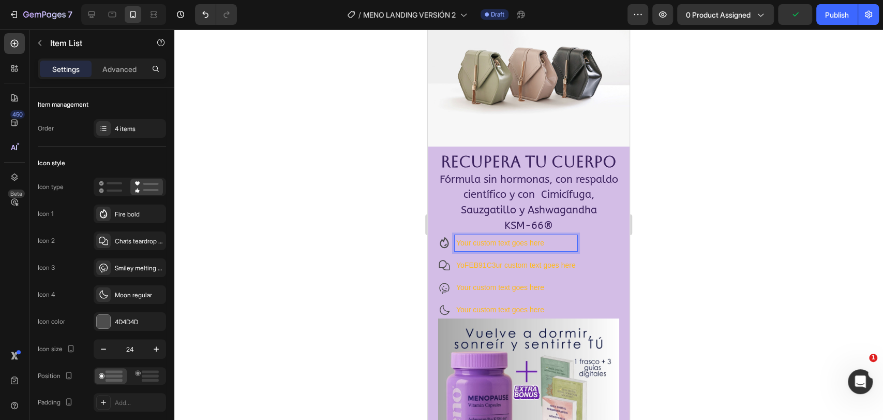
click at [552, 249] on p "Your custom text goes here" at bounding box center [515, 242] width 119 height 13
click at [553, 249] on p "Your custom text goes here" at bounding box center [515, 242] width 119 height 13
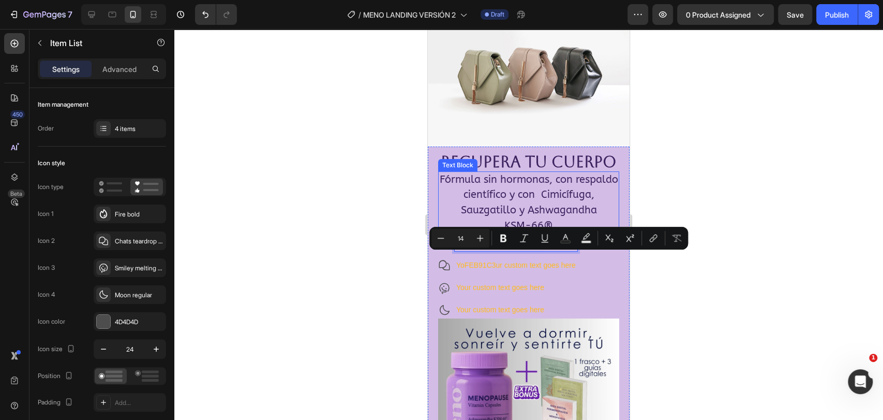
drag, startPoint x: 553, startPoint y: 256, endPoint x: 446, endPoint y: 245, distance: 107.2
click at [446, 245] on div "RECUPERA TU CUERPO Text Block Fórmula sin hormonas, con respaldo científico y c…" at bounding box center [528, 236] width 181 height 164
click at [563, 237] on icon "Editor contextual toolbar" at bounding box center [565, 237] width 5 height 6
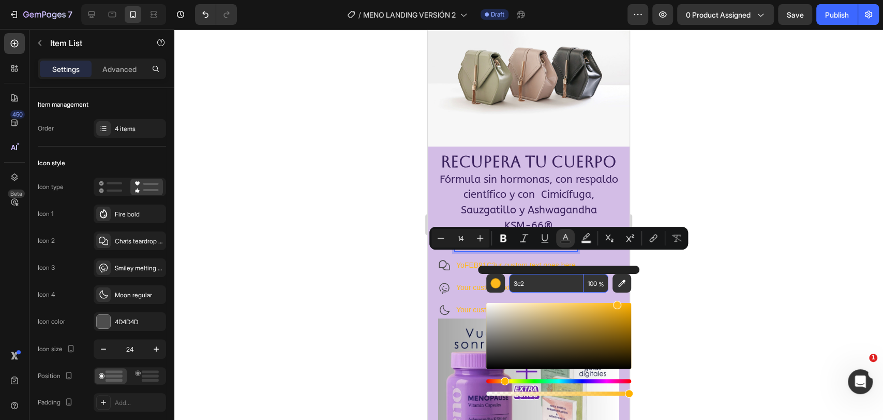
type input "33CC22"
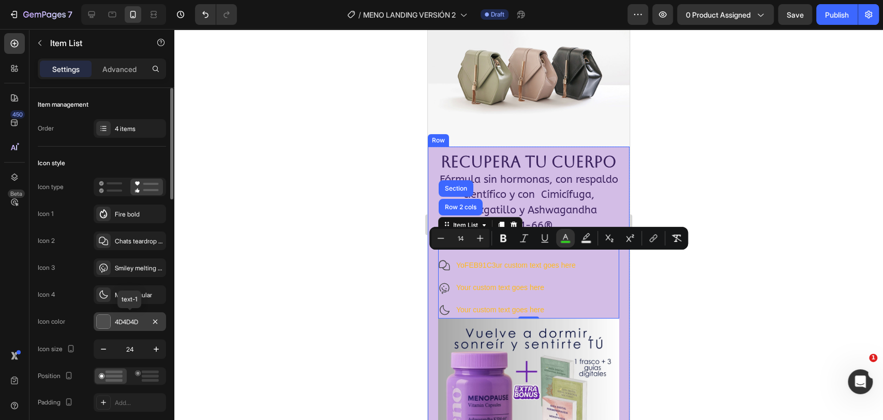
click at [124, 322] on div "4D4D4D" at bounding box center [130, 321] width 30 height 9
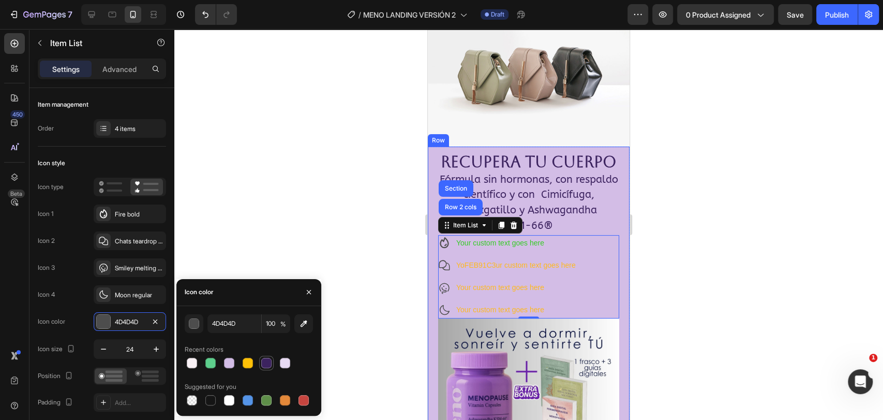
click at [267, 361] on div at bounding box center [266, 362] width 10 height 10
type input "3C235F"
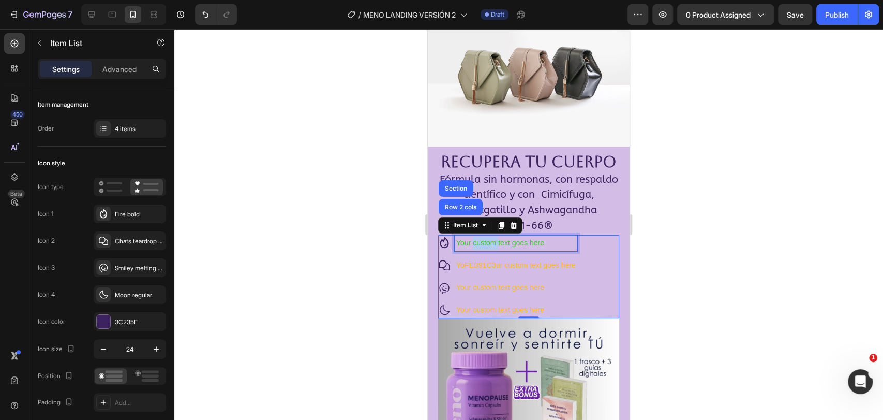
click at [493, 247] on span "Your custom text goes here" at bounding box center [500, 242] width 88 height 8
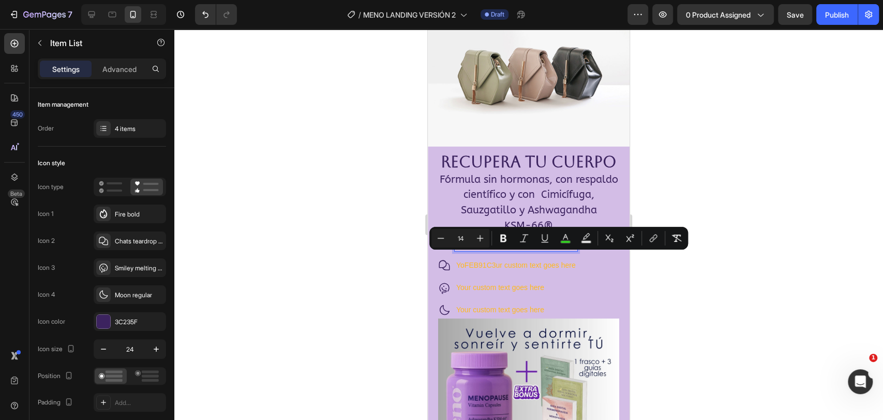
click at [555, 251] on div "Your custom text goes here" at bounding box center [516, 243] width 123 height 16
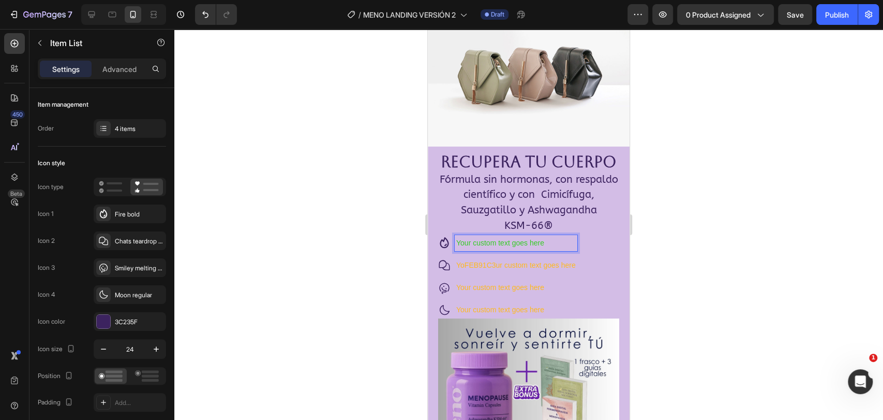
click at [557, 249] on p "Your custom text goes here" at bounding box center [515, 242] width 119 height 13
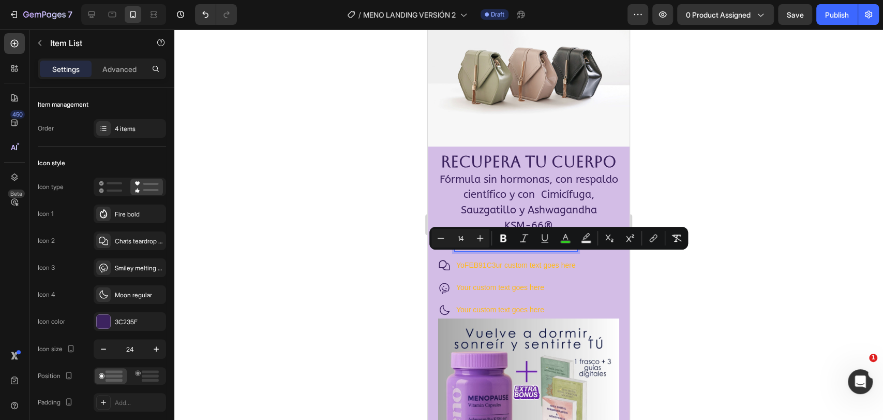
drag, startPoint x: 558, startPoint y: 259, endPoint x: 455, endPoint y: 257, distance: 103.0
click at [455, 251] on div "Your custom text goes here" at bounding box center [516, 243] width 123 height 16
click at [562, 242] on rect "Editor contextual toolbar" at bounding box center [566, 242] width 10 height 3
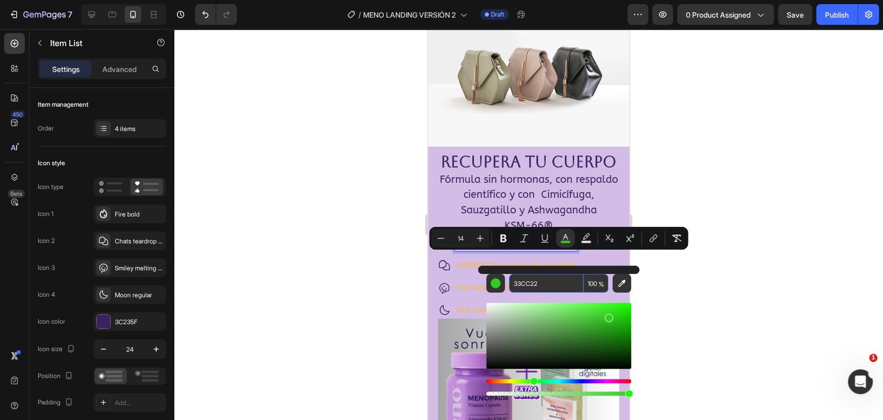
paste input "C235F"
type input "3C235F"
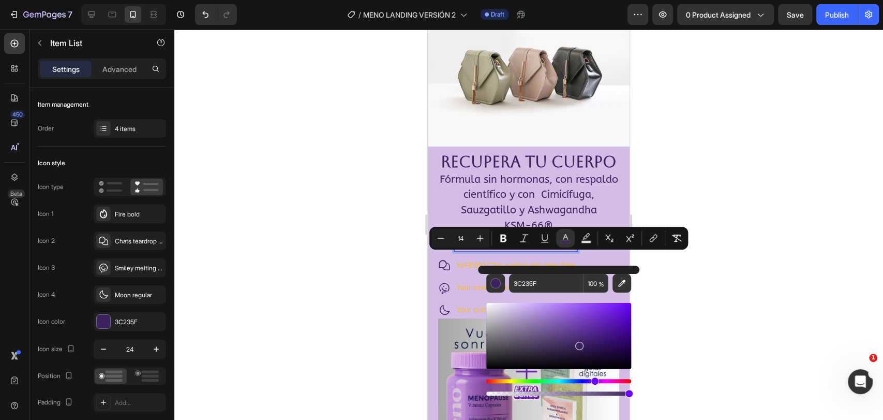
drag, startPoint x: 379, startPoint y: 314, endPoint x: 396, endPoint y: 307, distance: 18.5
click at [379, 315] on div at bounding box center [528, 224] width 709 height 391
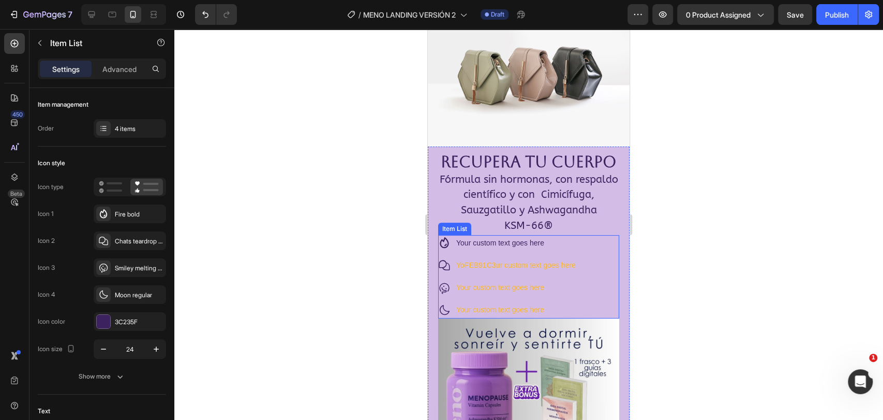
click at [467, 272] on p "YoFEB91C3ur custom text goes here" at bounding box center [515, 265] width 119 height 13
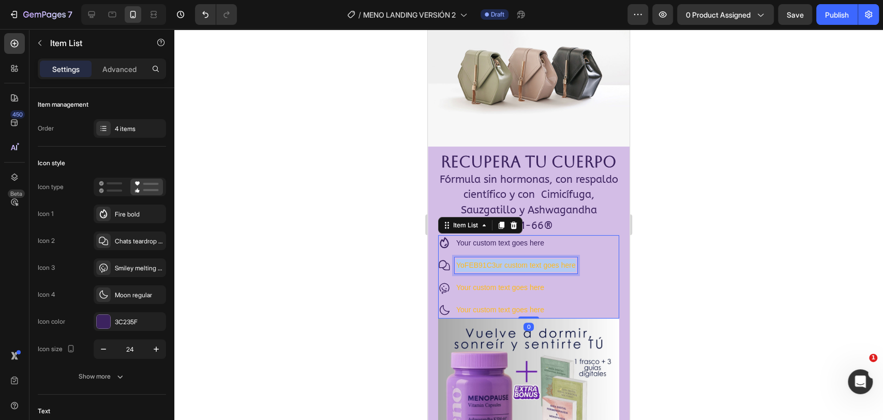
click at [467, 272] on p "YoFEB91C3ur custom text goes here" at bounding box center [515, 265] width 119 height 13
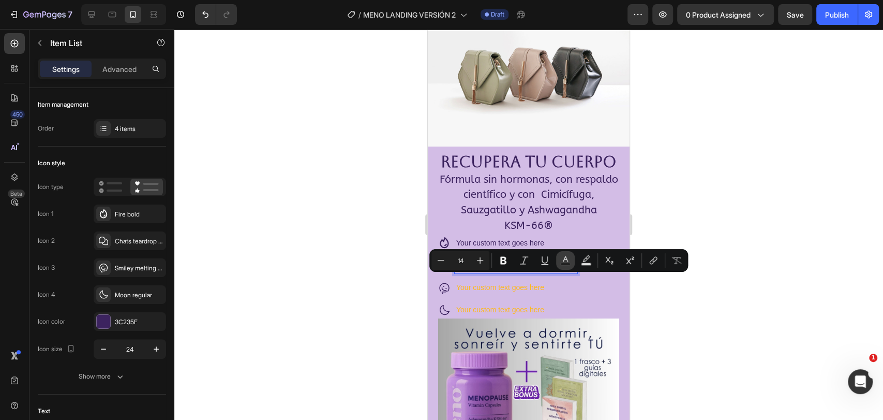
click at [562, 261] on icon "Editor contextual toolbar" at bounding box center [565, 260] width 10 height 10
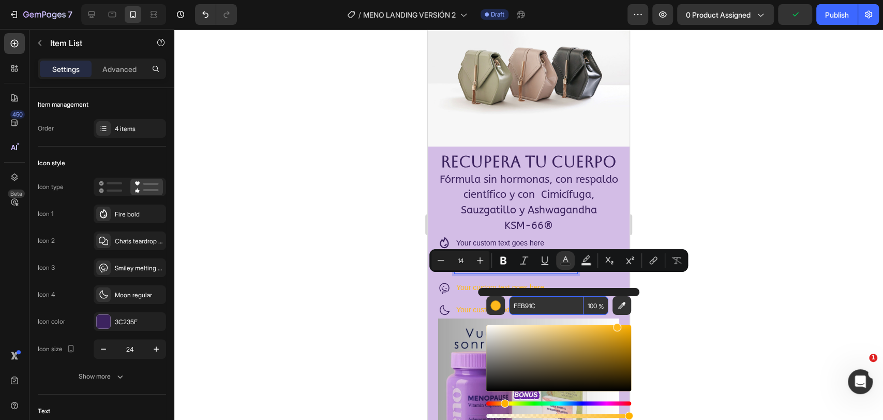
paste input "3C235F"
type input "3C235F"
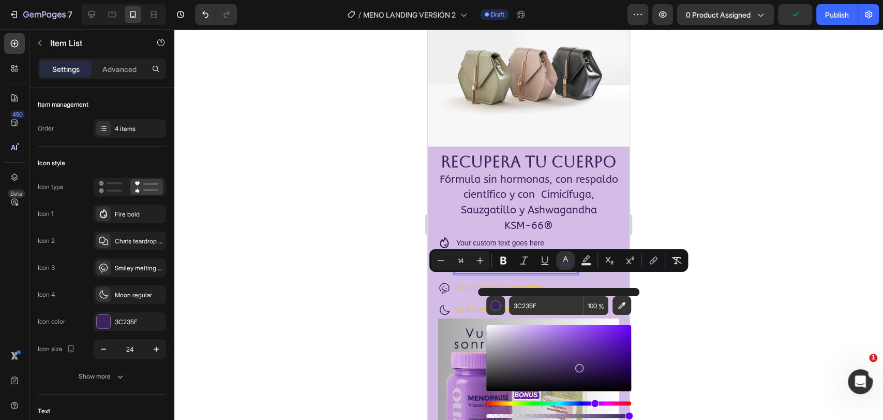
click at [464, 294] on p "Your custom text goes here" at bounding box center [515, 287] width 119 height 13
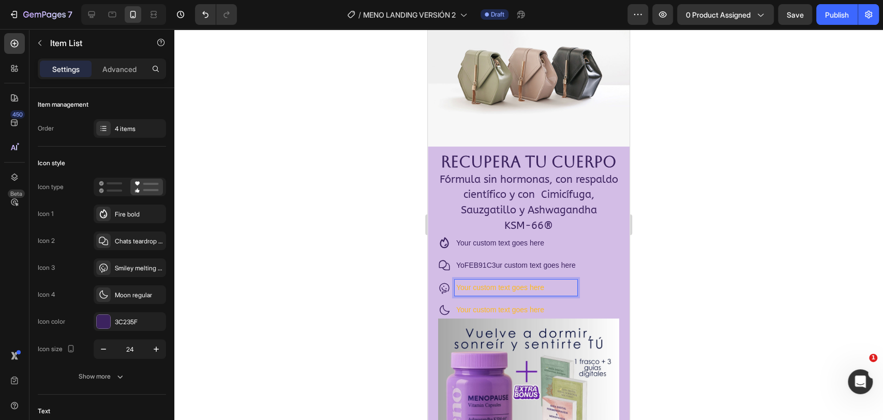
click at [464, 294] on p "Your custom text goes here" at bounding box center [515, 287] width 119 height 13
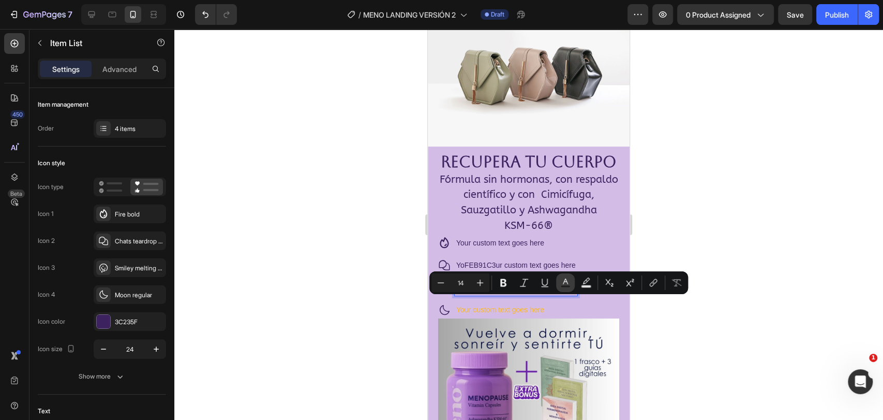
click at [561, 285] on rect "Editor contextual toolbar" at bounding box center [566, 286] width 10 height 3
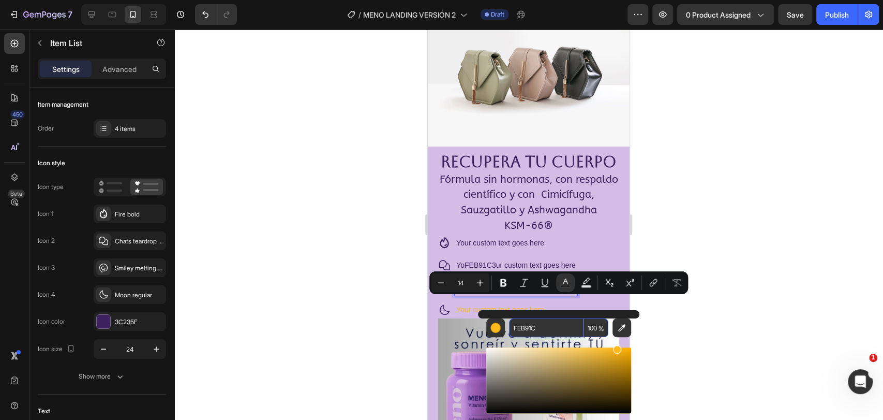
paste input "3C235F"
type input "3C235F"
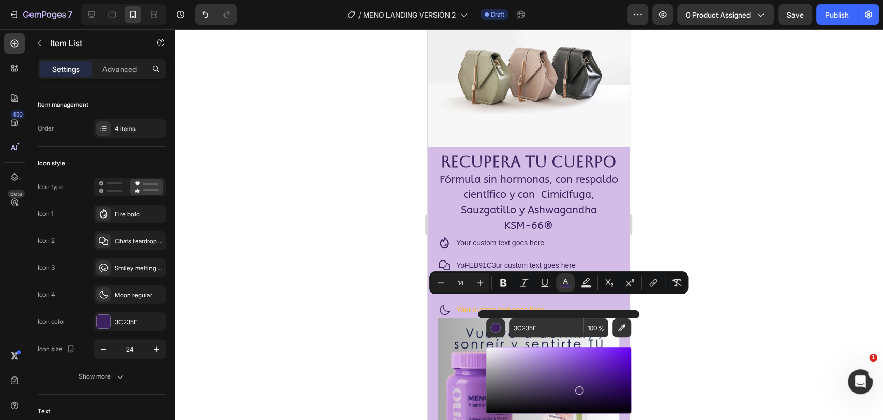
click at [478, 323] on div "3C235F 100 %" at bounding box center [558, 376] width 161 height 132
click at [472, 316] on p "Your custom text goes here" at bounding box center [515, 309] width 119 height 13
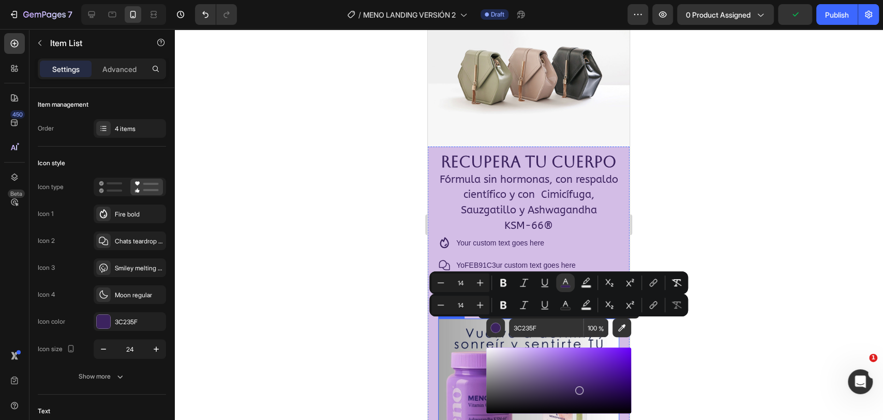
drag, startPoint x: 364, startPoint y: 343, endPoint x: 380, endPoint y: 340, distance: 16.8
click at [365, 343] on div at bounding box center [528, 224] width 709 height 391
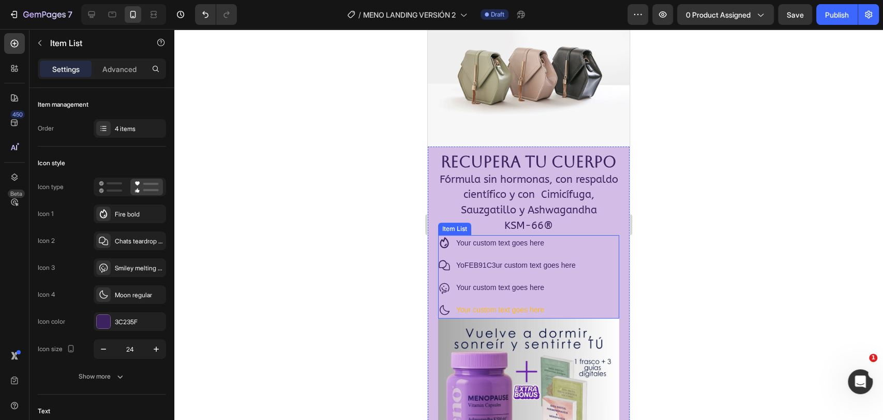
click at [477, 316] on p "Your custom text goes here" at bounding box center [515, 309] width 119 height 13
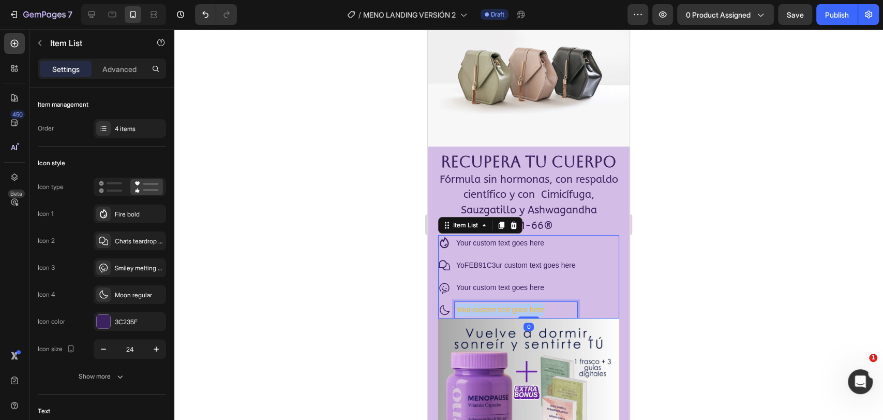
click at [477, 316] on p "Your custom text goes here" at bounding box center [515, 309] width 119 height 13
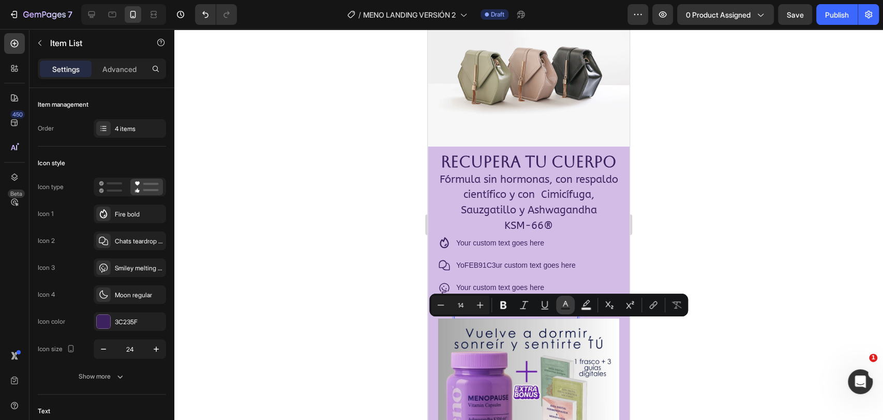
click at [563, 305] on icon "Editor contextual toolbar" at bounding box center [565, 304] width 10 height 10
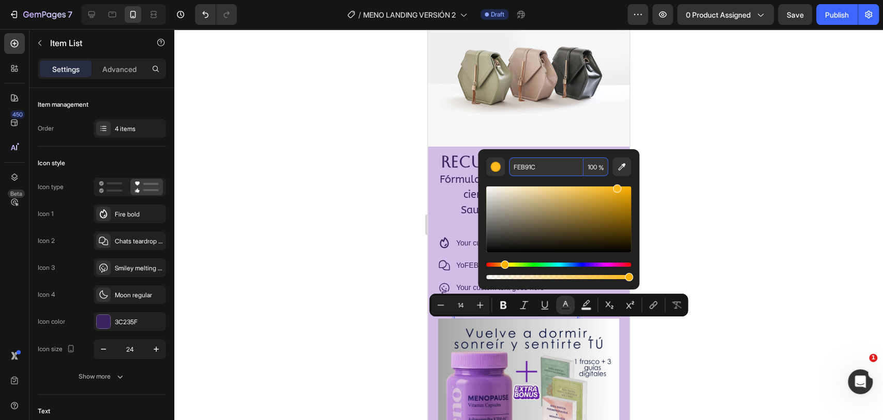
click at [533, 162] on input "FEB91C" at bounding box center [546, 166] width 74 height 19
paste input "3C235F"
type input "3C235F"
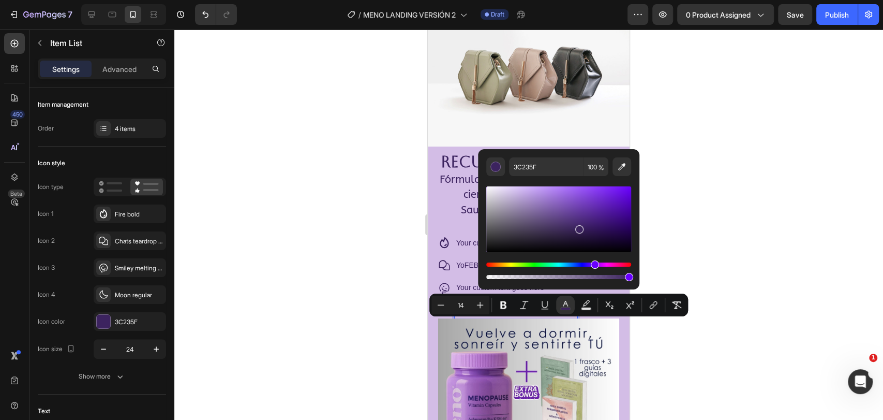
click at [368, 273] on div at bounding box center [528, 224] width 709 height 391
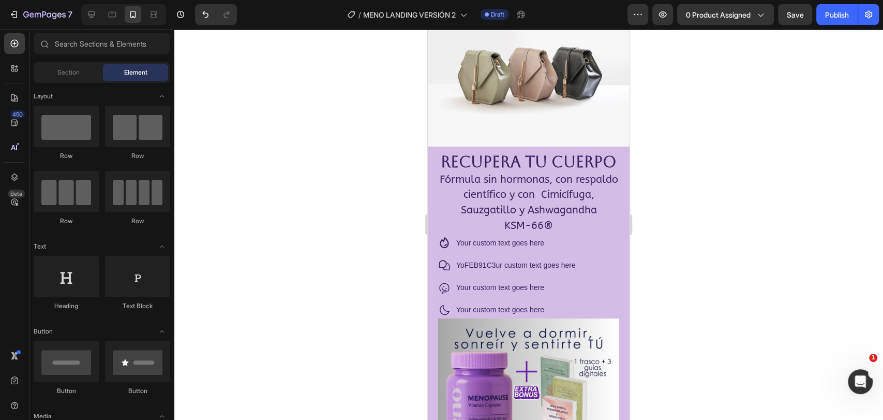
click at [368, 273] on div at bounding box center [528, 224] width 709 height 391
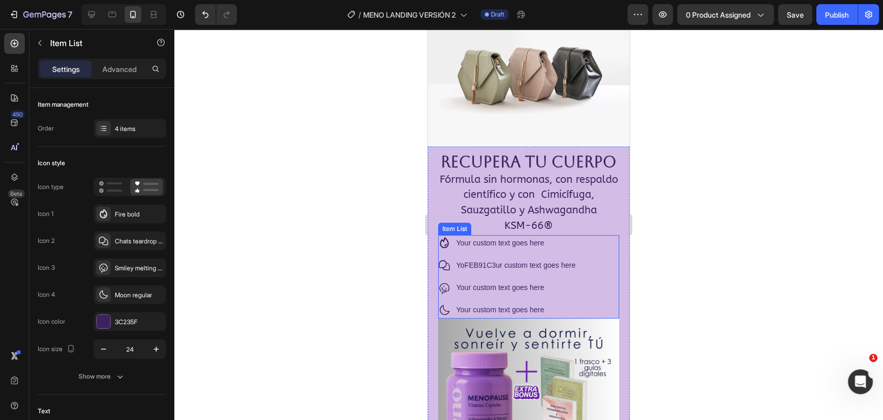
click at [592, 264] on div "Your custom text goes here YoFEB91C3ur custom text goes here Your custom text g…" at bounding box center [528, 276] width 181 height 83
click at [119, 74] on div "Advanced" at bounding box center [120, 69] width 52 height 17
type input "100%"
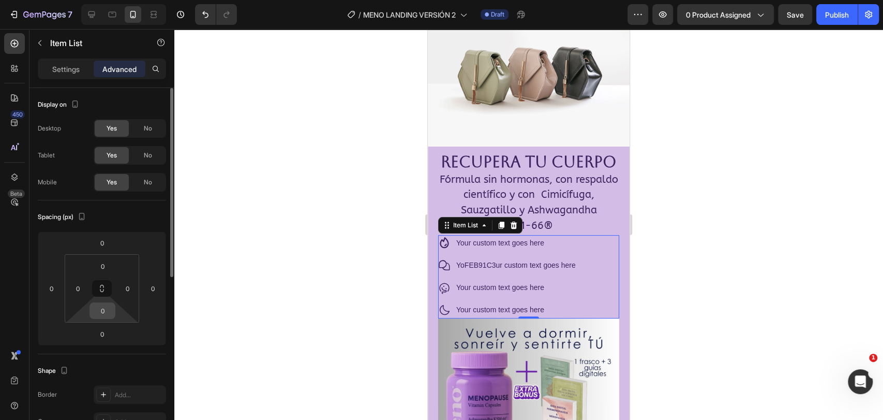
drag, startPoint x: 106, startPoint y: 314, endPoint x: 111, endPoint y: 311, distance: 6.5
click at [107, 313] on input "0" at bounding box center [102, 311] width 21 height 16
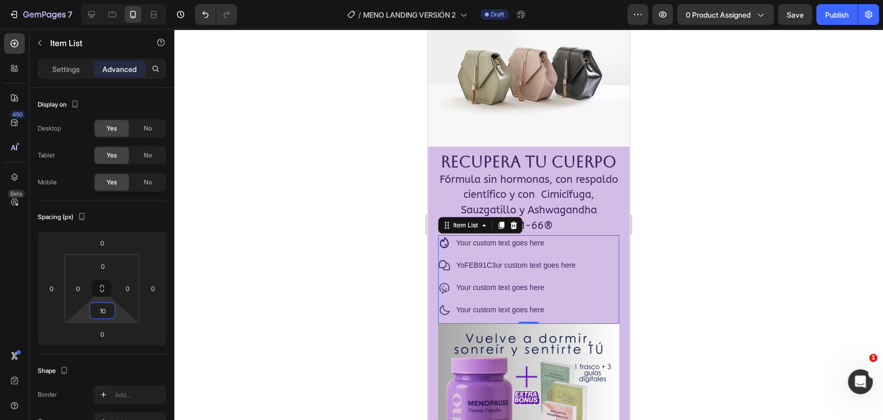
type input "10"
click at [444, 248] on icon at bounding box center [444, 242] width 9 height 11
click at [65, 71] on p "Settings" at bounding box center [65, 69] width 27 height 11
type input "8"
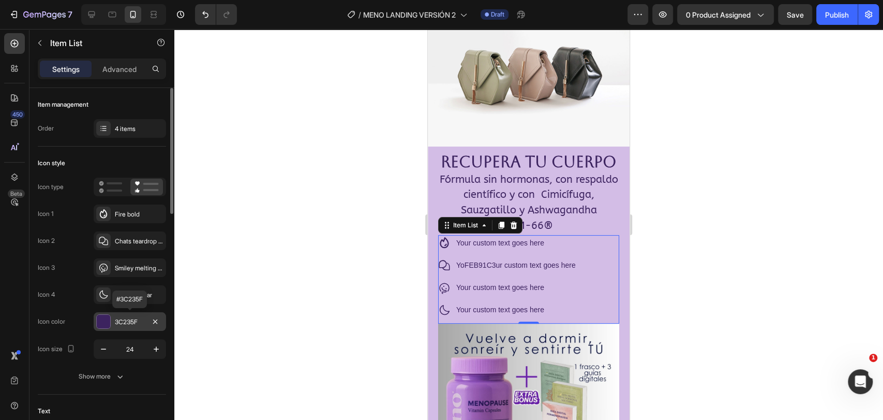
click at [130, 325] on div "3C235F" at bounding box center [130, 321] width 30 height 9
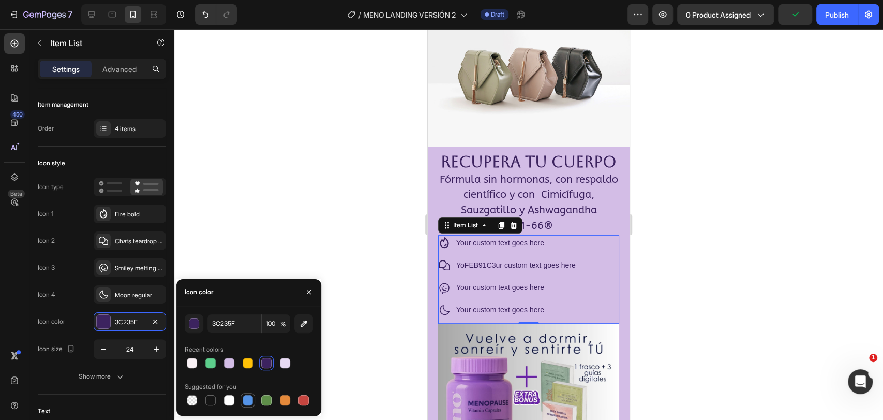
click at [244, 401] on div at bounding box center [248, 400] width 10 height 10
type input "5594E7"
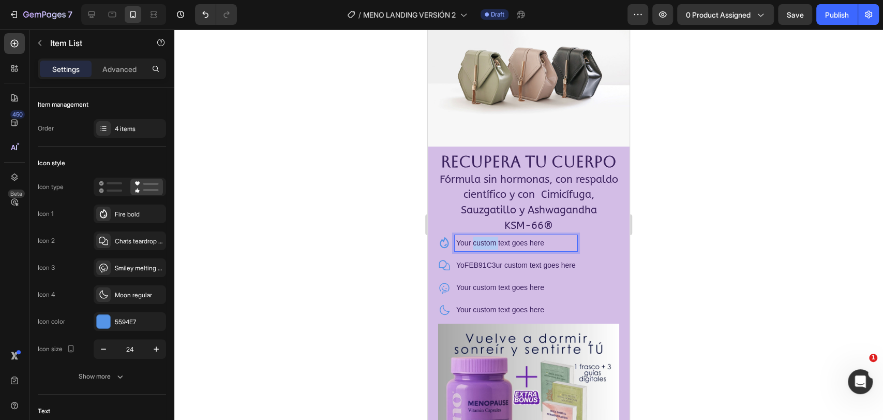
click at [488, 247] on span "Your custom text goes here" at bounding box center [500, 242] width 88 height 8
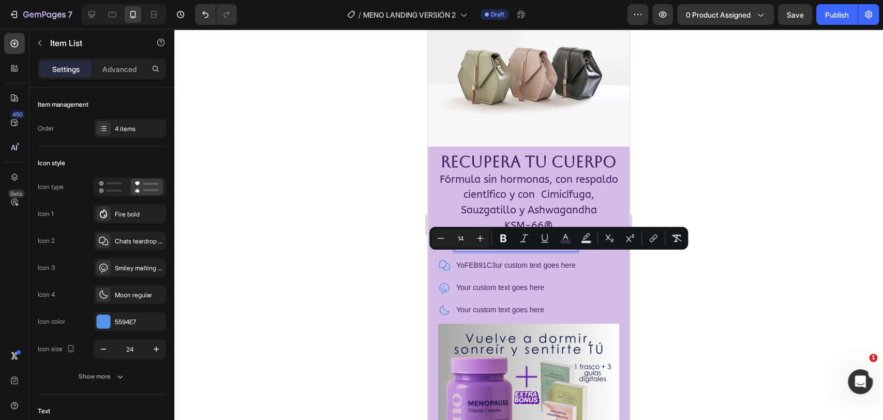
click at [527, 247] on span "Your custom text goes here" at bounding box center [500, 242] width 88 height 8
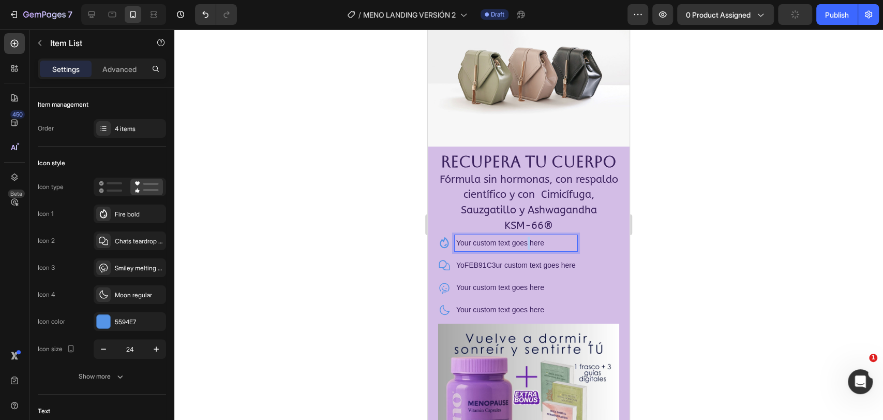
click at [527, 247] on span "Your custom text goes here" at bounding box center [500, 242] width 88 height 8
click at [519, 269] on span "YoFEB91C3ur custom text goes here" at bounding box center [515, 265] width 119 height 8
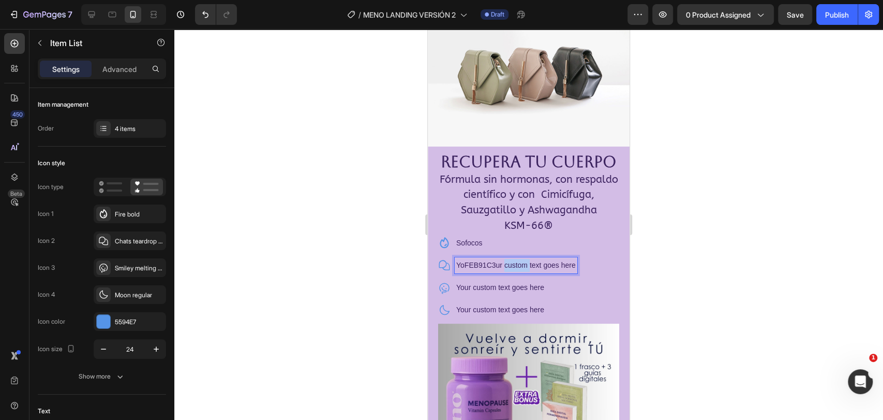
click at [519, 269] on span "YoFEB91C3ur custom text goes here" at bounding box center [515, 265] width 119 height 8
click at [520, 294] on p "Your custom text goes here" at bounding box center [500, 287] width 88 height 13
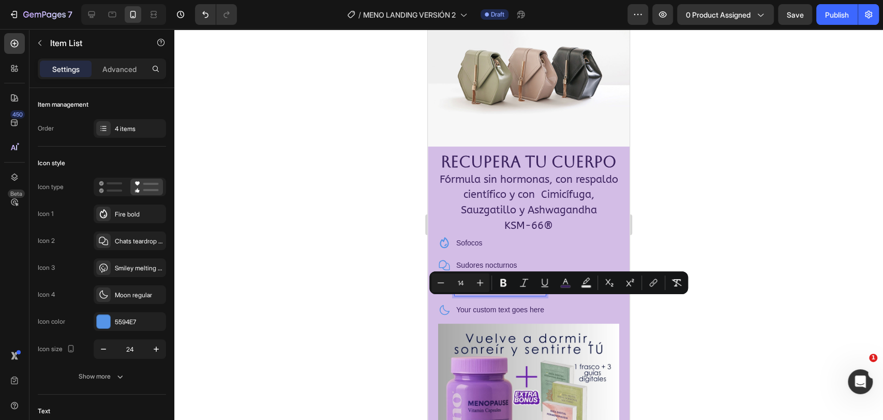
click at [520, 294] on p "Your custom text goes here" at bounding box center [500, 287] width 88 height 13
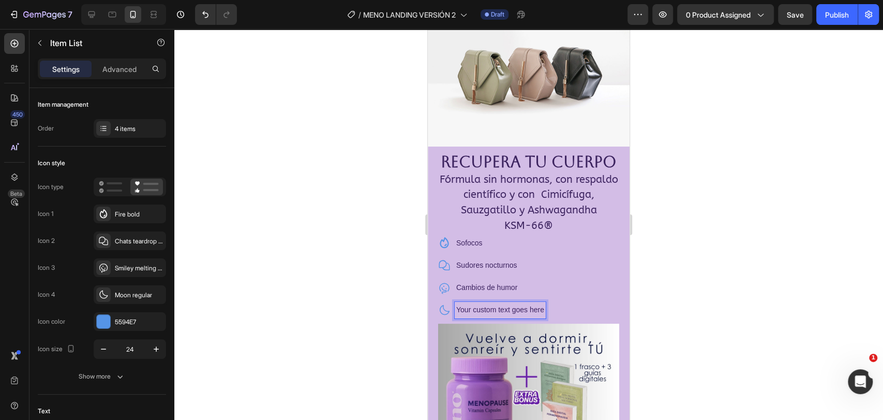
click at [526, 313] on span "Your custom text goes here" at bounding box center [500, 309] width 88 height 8
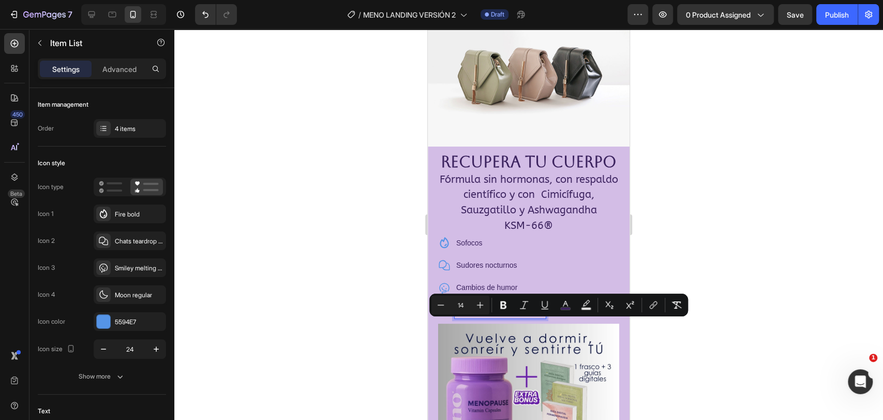
click at [527, 313] on span "Your custom text goes here" at bounding box center [500, 309] width 88 height 8
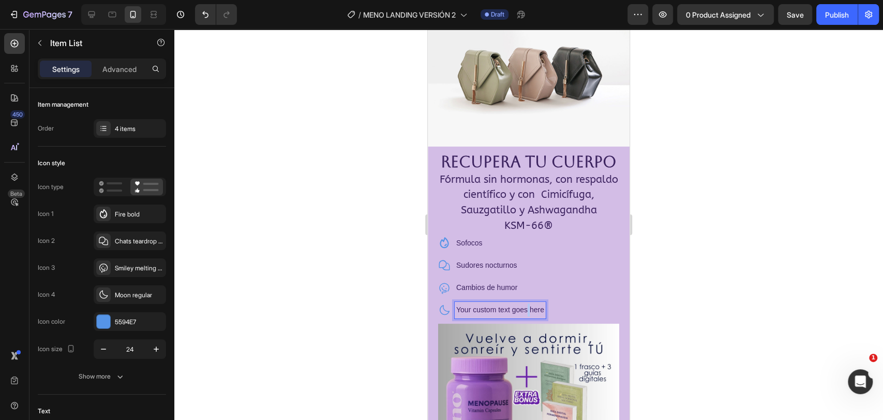
drag, startPoint x: 527, startPoint y: 324, endPoint x: 531, endPoint y: 318, distance: 7.0
click at [528, 313] on span "Your custom text goes here" at bounding box center [500, 309] width 88 height 8
click at [535, 316] on p "Your custom text goes here" at bounding box center [500, 309] width 88 height 13
click at [464, 313] on span "Your custom text goes here" at bounding box center [500, 309] width 88 height 8
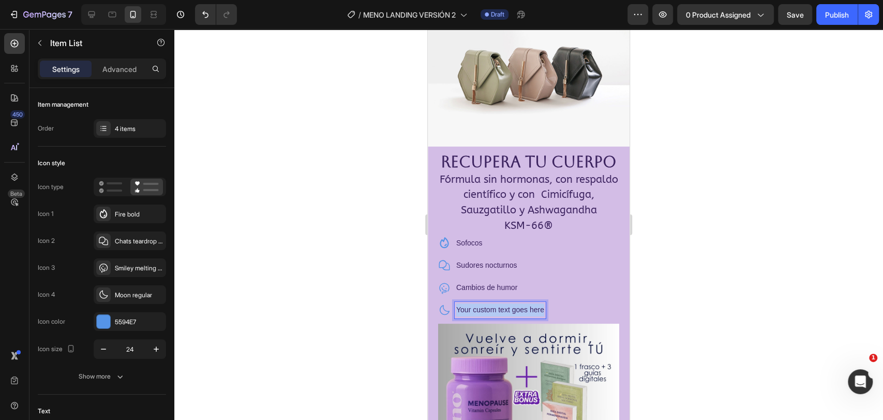
click at [464, 313] on span "Your custom text goes here" at bounding box center [500, 309] width 88 height 8
click at [484, 313] on span "Insomnio Ocasional" at bounding box center [488, 309] width 64 height 8
drag, startPoint x: 484, startPoint y: 323, endPoint x: 498, endPoint y: 324, distance: 13.5
click at [498, 313] on span "Insomnio Ocasional" at bounding box center [488, 309] width 64 height 8
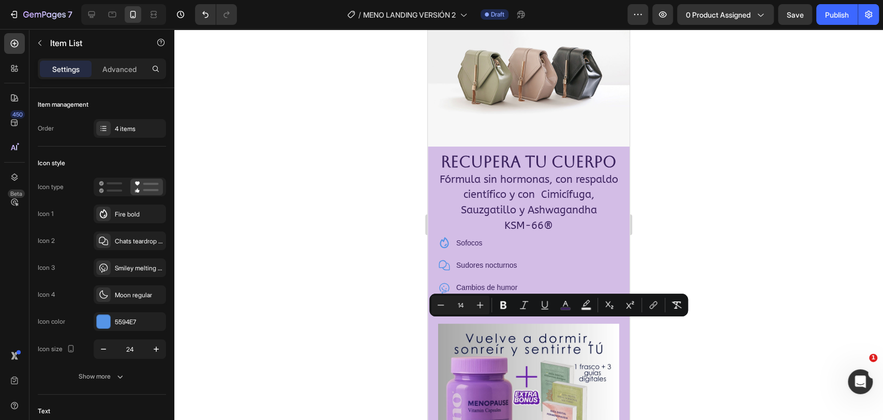
click at [662, 328] on div at bounding box center [528, 224] width 709 height 391
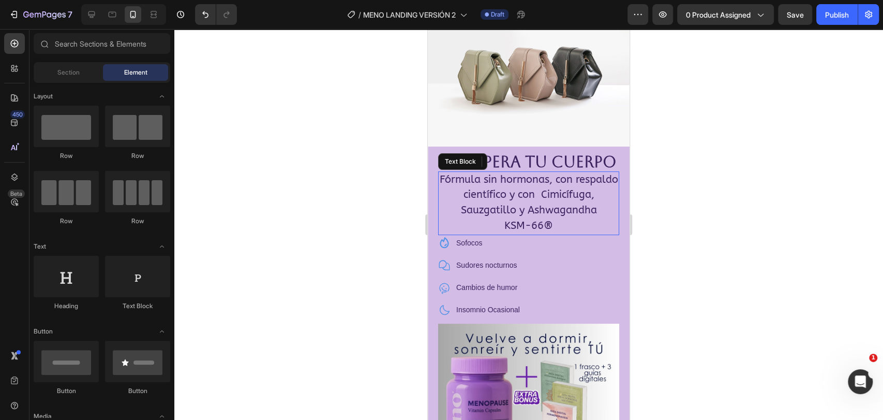
click at [517, 216] on span "Fórmula sin hormonas, con respaldo científico y con Cimicífuga, Sauzgatillo y A…" at bounding box center [529, 194] width 178 height 43
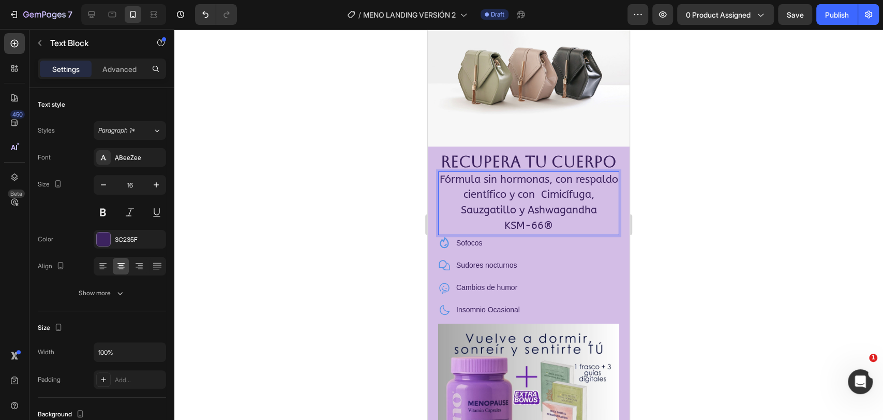
drag, startPoint x: 523, startPoint y: 228, endPoint x: 535, endPoint y: 228, distance: 11.4
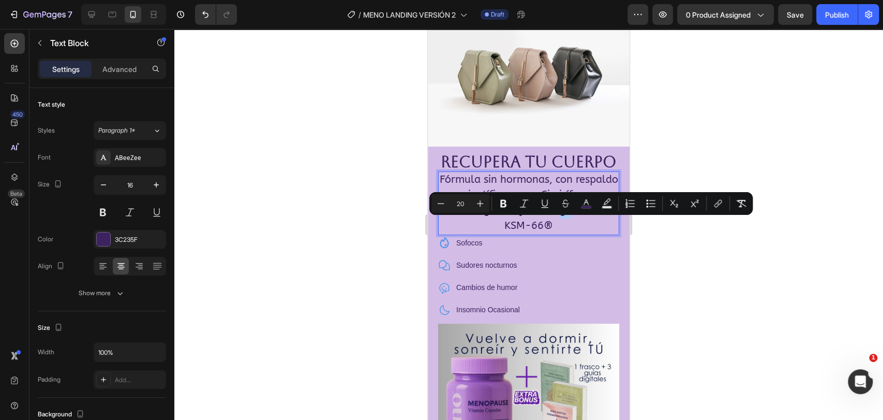
drag, startPoint x: 522, startPoint y: 224, endPoint x: 531, endPoint y: 228, distance: 9.0
click at [531, 216] on span "Fórmula sin hormonas, con respaldo científico y con Cimicífuga, Sauzgatillo y A…" at bounding box center [529, 194] width 178 height 43
click at [662, 234] on div at bounding box center [528, 224] width 709 height 391
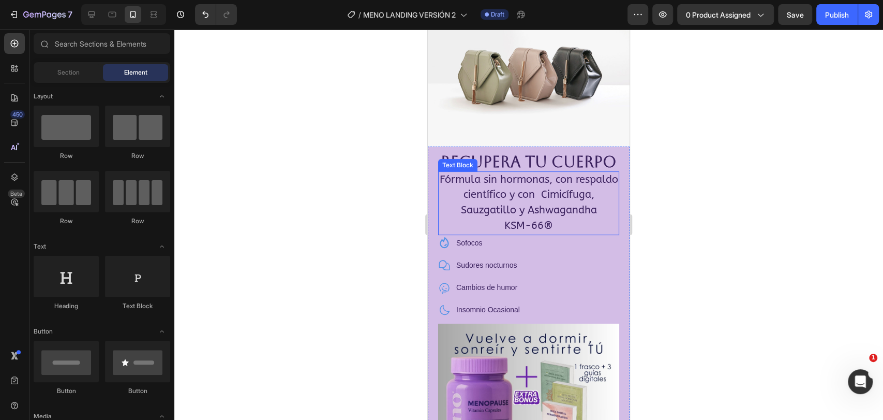
click at [555, 212] on span "Fórmula sin hormonas, con respaldo científico y con Cimicífuga, Sauzgatillo y A…" at bounding box center [529, 194] width 178 height 43
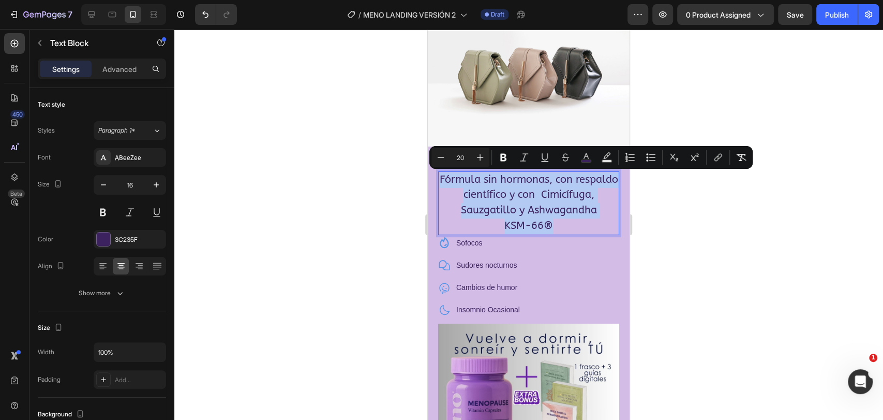
drag, startPoint x: 556, startPoint y: 239, endPoint x: 456, endPoint y: 180, distance: 116.2
click at [456, 180] on p "Fórmula sin hormonas, con respaldo científico y con Cimicífuga, Sauzgatillo y A…" at bounding box center [528, 203] width 179 height 62
click at [443, 159] on icon "Editor contextual toolbar" at bounding box center [441, 157] width 10 height 10
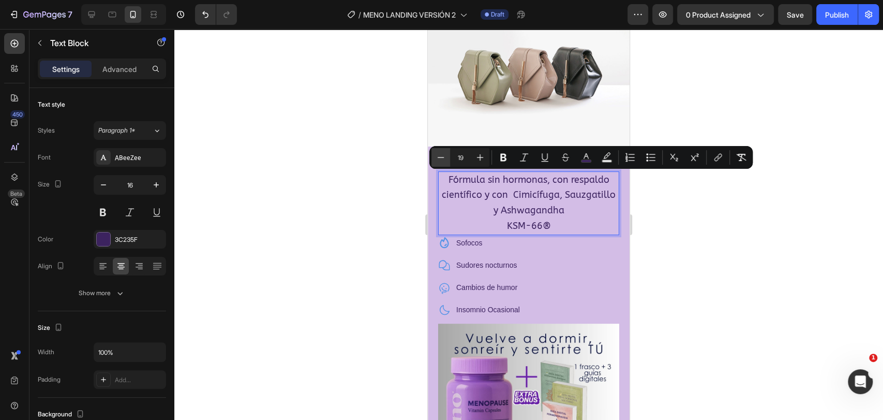
type input "18"
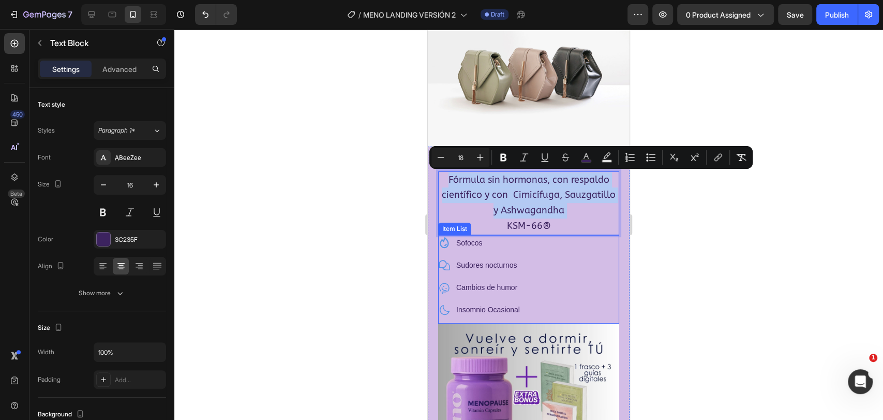
click at [580, 260] on div "Sofocos Sudores nocturnos Cambios de humor Insomnio Ocasional" at bounding box center [528, 276] width 181 height 83
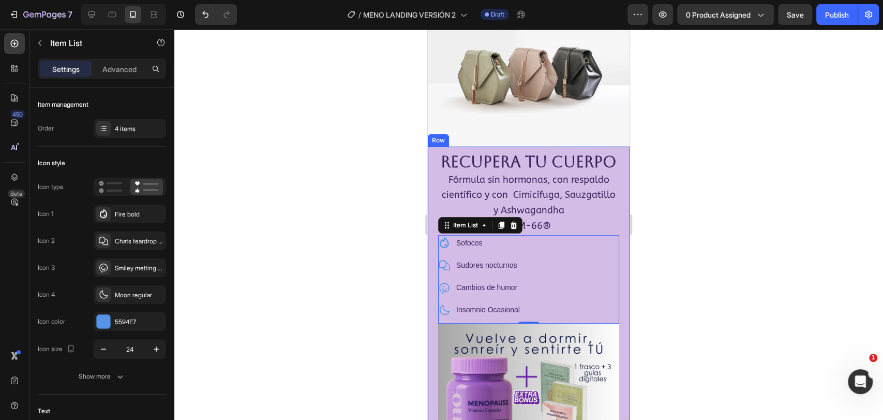
click at [229, 238] on div at bounding box center [528, 224] width 709 height 391
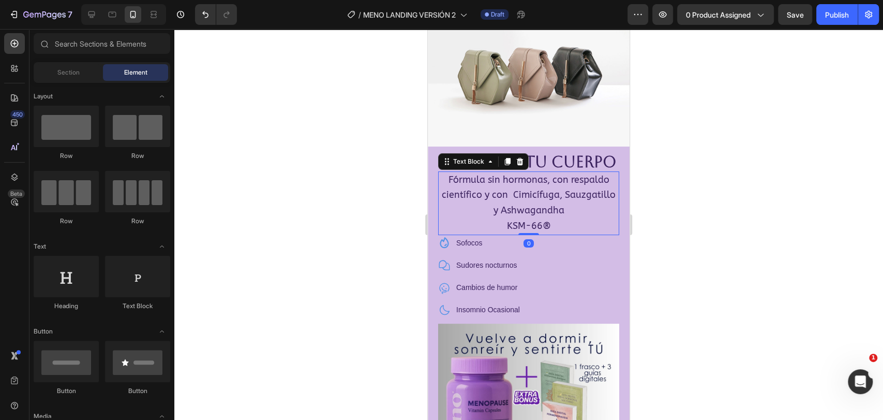
click at [516, 191] on span "Fórmula sin hormonas, con respaldo científico y con Cimicífuga, Sauzgatillo y A…" at bounding box center [529, 195] width 174 height 42
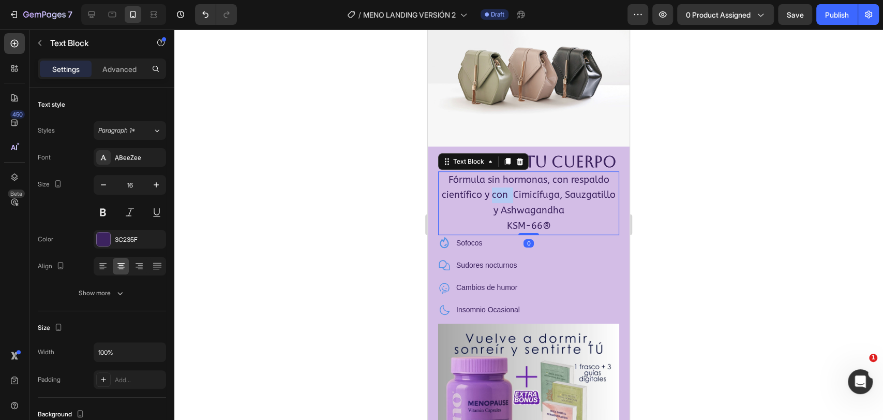
click at [516, 191] on span "Fórmula sin hormonas, con respaldo científico y con Cimicífuga, Sauzgatillo y A…" at bounding box center [529, 195] width 174 height 42
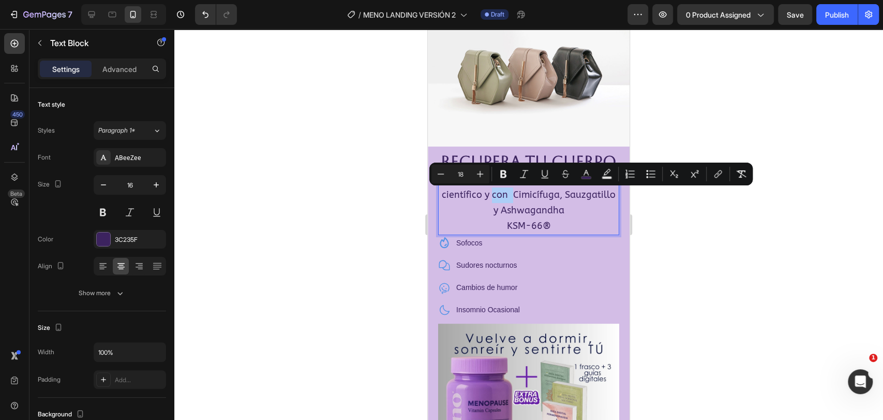
click at [349, 191] on div at bounding box center [528, 224] width 709 height 391
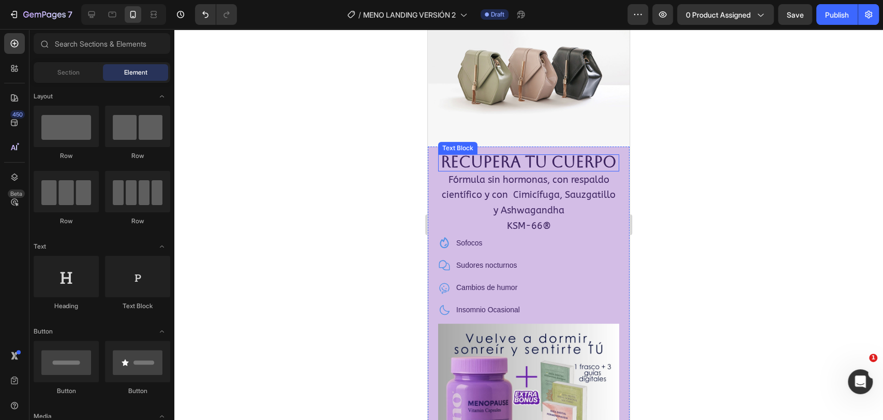
click at [530, 165] on strong "RECUPERA TU CUERPO" at bounding box center [529, 162] width 176 height 18
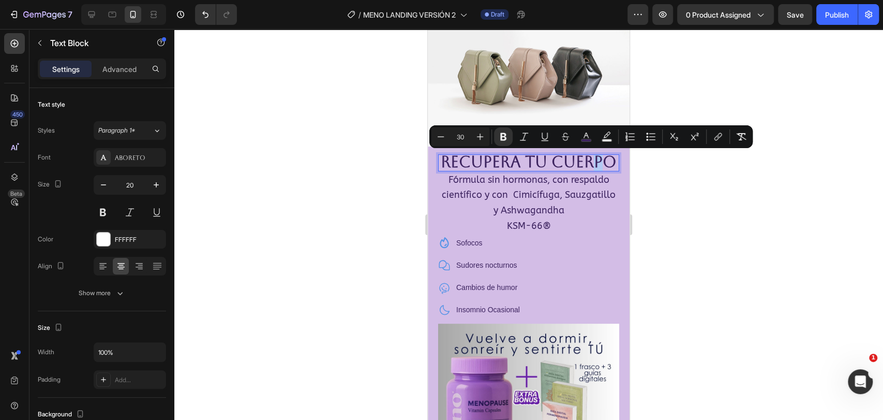
drag, startPoint x: 537, startPoint y: 165, endPoint x: 543, endPoint y: 164, distance: 5.7
click at [471, 243] on span "Sofocos" at bounding box center [469, 242] width 26 height 8
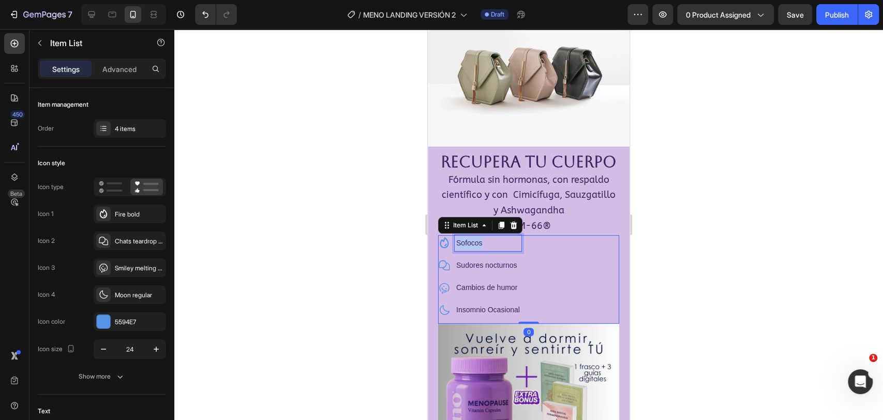
click at [471, 243] on span "Sofocos" at bounding box center [469, 242] width 26 height 8
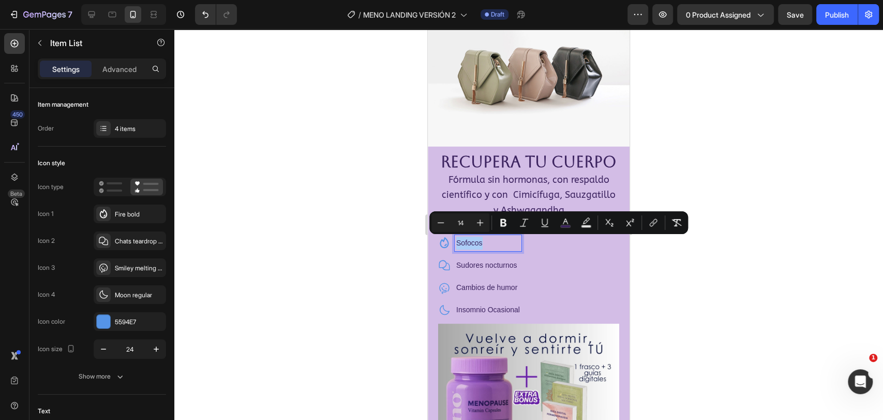
click at [466, 223] on input "14" at bounding box center [460, 222] width 21 height 12
drag, startPoint x: 466, startPoint y: 221, endPoint x: 458, endPoint y: 219, distance: 8.7
click at [458, 219] on input "14" at bounding box center [460, 222] width 21 height 12
type input "25"
click at [496, 266] on span "Sudores nocturnos" at bounding box center [486, 267] width 61 height 8
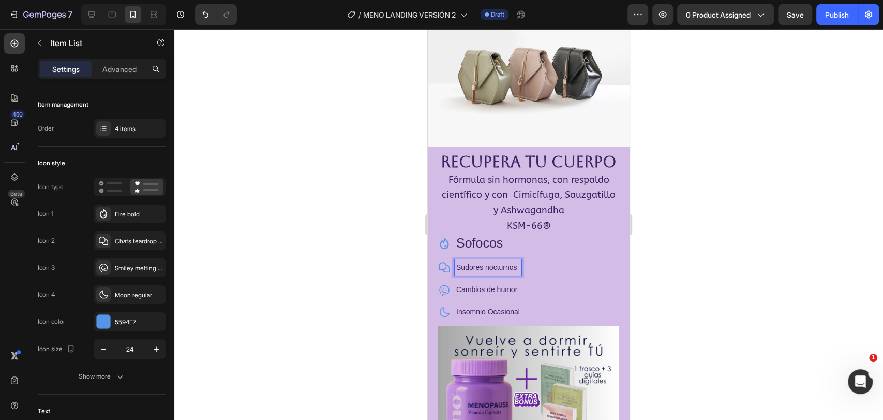
click at [488, 270] on span "Sudores nocturnos" at bounding box center [486, 267] width 61 height 8
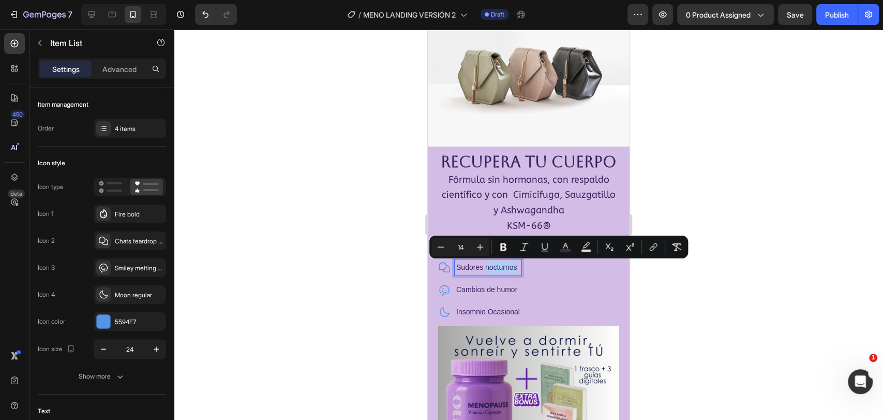
click at [461, 249] on input "14" at bounding box center [460, 247] width 21 height 12
click at [463, 248] on input "14" at bounding box center [460, 247] width 21 height 12
type input "1"
type input "14"
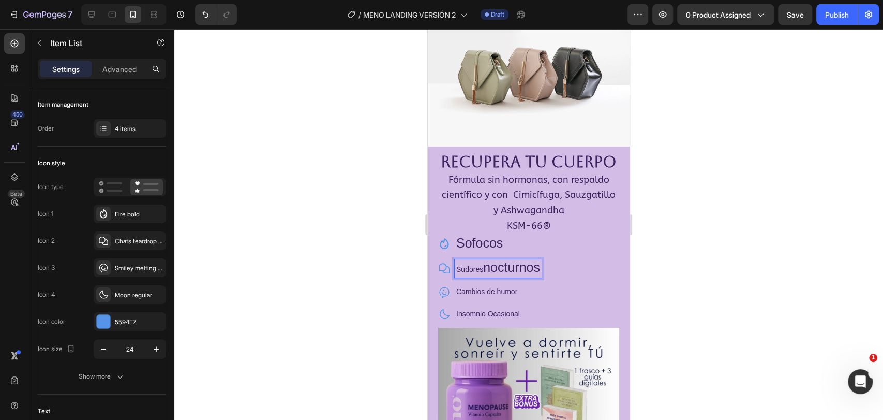
click at [483, 269] on span "Sudores" at bounding box center [469, 269] width 27 height 8
click at [467, 267] on span "Sudores" at bounding box center [469, 269] width 27 height 8
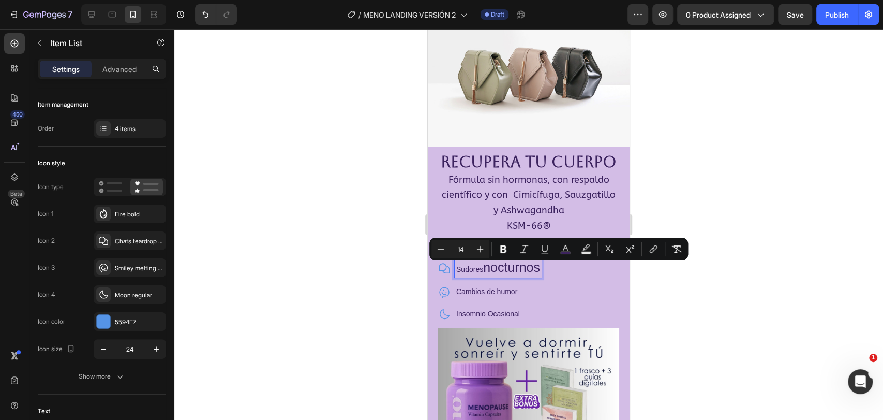
click at [468, 249] on input "14" at bounding box center [460, 249] width 21 height 12
drag, startPoint x: 463, startPoint y: 247, endPoint x: 457, endPoint y: 243, distance: 7.9
click at [457, 243] on input "14" at bounding box center [460, 249] width 21 height 12
type input "25"
click at [468, 291] on span "Cambios de humor" at bounding box center [486, 291] width 61 height 8
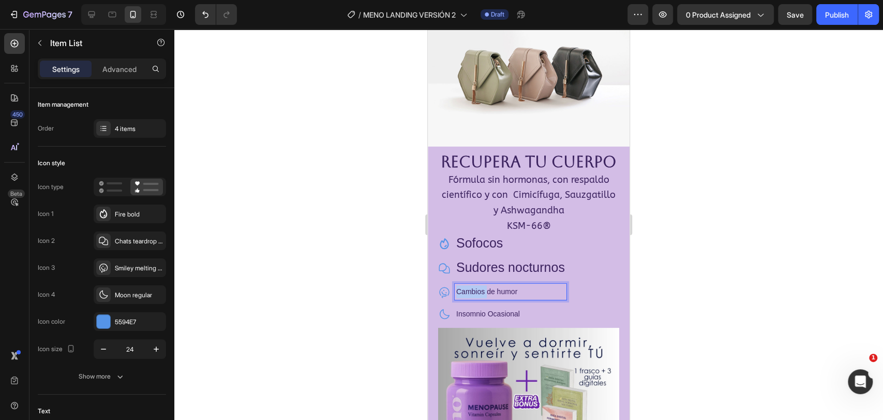
click at [468, 291] on span "Cambios de humor" at bounding box center [486, 291] width 61 height 8
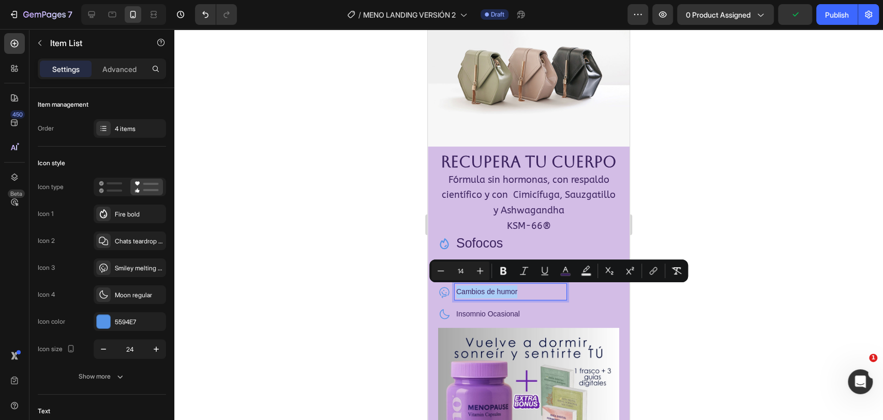
click at [461, 272] on input "14" at bounding box center [460, 270] width 21 height 12
type input "1"
type input "25"
click at [463, 314] on span "Insomnio Ocasional" at bounding box center [488, 315] width 64 height 8
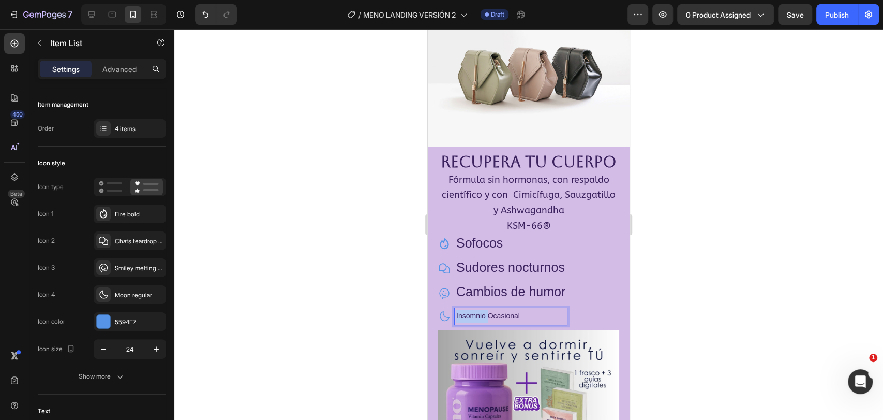
click at [463, 314] on span "Insomnio Ocasional" at bounding box center [488, 315] width 64 height 8
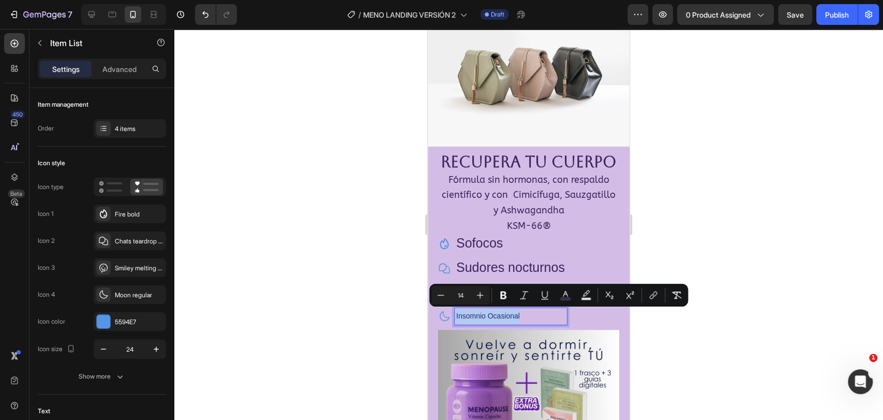
click at [463, 296] on input "14" at bounding box center [460, 295] width 21 height 12
drag, startPoint x: 462, startPoint y: 295, endPoint x: 456, endPoint y: 292, distance: 7.2
click at [456, 292] on input "14" at bounding box center [460, 295] width 21 height 12
type input "25"
click at [320, 274] on div at bounding box center [528, 224] width 709 height 391
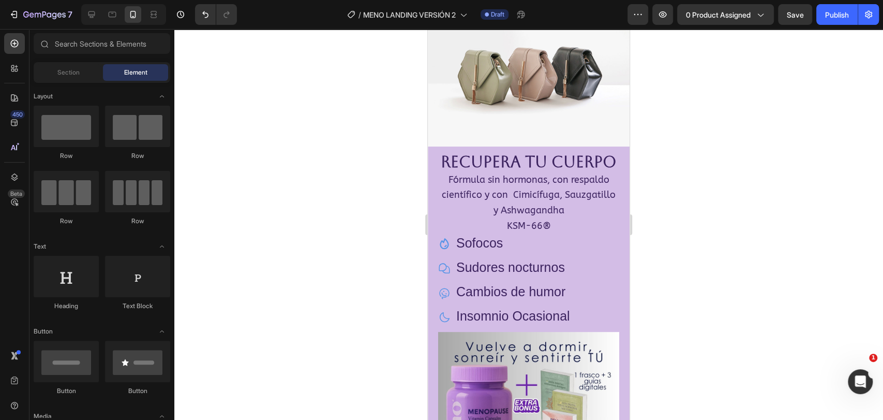
click at [306, 283] on div at bounding box center [528, 224] width 709 height 391
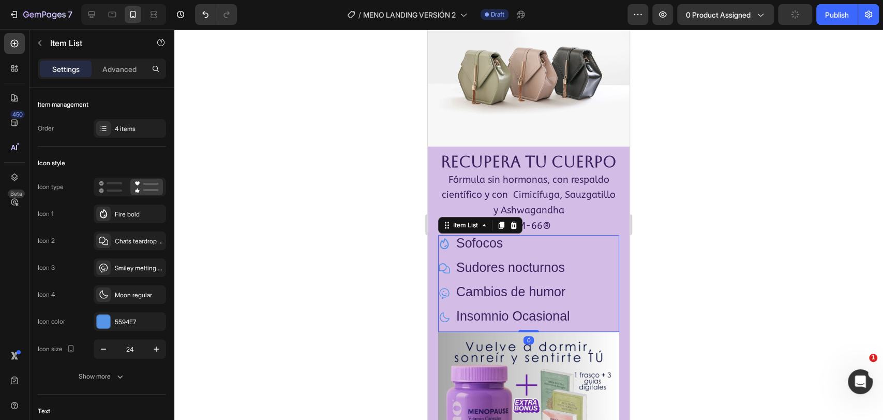
click at [468, 266] on span "Sudores nocturnos" at bounding box center [510, 267] width 109 height 14
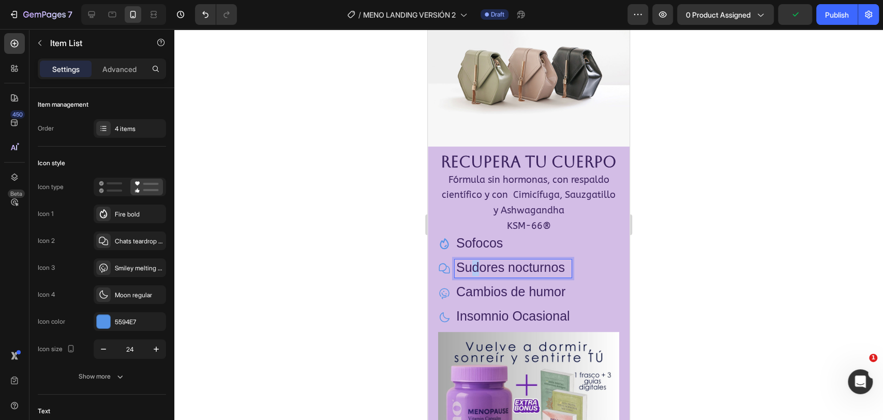
drag, startPoint x: 468, startPoint y: 266, endPoint x: 481, endPoint y: 265, distance: 12.5
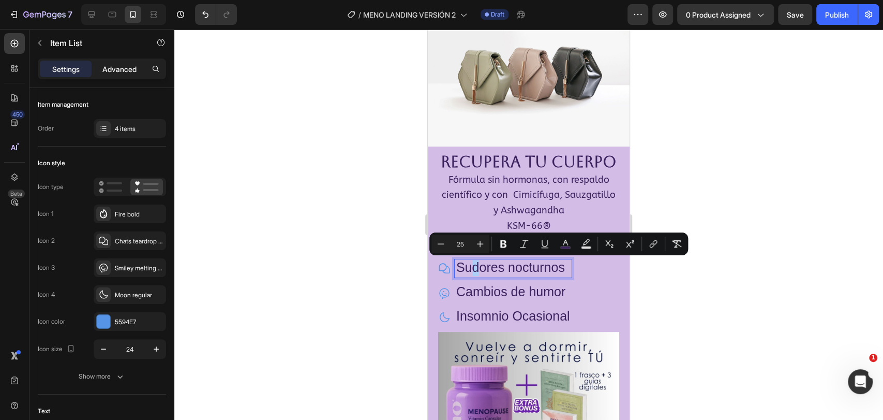
click at [119, 66] on p "Advanced" at bounding box center [119, 69] width 34 height 11
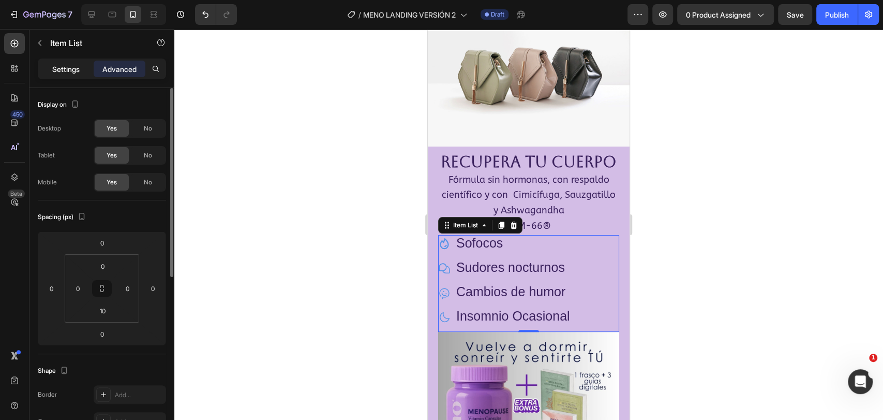
click at [69, 67] on p "Settings" at bounding box center [65, 69] width 27 height 11
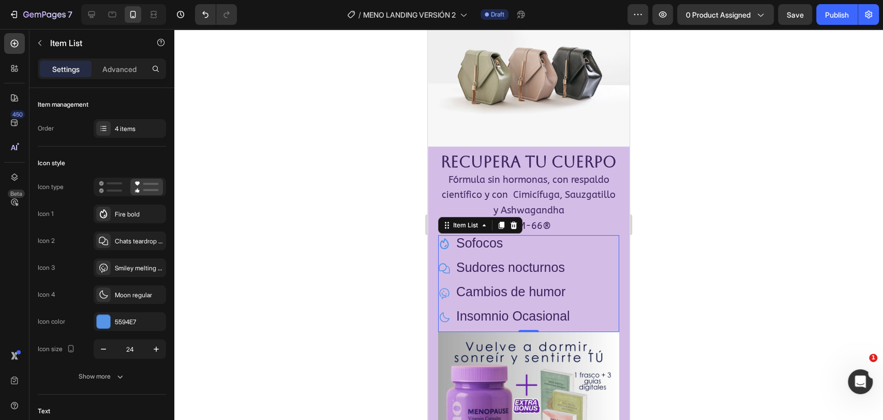
click at [604, 264] on div "Sofocos Sudores nocturnos Cambios de humor Insomnio Ocasional" at bounding box center [528, 281] width 181 height 92
click at [120, 70] on p "Advanced" at bounding box center [119, 69] width 34 height 11
type input "100%"
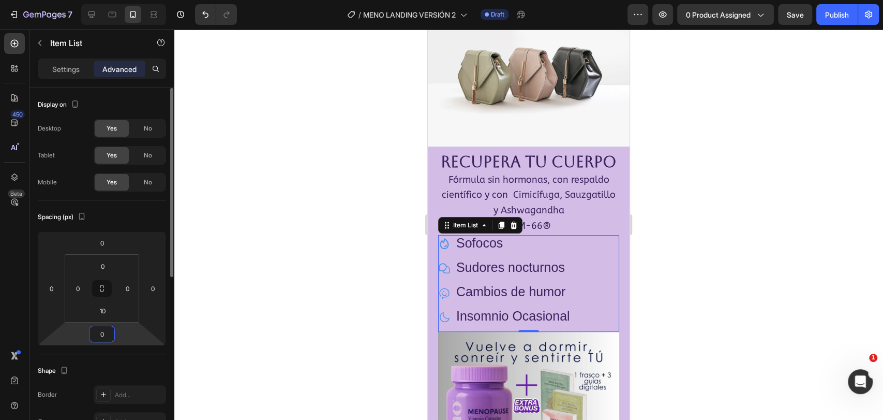
click at [107, 337] on input "0" at bounding box center [102, 334] width 21 height 16
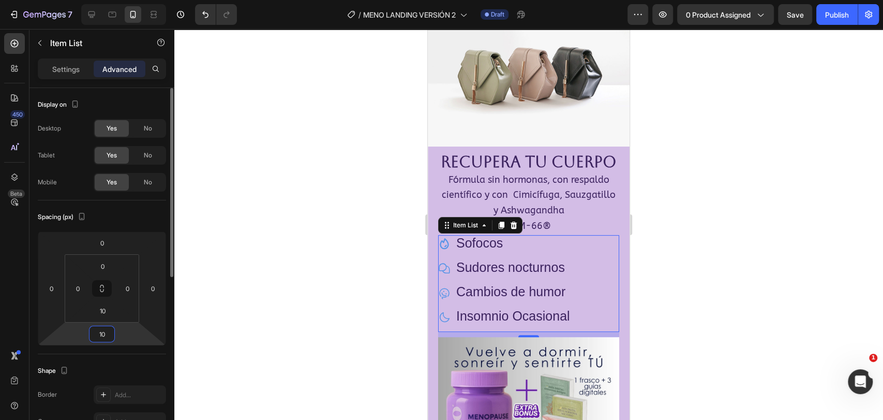
type input "1"
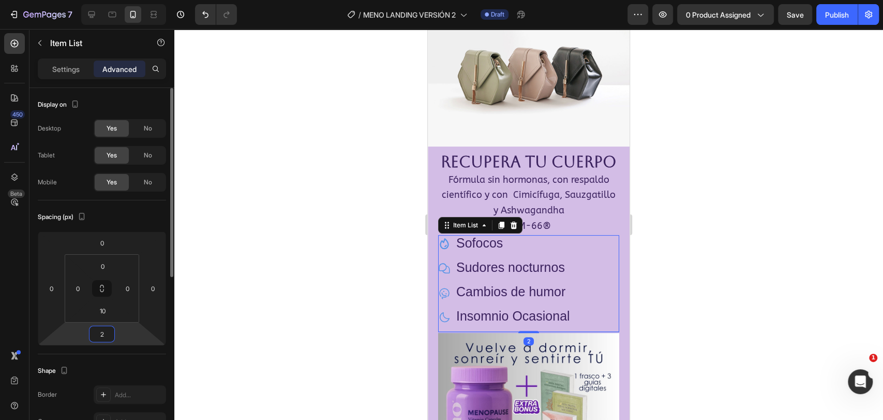
type input "20"
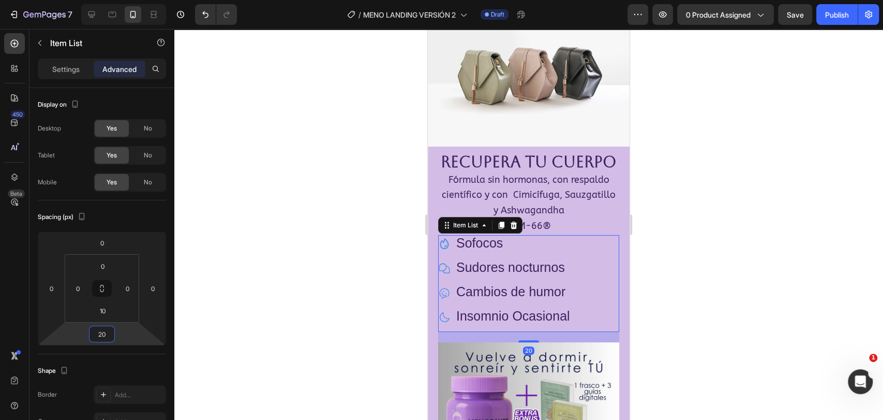
click at [264, 294] on div at bounding box center [528, 224] width 709 height 391
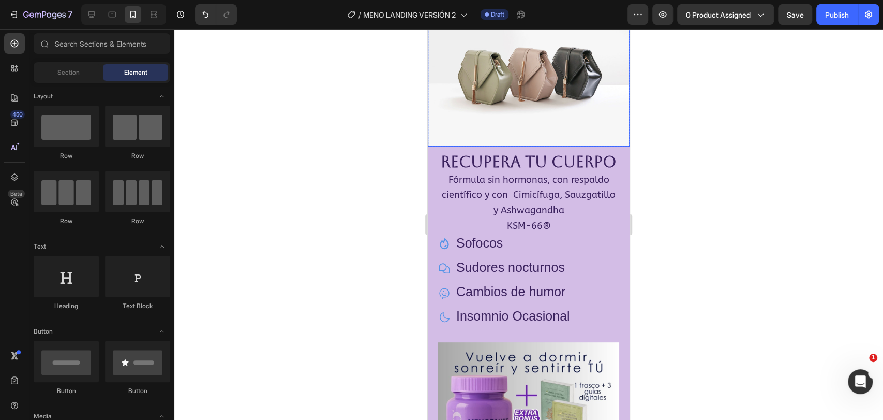
click at [494, 76] on img at bounding box center [529, 71] width 202 height 152
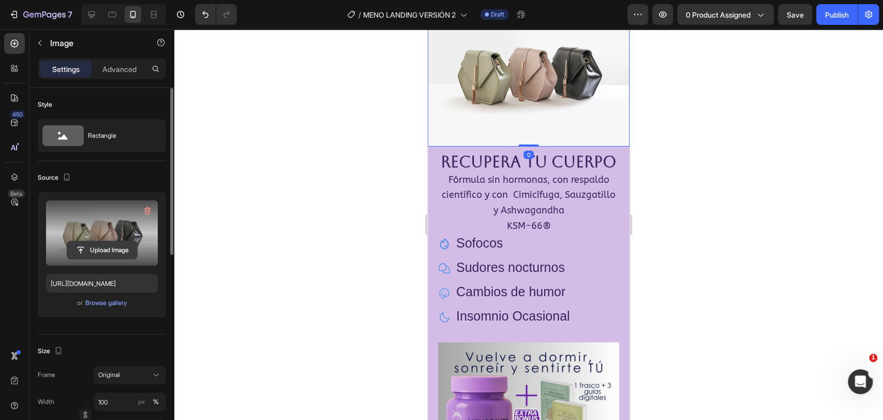
click at [103, 248] on input "file" at bounding box center [102, 250] width 70 height 18
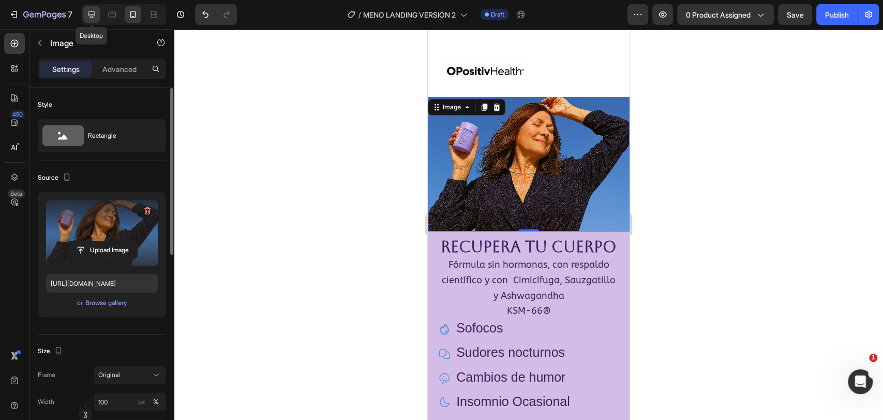
click at [87, 14] on icon at bounding box center [91, 14] width 10 height 10
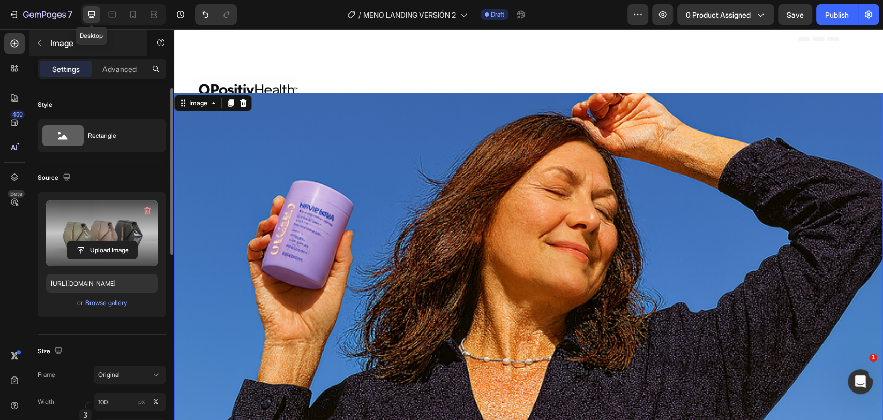
scroll to position [27, 0]
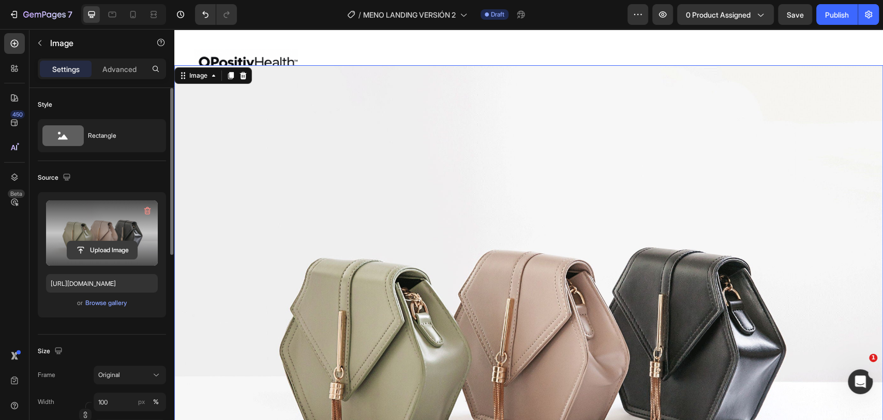
click at [98, 249] on input "file" at bounding box center [102, 250] width 70 height 18
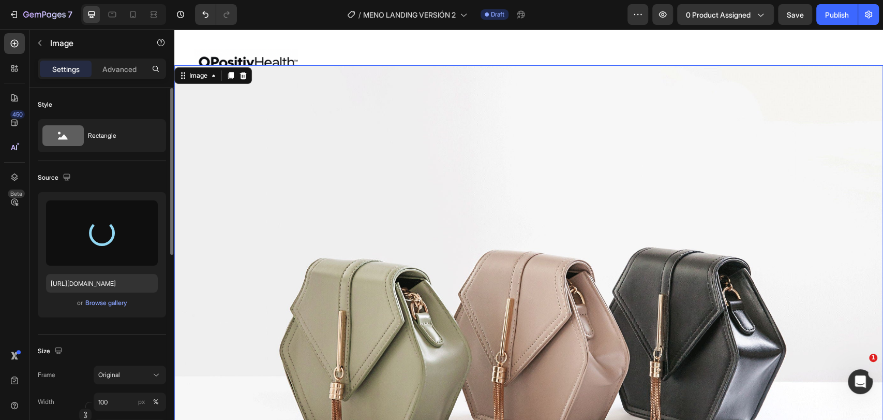
type input "https://cdn.shopify.com/s/files/1/0697/6595/5761/files/gempages_562529502580704…"
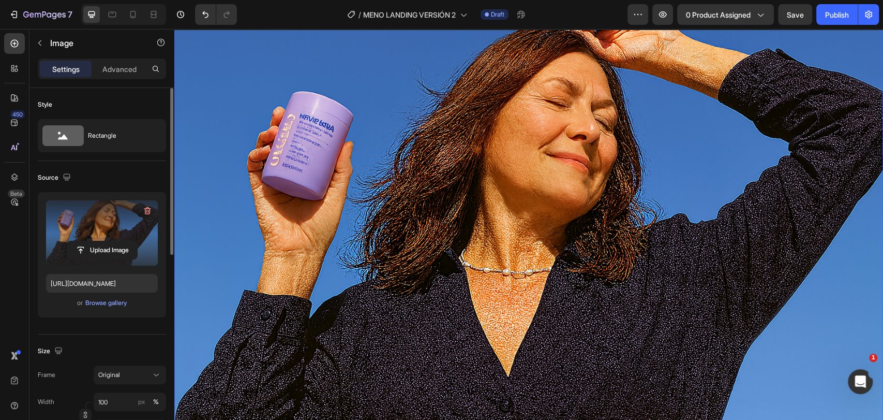
scroll to position [85, 0]
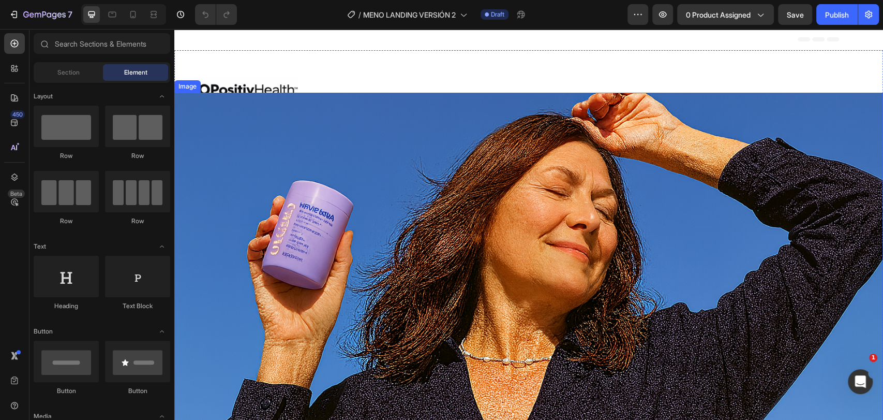
click at [508, 218] on img at bounding box center [528, 329] width 709 height 472
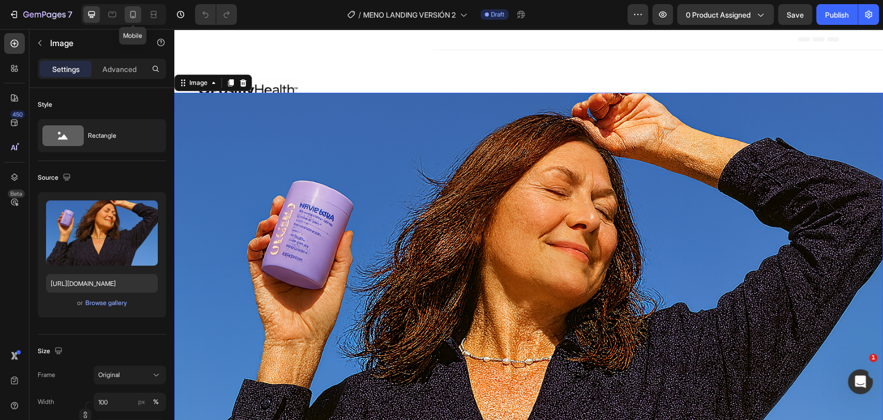
click at [130, 14] on icon at bounding box center [133, 14] width 10 height 10
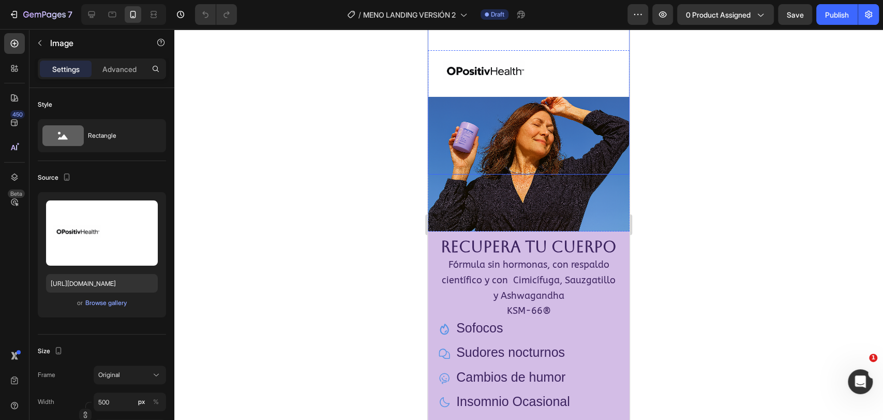
click at [558, 58] on img at bounding box center [529, 74] width 202 height 202
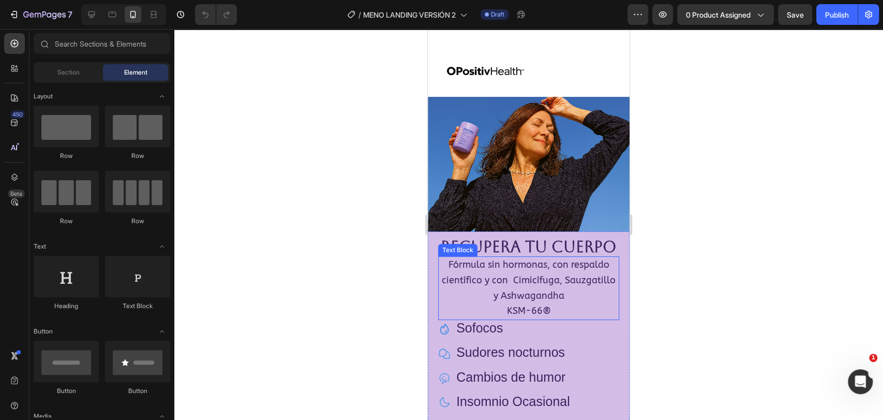
click at [507, 276] on span "Fórmula sin hormonas, con respaldo científico y con Cimicífuga, Sauzgatillo y A…" at bounding box center [529, 280] width 174 height 42
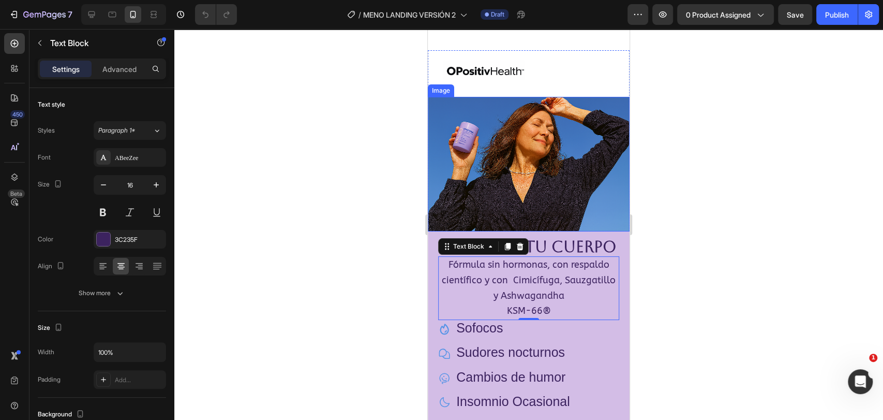
click at [531, 166] on img at bounding box center [529, 164] width 202 height 134
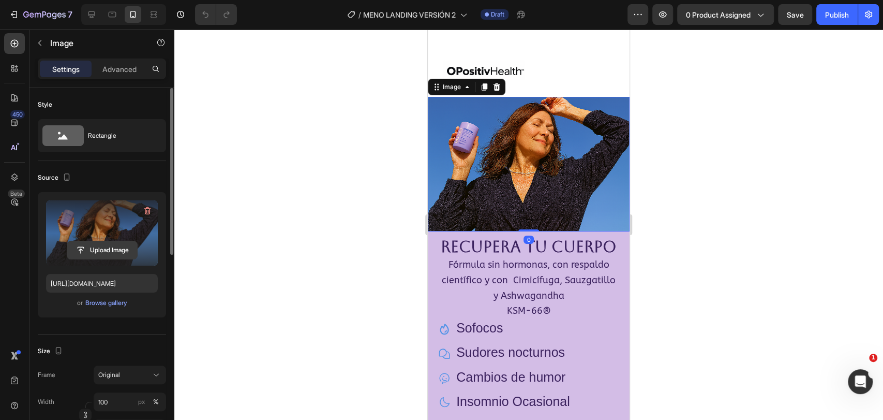
click at [109, 251] on input "file" at bounding box center [102, 250] width 70 height 18
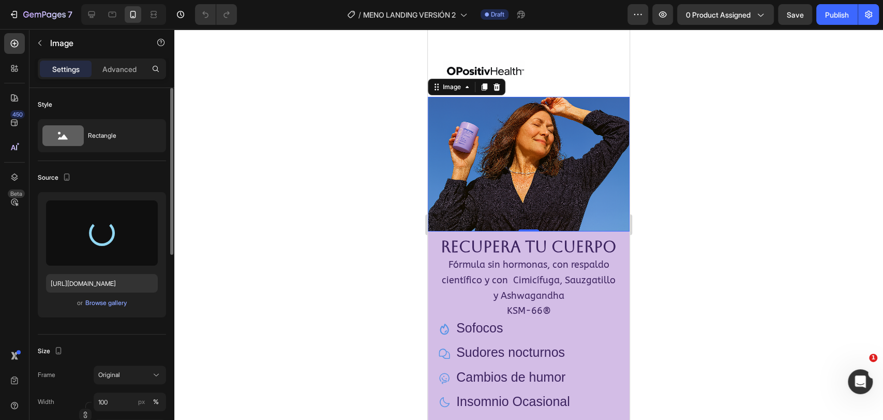
type input "https://cdn.shopify.com/s/files/1/0697/6595/5761/files/gempages_562529502580704…"
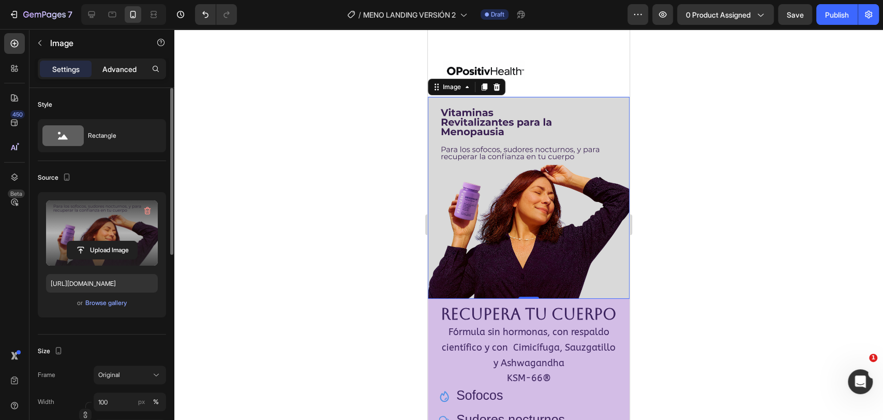
click at [119, 64] on p "Advanced" at bounding box center [119, 69] width 34 height 11
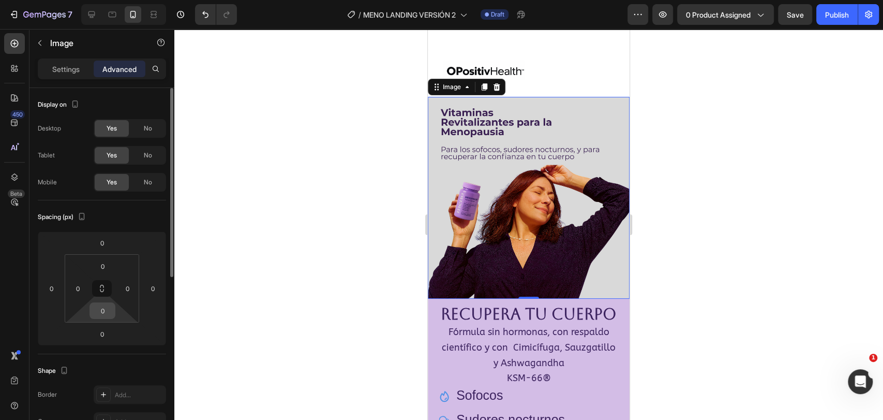
click at [108, 316] on input "0" at bounding box center [102, 311] width 21 height 16
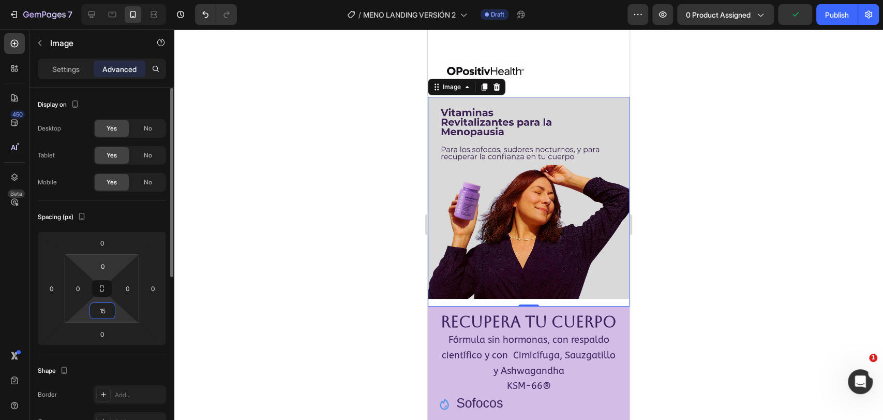
type input "1"
type input "20"
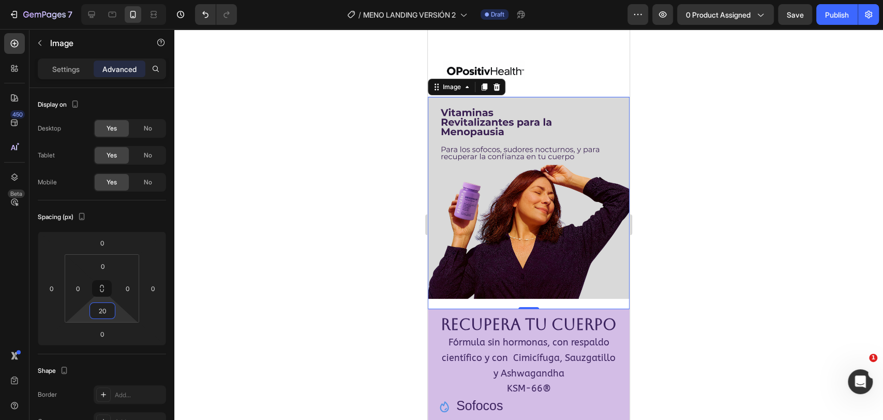
click at [273, 209] on div at bounding box center [528, 224] width 709 height 391
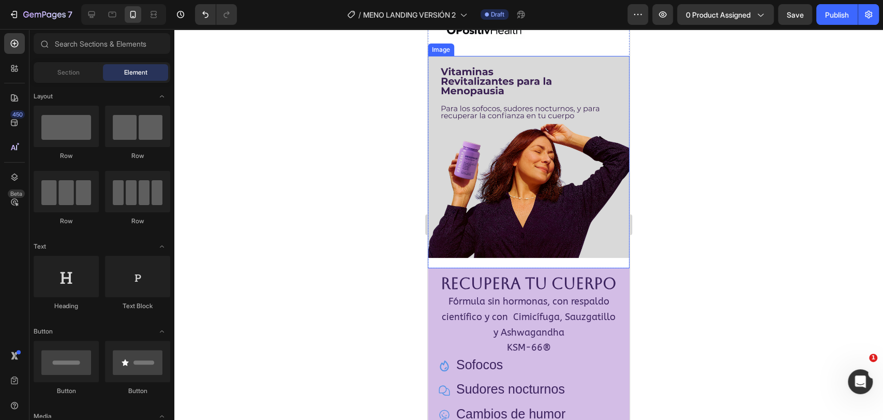
scroll to position [115, 0]
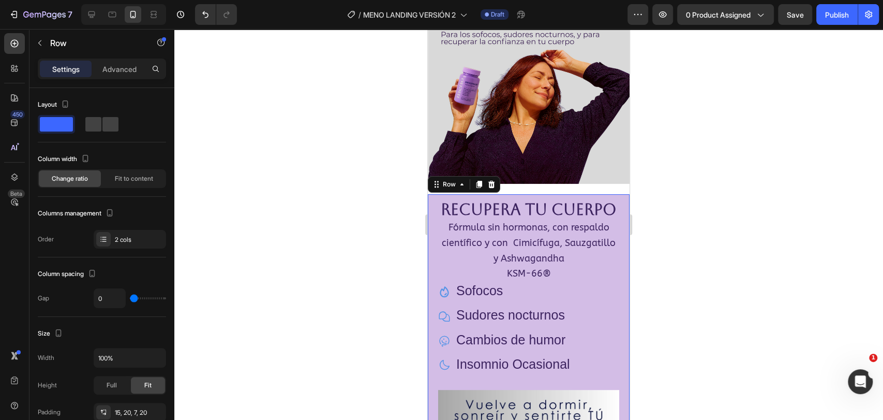
click at [430, 194] on div "RECUPERA TU CUERPO Text Block Fórmula sin hormonas, con respaldo científico y c…" at bounding box center [529, 384] width 202 height 380
click at [432, 194] on div "RECUPERA TU CUERPO Text Block Fórmula sin hormonas, con respaldo científico y c…" at bounding box center [529, 384] width 202 height 380
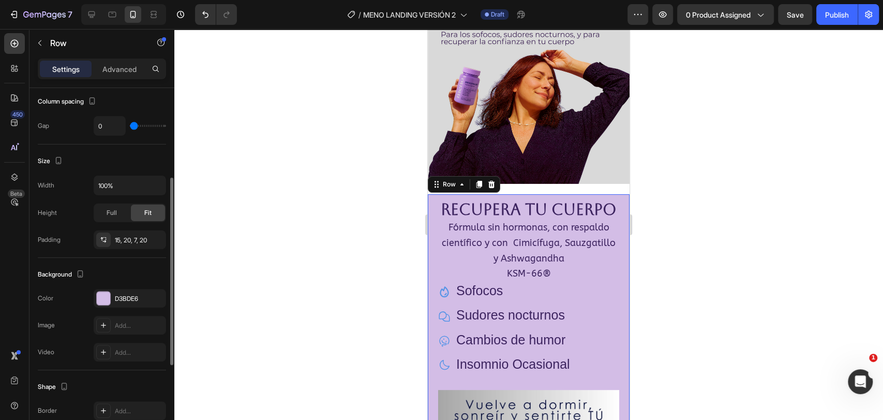
scroll to position [230, 0]
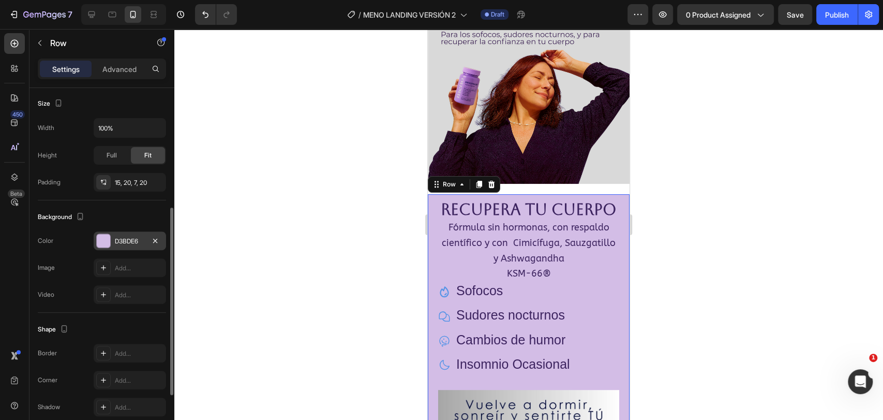
click at [140, 237] on div "D3BDE6" at bounding box center [130, 240] width 30 height 9
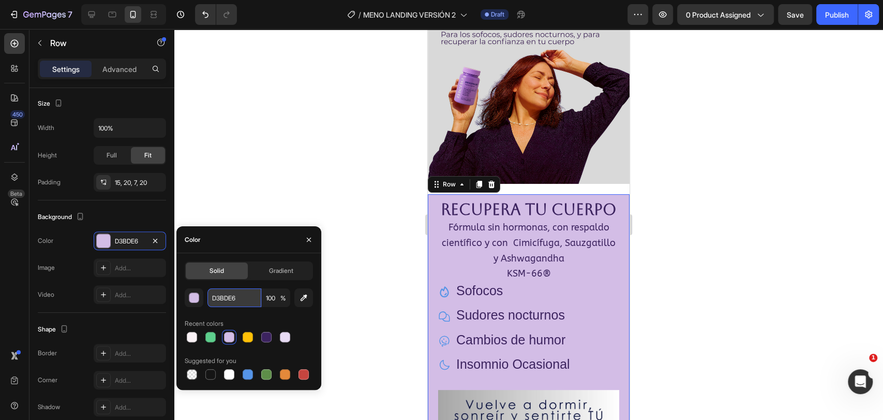
click at [245, 299] on input "D3BDE6" at bounding box center [234, 297] width 54 height 19
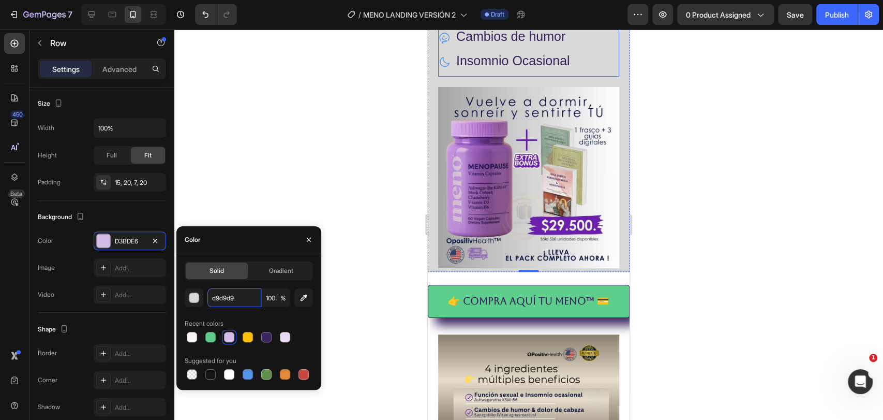
scroll to position [402, 0]
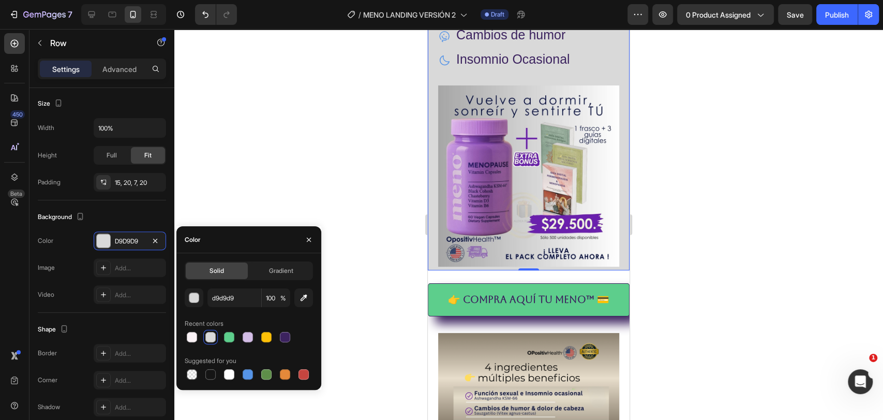
type input "D9D9D9"
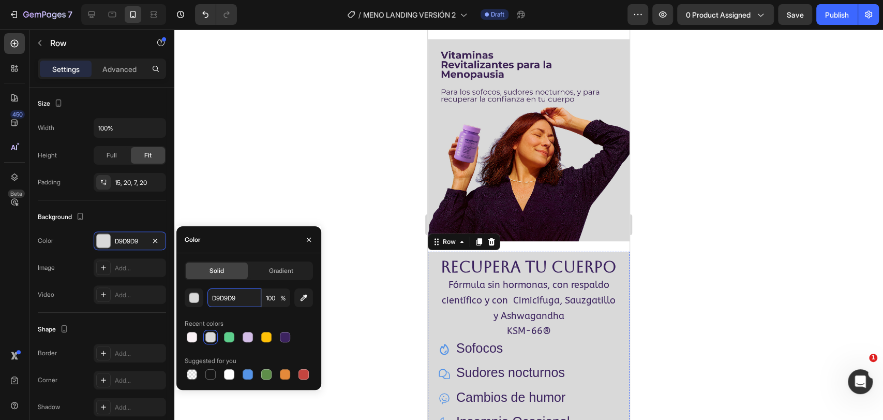
scroll to position [0, 0]
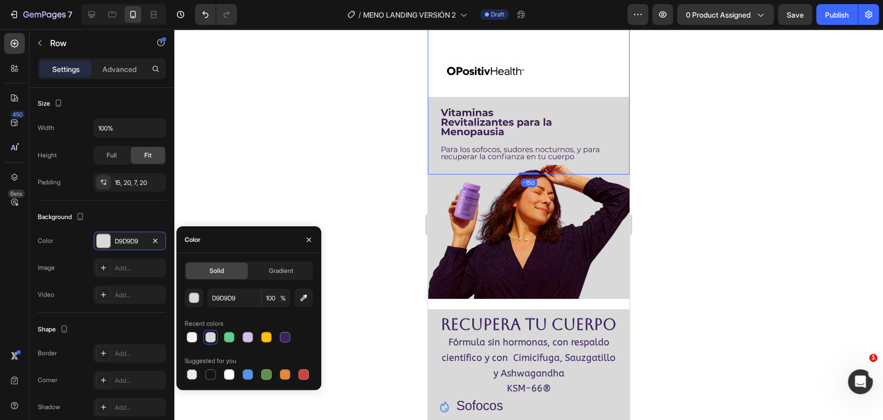
click at [597, 78] on img at bounding box center [529, 74] width 202 height 202
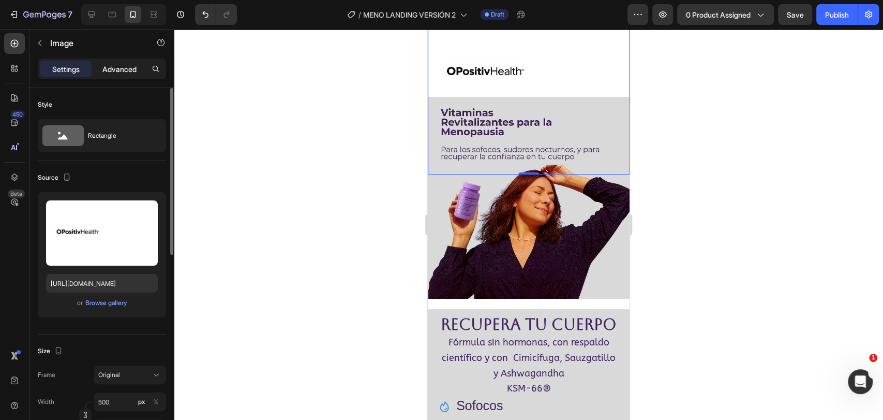
click at [109, 67] on p "Advanced" at bounding box center [119, 69] width 34 height 11
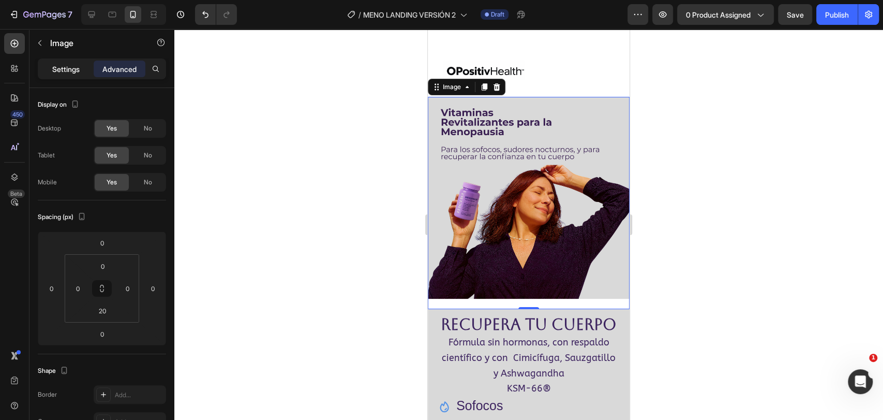
click at [64, 72] on p "Settings" at bounding box center [65, 69] width 27 height 11
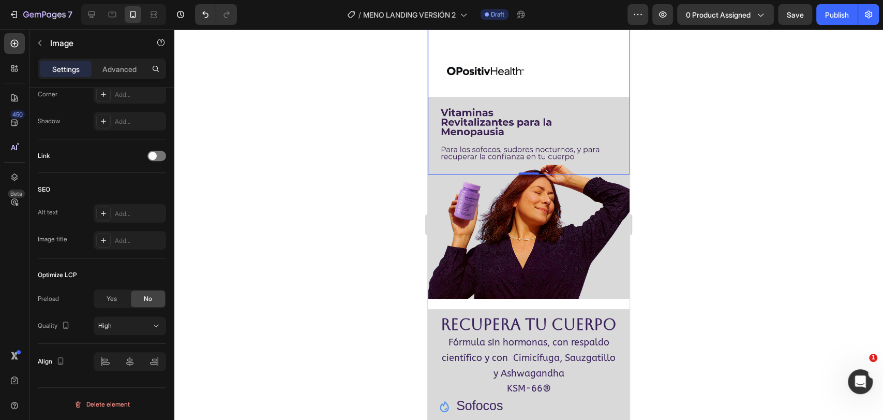
scroll to position [419, 0]
click at [597, 72] on img at bounding box center [529, 74] width 202 height 202
click at [596, 69] on img at bounding box center [529, 74] width 202 height 202
click at [116, 66] on p "Advanced" at bounding box center [119, 69] width 34 height 11
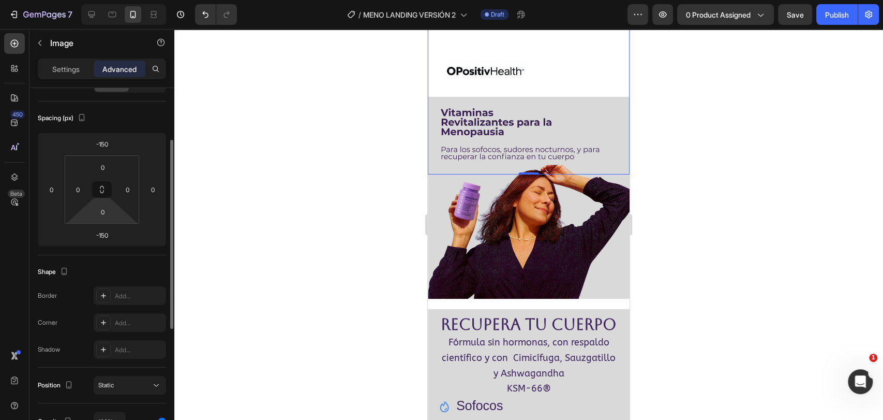
scroll to position [0, 0]
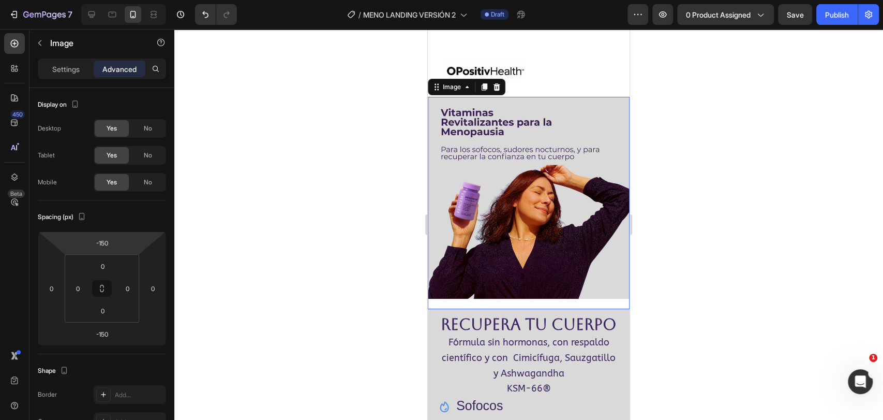
click at [443, 223] on img at bounding box center [529, 198] width 202 height 202
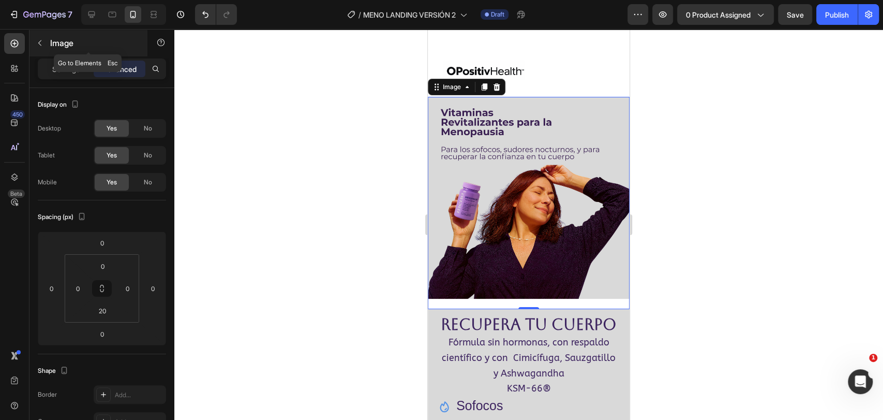
click at [39, 46] on icon "button" at bounding box center [40, 43] width 8 height 8
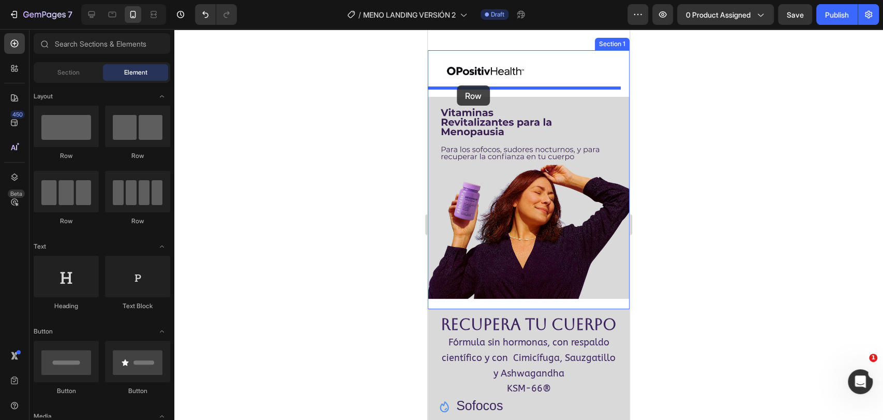
drag, startPoint x: 501, startPoint y: 160, endPoint x: 457, endPoint y: 85, distance: 86.9
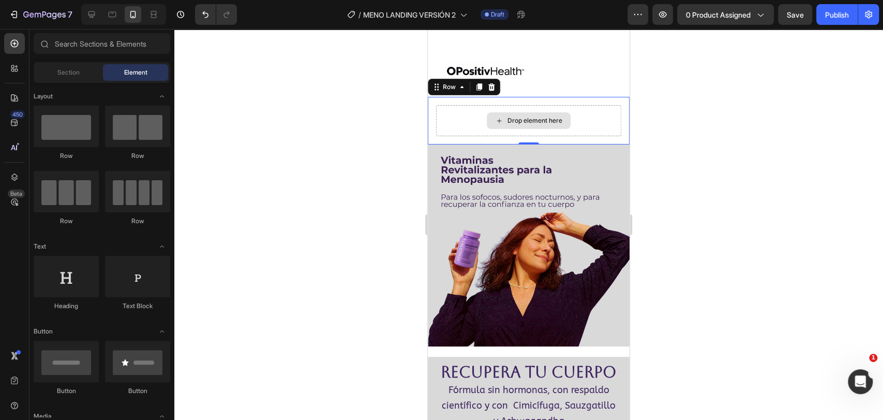
click at [522, 116] on div "Drop element here" at bounding box center [534, 120] width 55 height 8
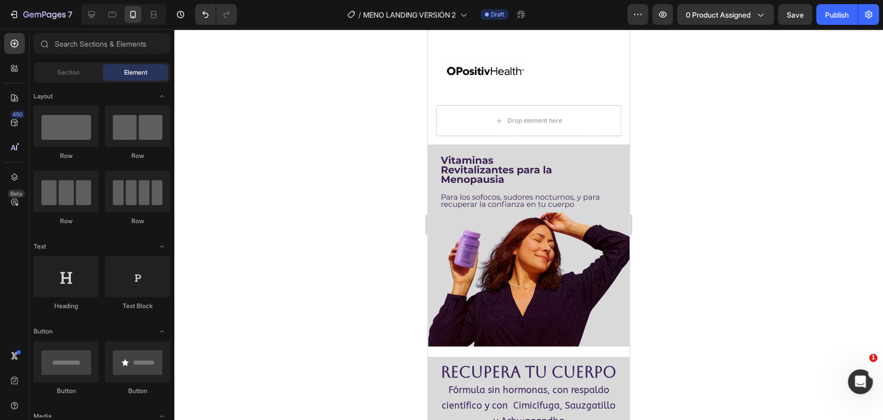
drag, startPoint x: 162, startPoint y: 245, endPoint x: 173, endPoint y: 233, distance: 16.1
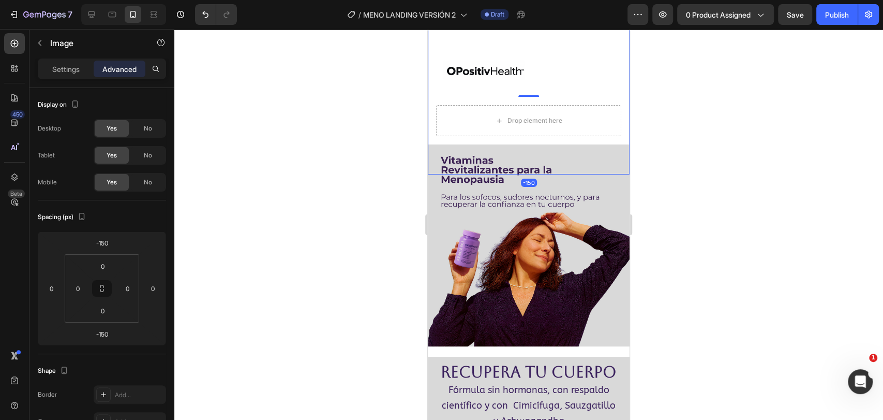
click at [507, 62] on img at bounding box center [529, 74] width 202 height 202
click at [471, 71] on img at bounding box center [529, 74] width 202 height 202
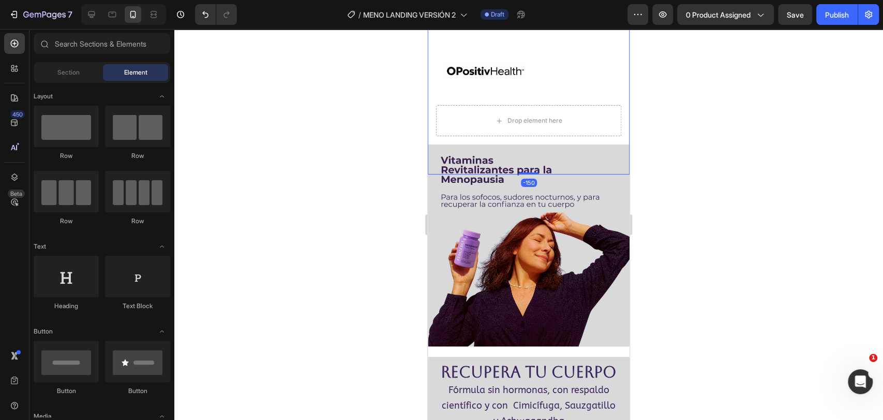
click at [523, 77] on img at bounding box center [529, 74] width 202 height 202
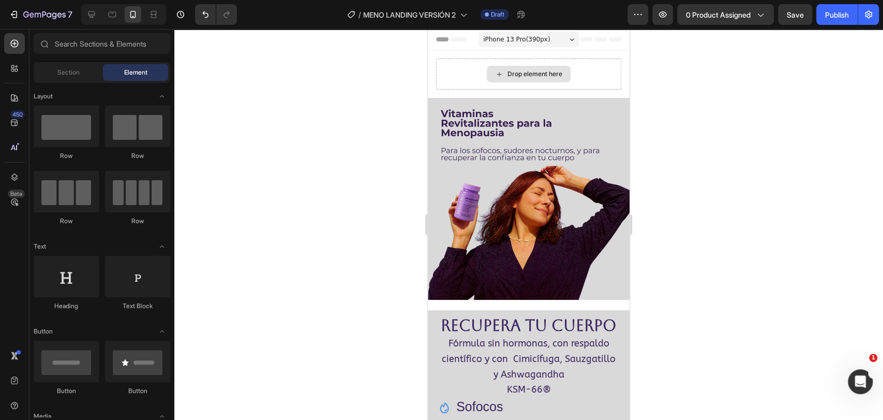
click at [523, 77] on div "Drop element here" at bounding box center [534, 74] width 55 height 8
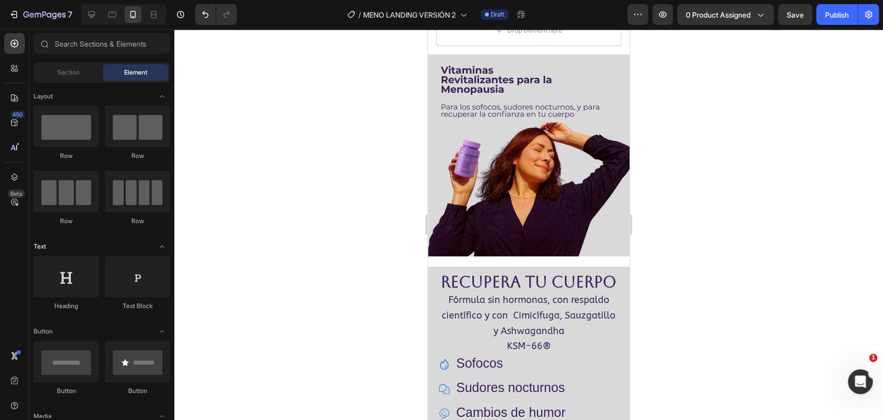
scroll to position [46, 0]
